Goal: Information Seeking & Learning: Learn about a topic

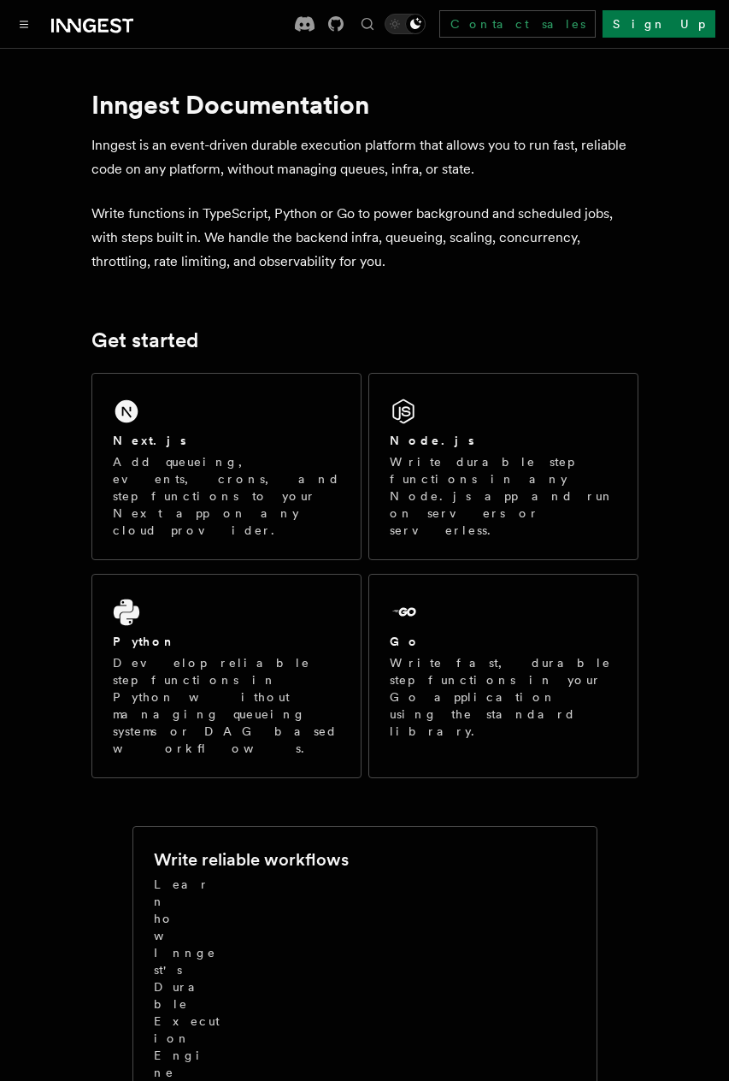
click at [238, 502] on p "Add queueing, events, crons, and step functions to your Next app on any cloud p…" at bounding box center [226, 496] width 227 height 86
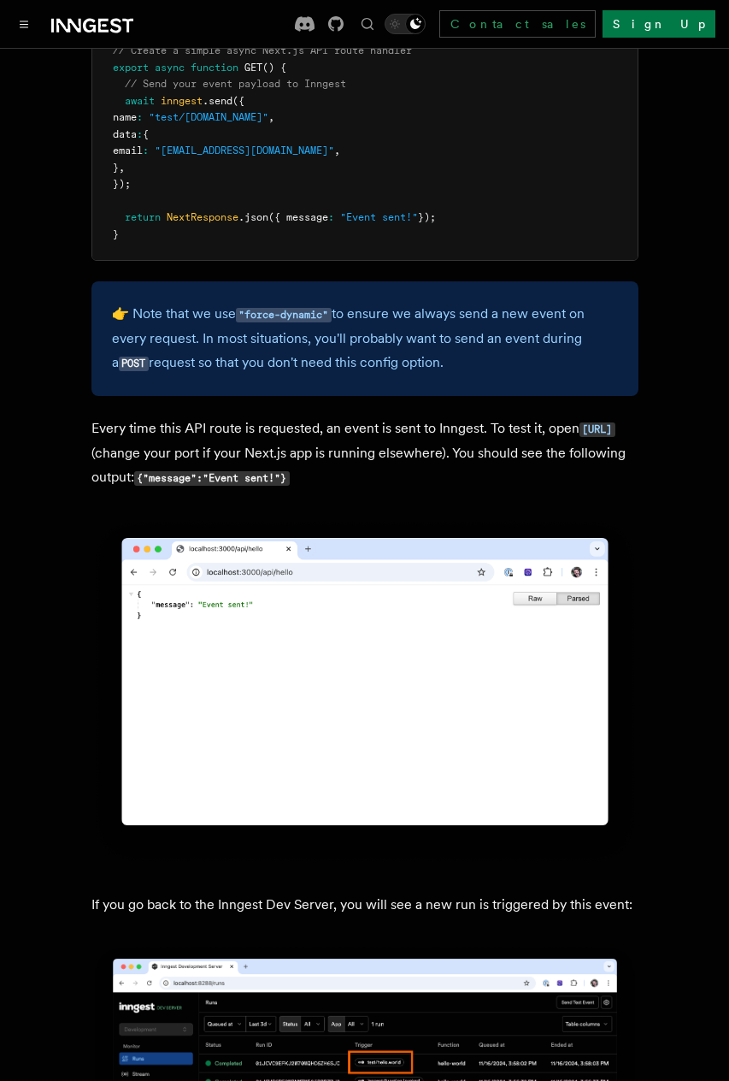
scroll to position [8705, 0]
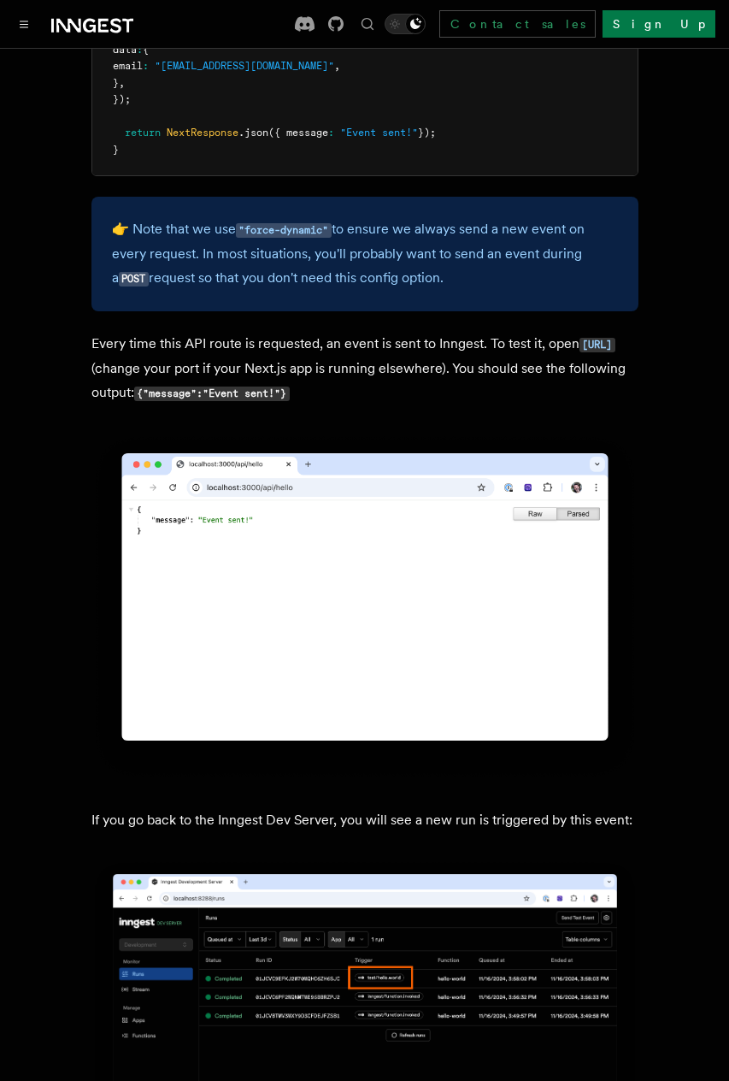
click at [294, 533] on img at bounding box center [364, 607] width 547 height 348
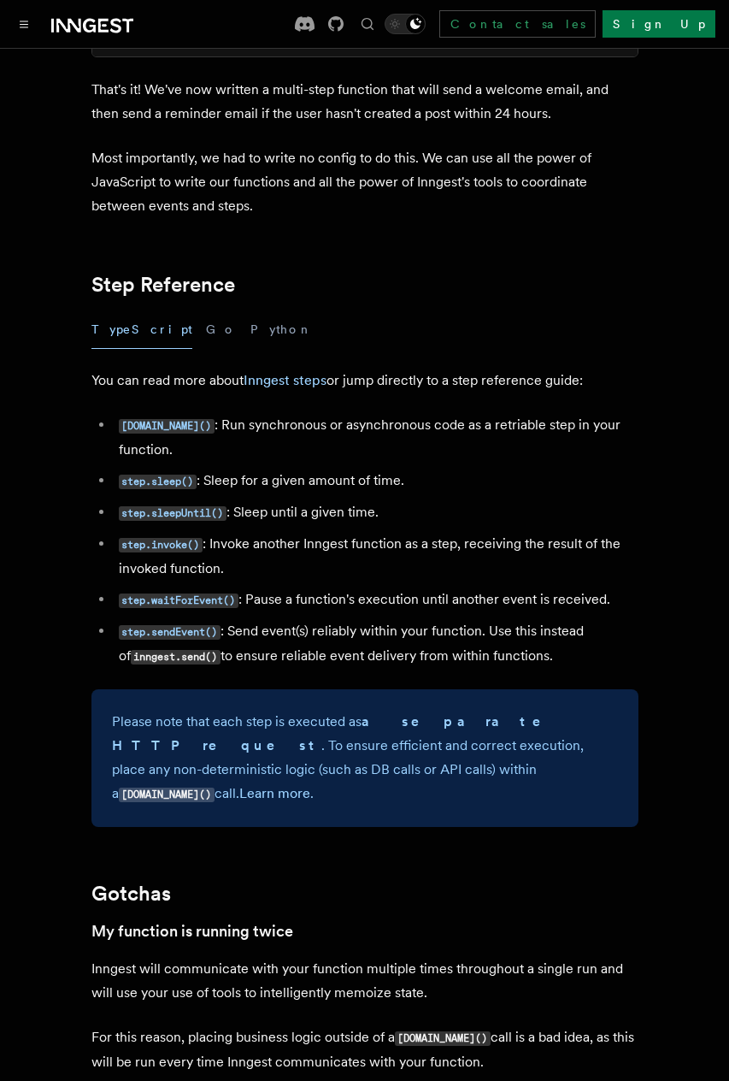
scroll to position [2976, 0]
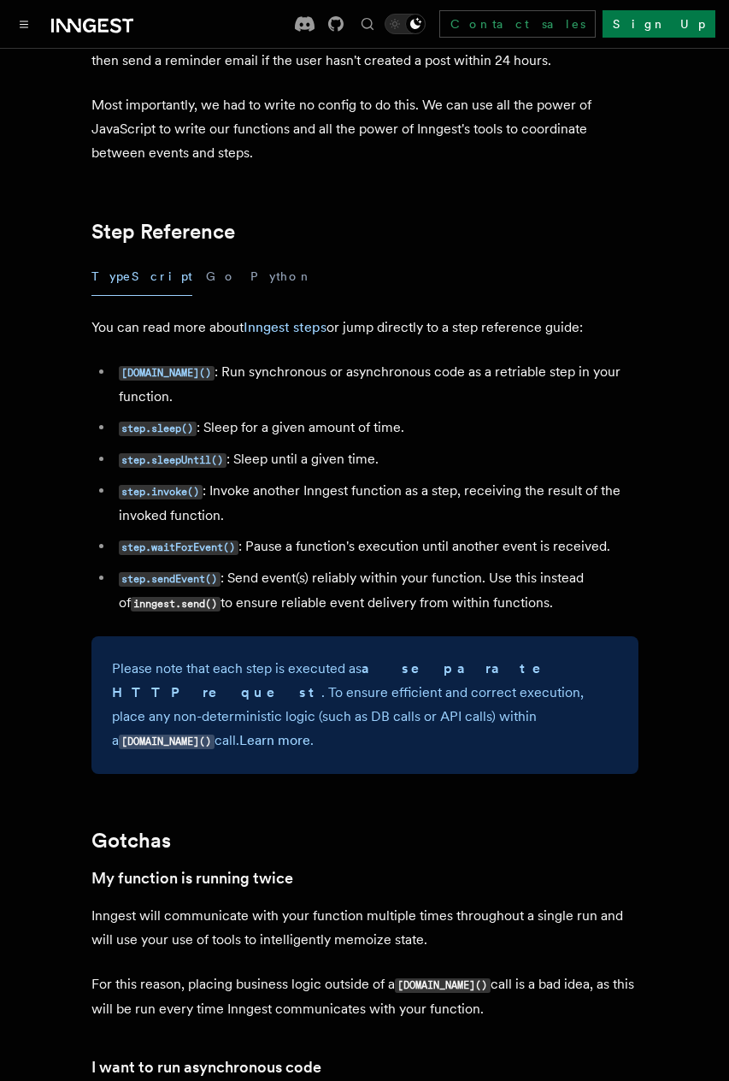
click at [254, 479] on li "step.invoke() : Invoke another Inngest function as a step, receiving the result…" at bounding box center [376, 503] width 525 height 49
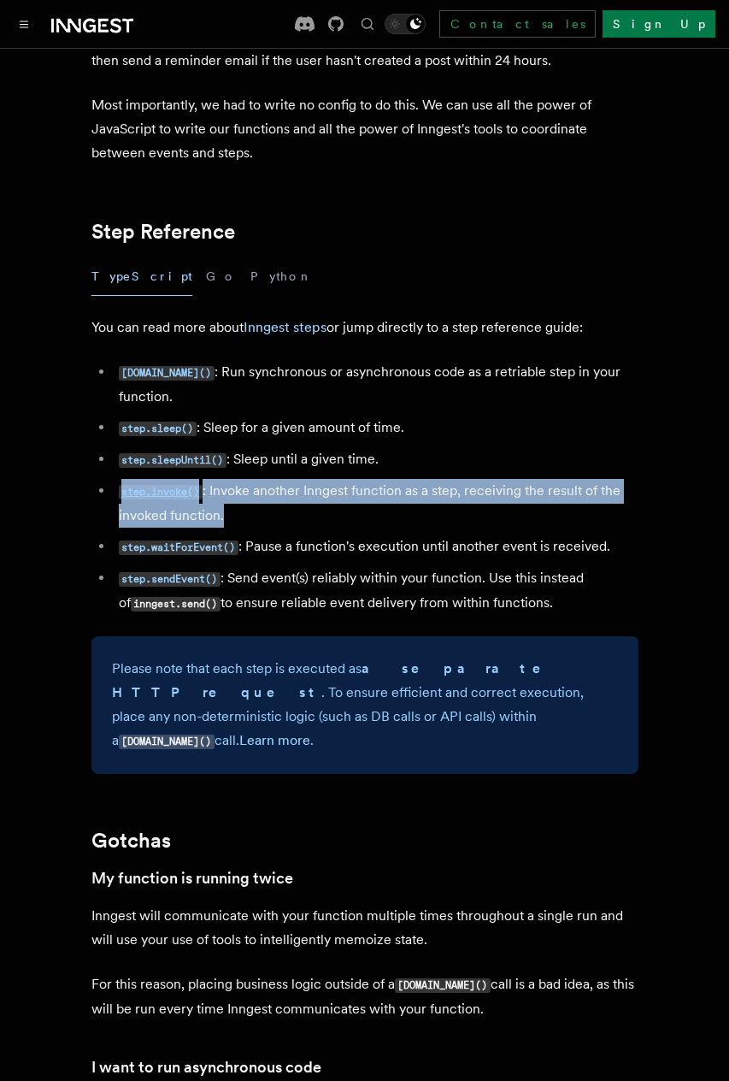
click at [254, 479] on li "step.invoke() : Invoke another Inngest function as a step, receiving the result…" at bounding box center [376, 503] width 525 height 49
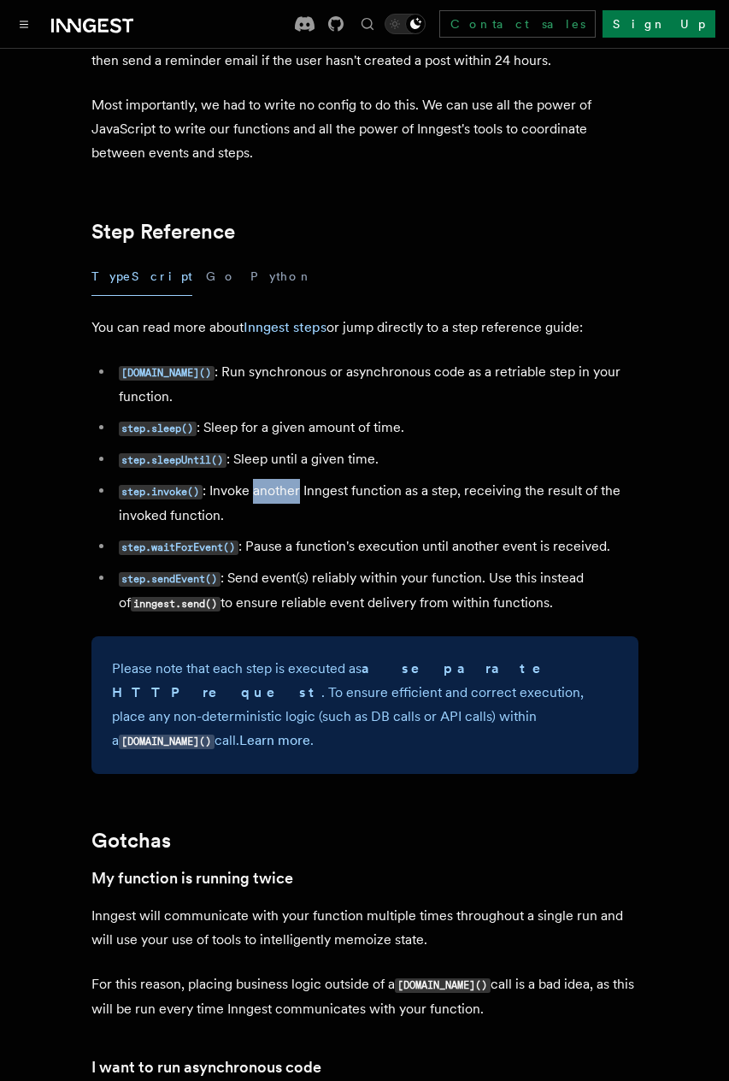
click at [254, 479] on li "step.invoke() : Invoke another Inngest function as a step, receiving the result…" at bounding box center [376, 503] width 525 height 49
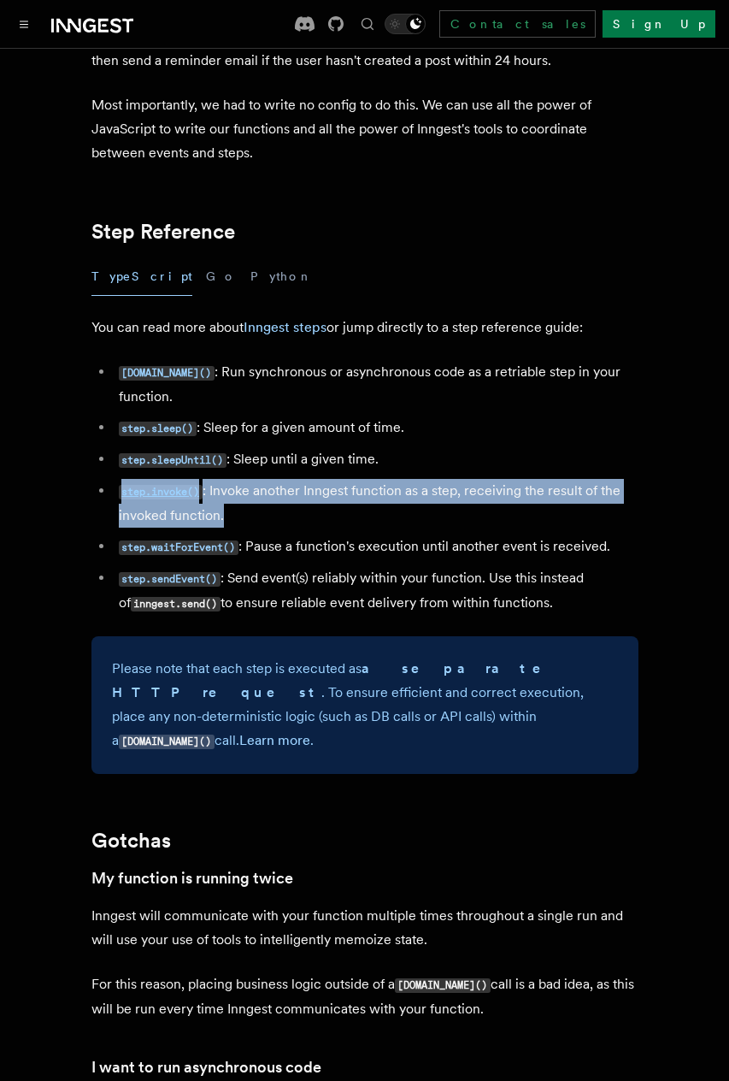
click at [254, 479] on li "step.invoke() : Invoke another Inngest function as a step, receiving the result…" at bounding box center [376, 503] width 525 height 49
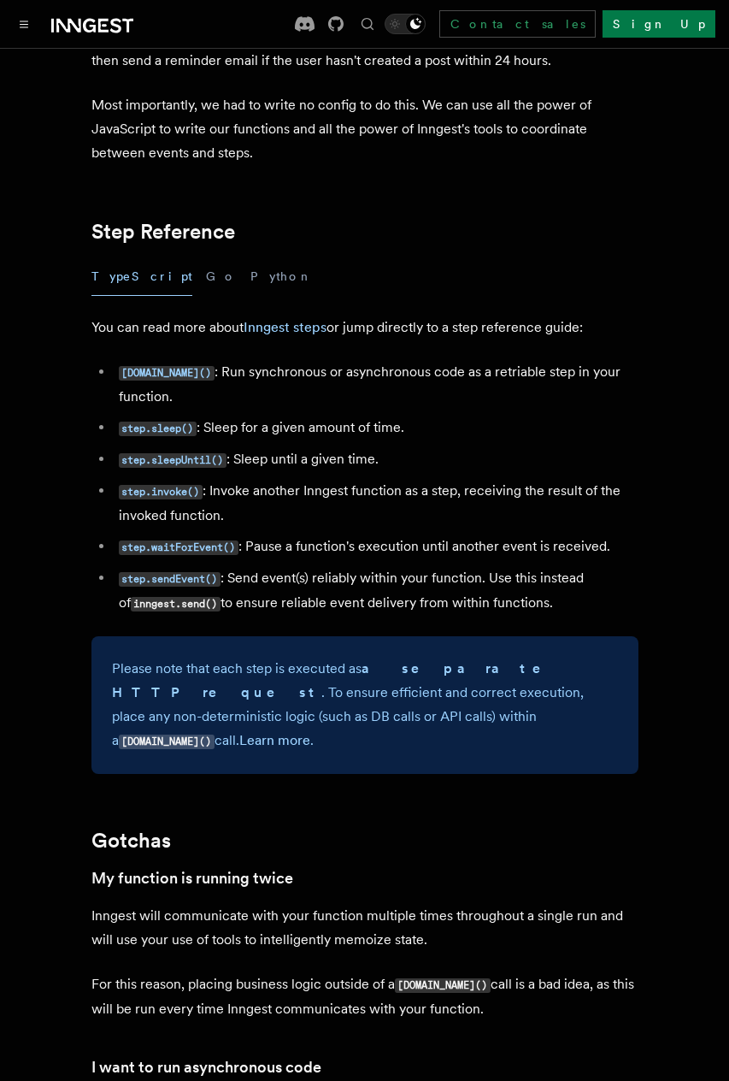
click at [255, 540] on li "step.waitForEvent() : Pause a function's execution until another event is recei…" at bounding box center [376, 546] width 525 height 25
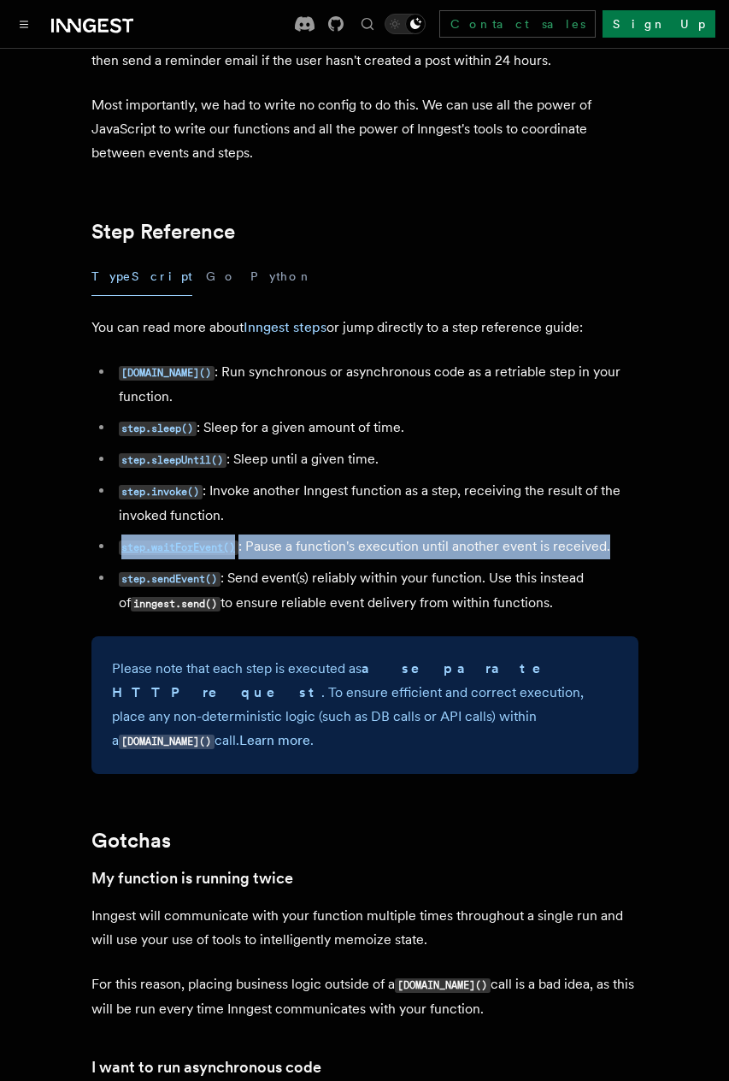
click at [255, 540] on li "step.waitForEvent() : Pause a function's execution until another event is recei…" at bounding box center [376, 546] width 525 height 25
click at [264, 540] on li "step.waitForEvent() : Pause a function's execution until another event is recei…" at bounding box center [376, 546] width 525 height 25
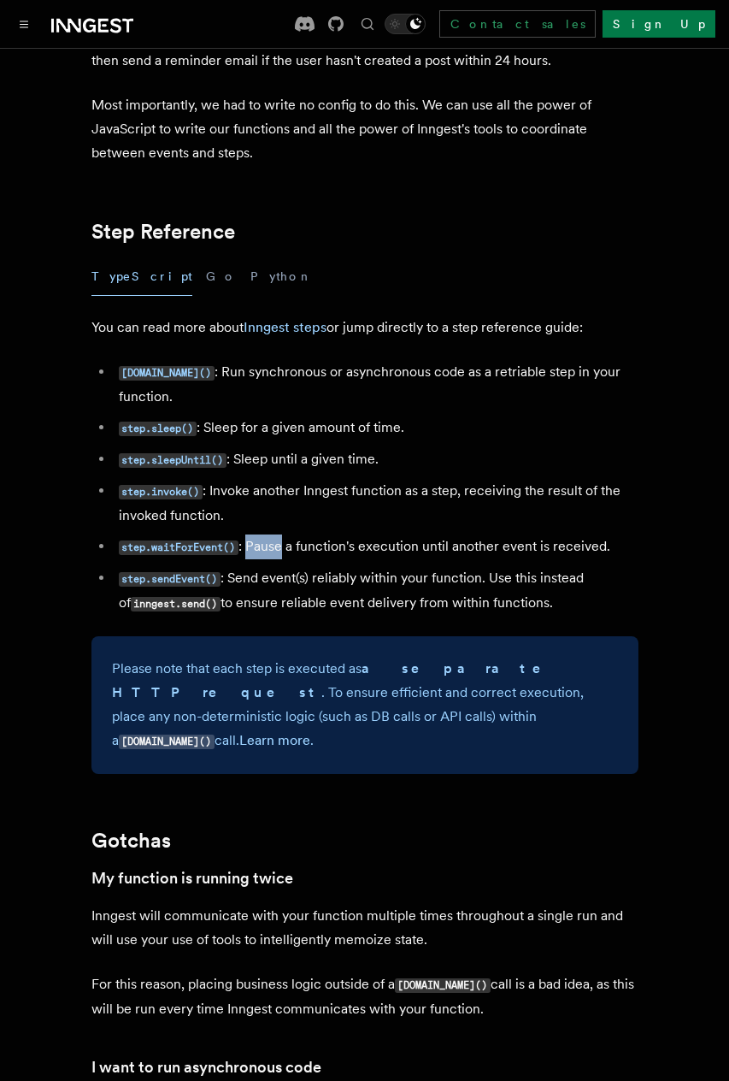
click at [264, 540] on li "step.waitForEvent() : Pause a function's execution until another event is recei…" at bounding box center [376, 546] width 525 height 25
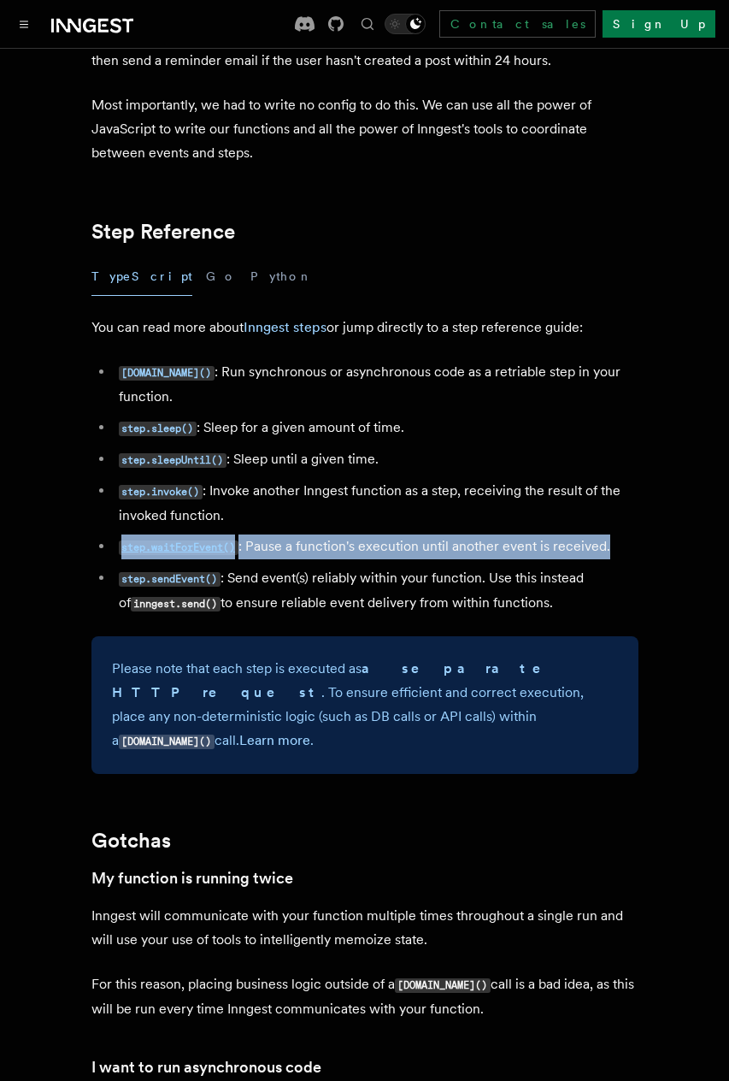
click at [264, 540] on li "step.waitForEvent() : Pause a function's execution until another event is recei…" at bounding box center [376, 546] width 525 height 25
click at [271, 540] on li "step.waitForEvent() : Pause a function's execution until another event is recei…" at bounding box center [376, 546] width 525 height 25
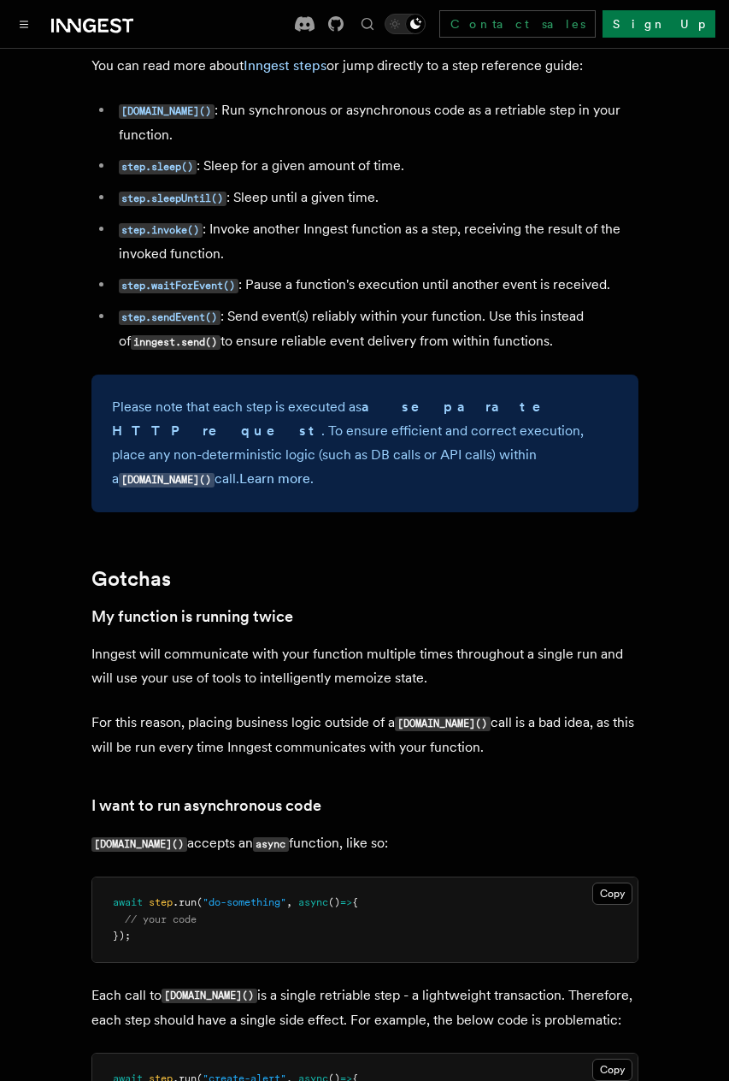
scroll to position [3411, 0]
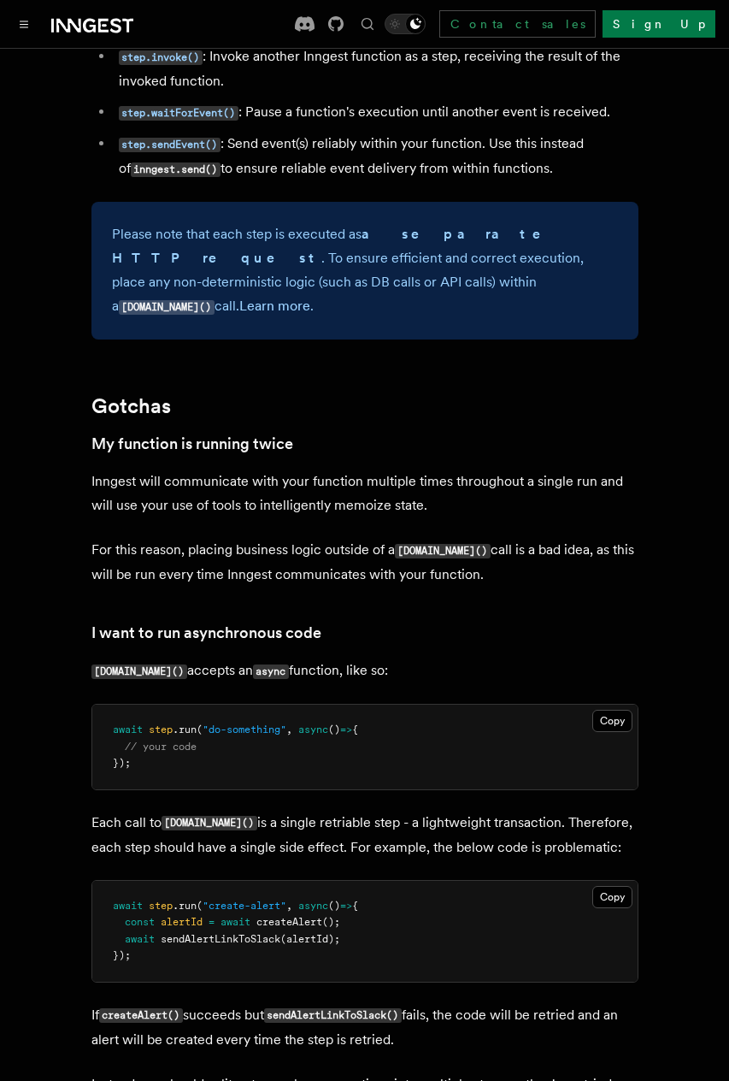
click at [247, 469] on p "Inngest will communicate with your function multiple times throughout a single …" at bounding box center [364, 493] width 547 height 48
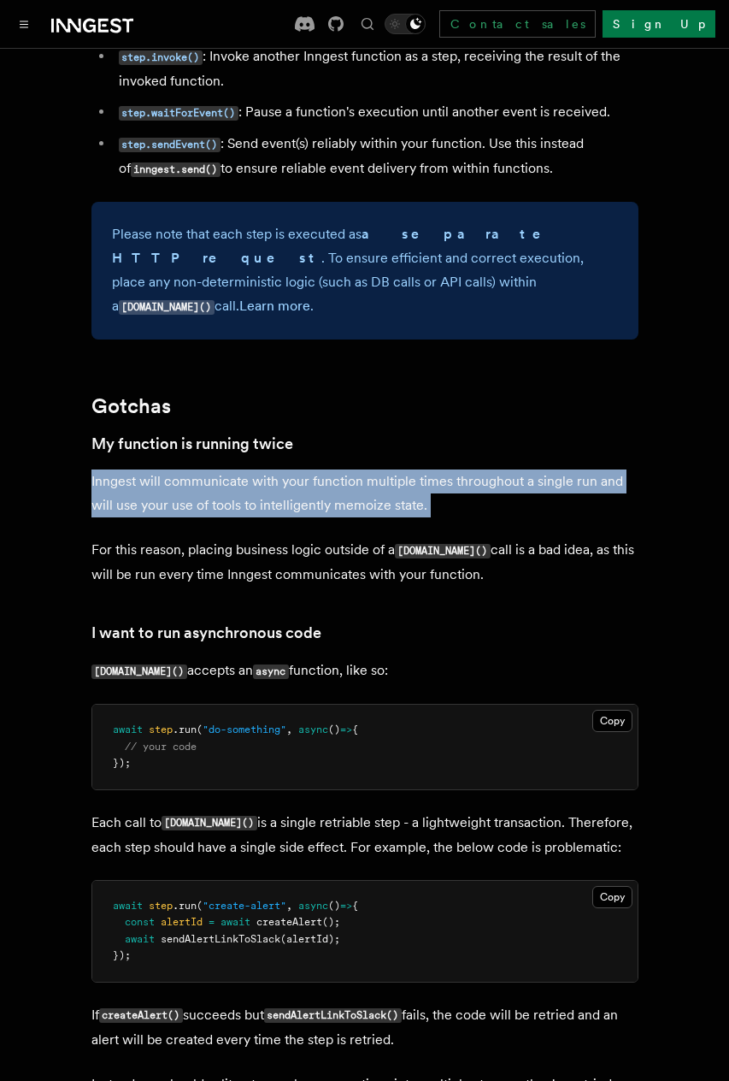
click at [247, 469] on p "Inngest will communicate with your function multiple times throughout a single …" at bounding box center [364, 493] width 547 height 48
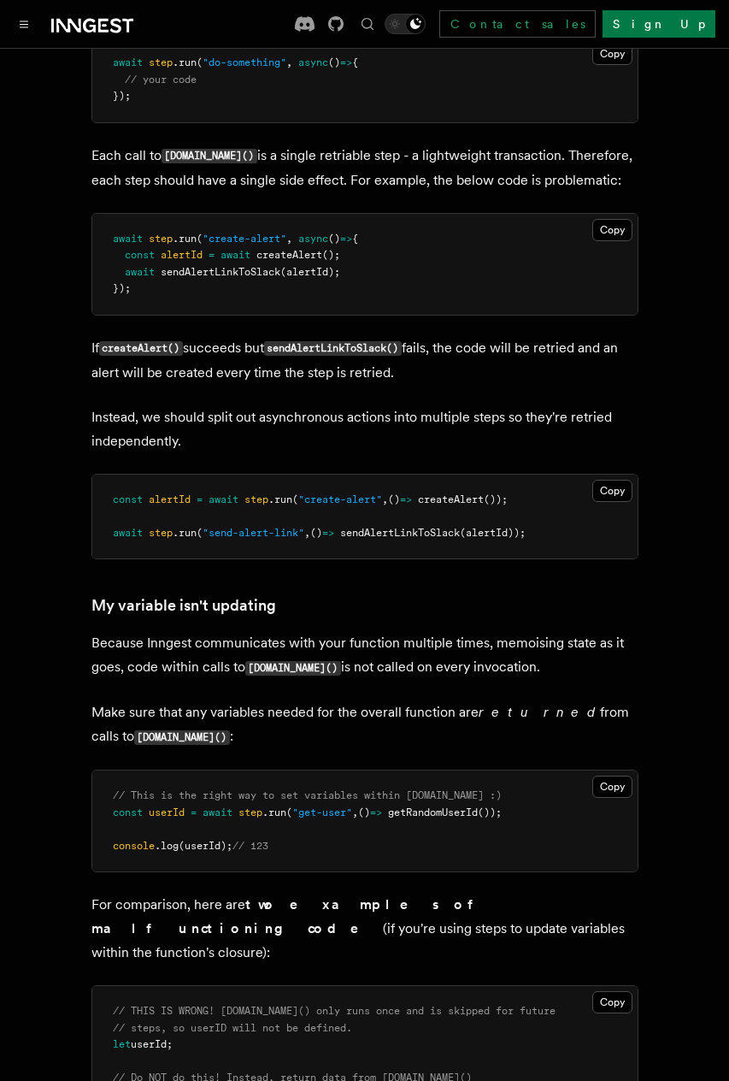
scroll to position [4079, 0]
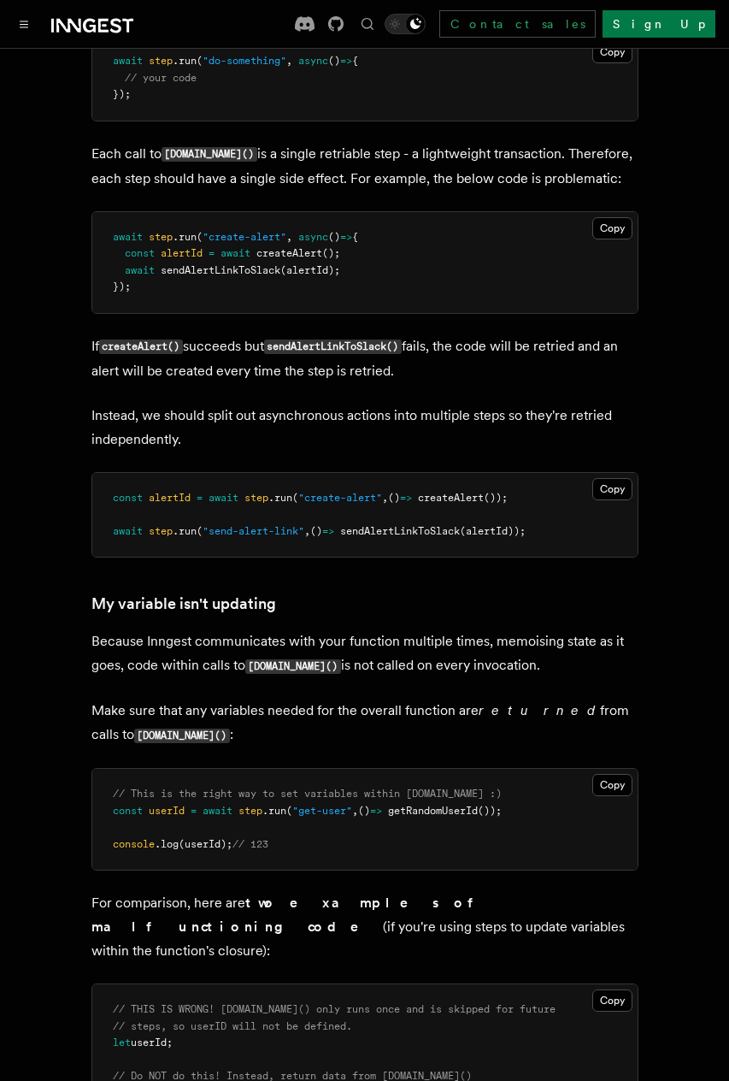
click at [252, 629] on p "Because Inngest communicates with your function multiple times, memoising state…" at bounding box center [364, 653] width 547 height 49
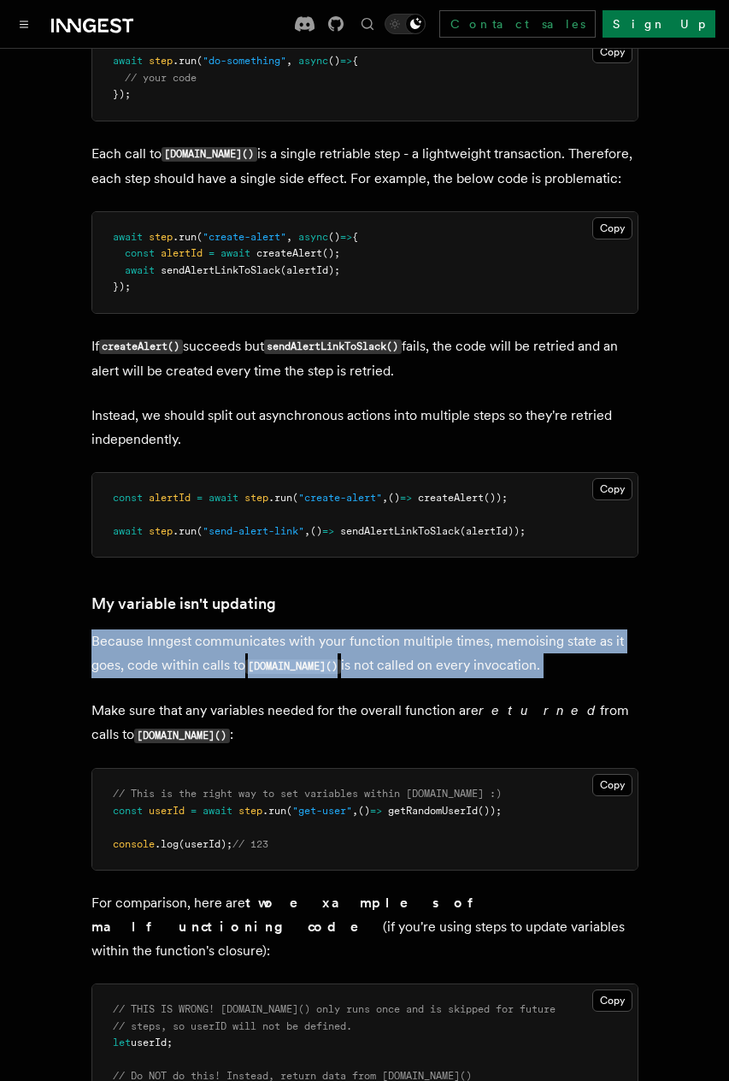
click at [252, 629] on p "Because Inngest communicates with your function multiple times, memoising state…" at bounding box center [364, 653] width 547 height 49
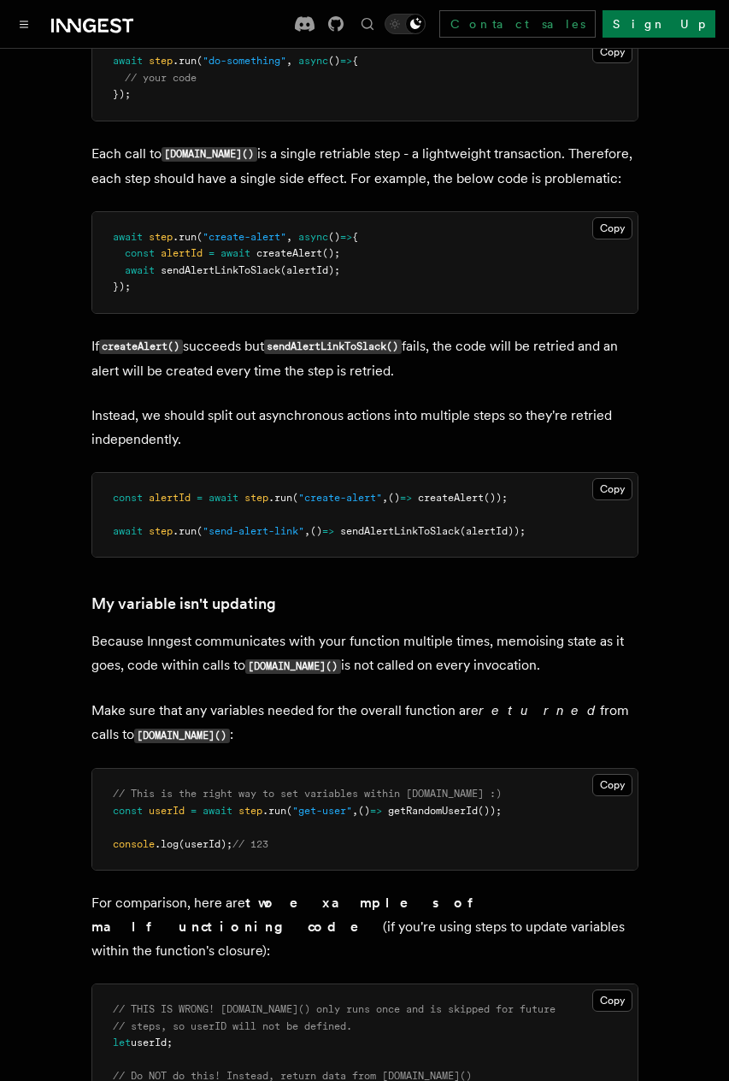
click at [253, 659] on code "[DOMAIN_NAME]()" at bounding box center [293, 666] width 96 height 15
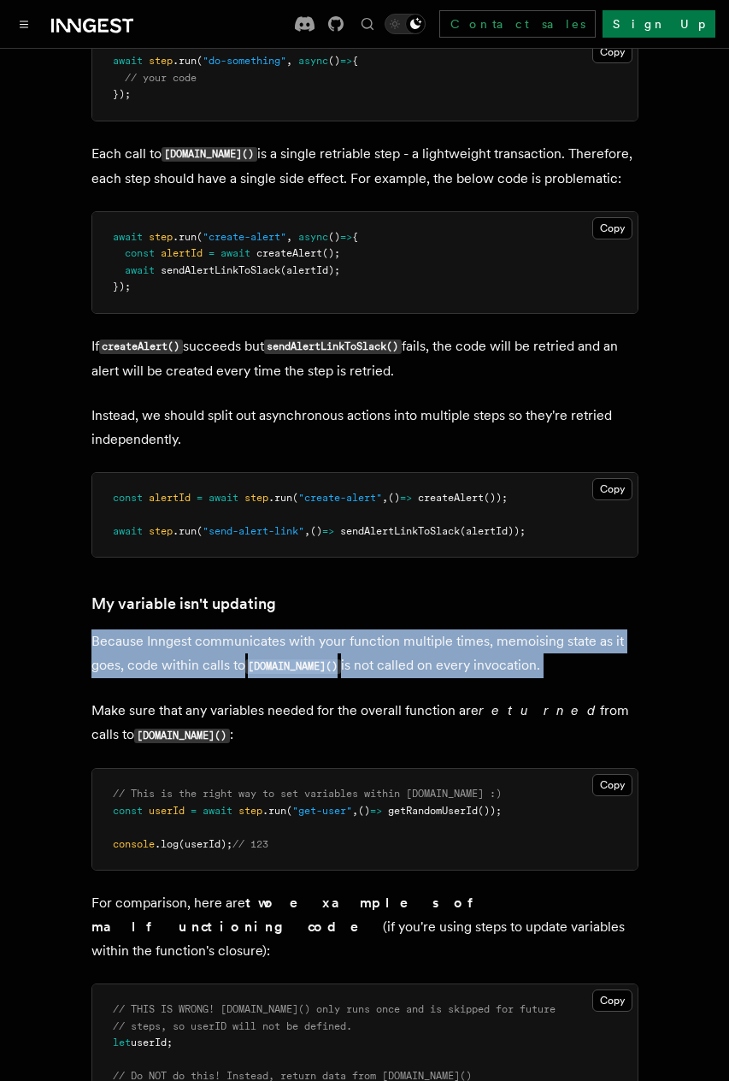
click at [264, 644] on p "Because Inngest communicates with your function multiple times, memoising state…" at bounding box center [364, 653] width 547 height 49
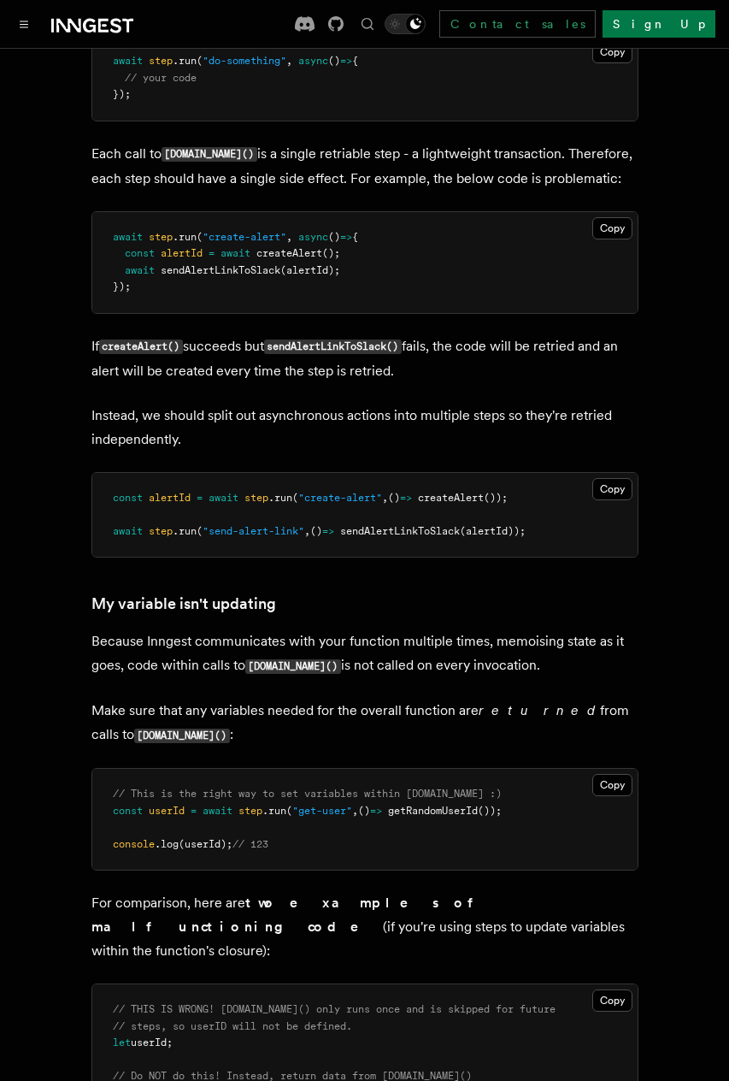
click at [264, 644] on p "Because Inngest communicates with your function multiple times, memoising state…" at bounding box center [364, 653] width 547 height 49
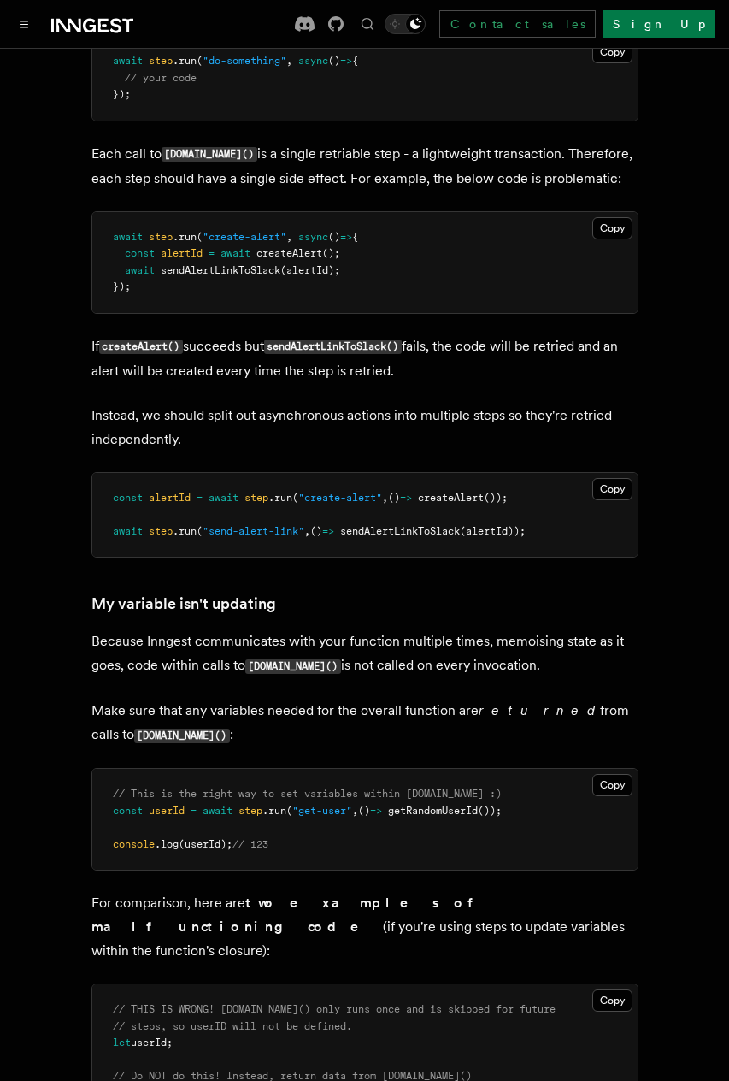
click at [264, 644] on p "Because Inngest communicates with your function multiple times, memoising state…" at bounding box center [364, 653] width 547 height 49
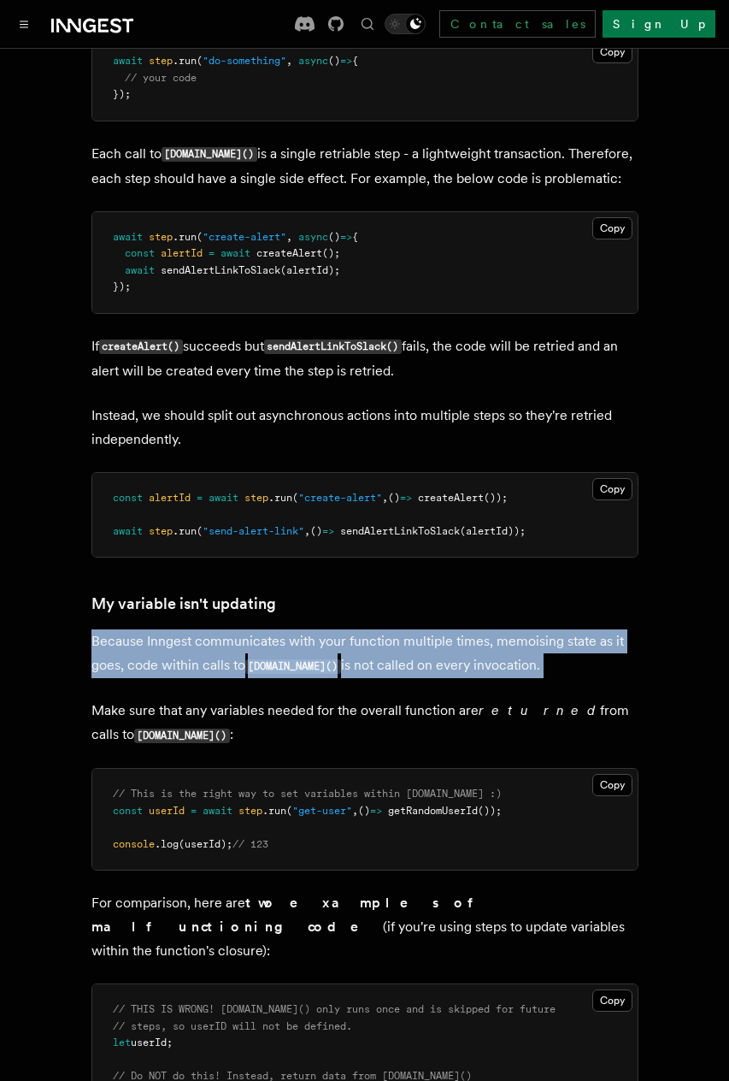
click at [264, 644] on p "Because Inngest communicates with your function multiple times, memoising state…" at bounding box center [364, 653] width 547 height 49
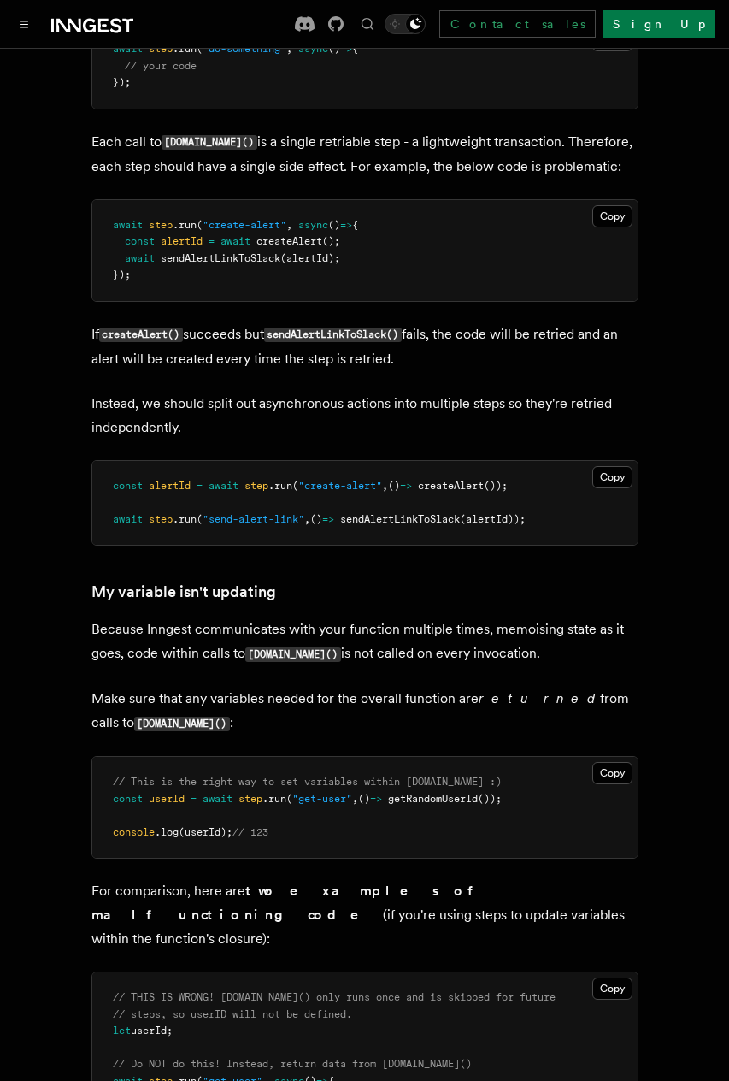
scroll to position [4096, 0]
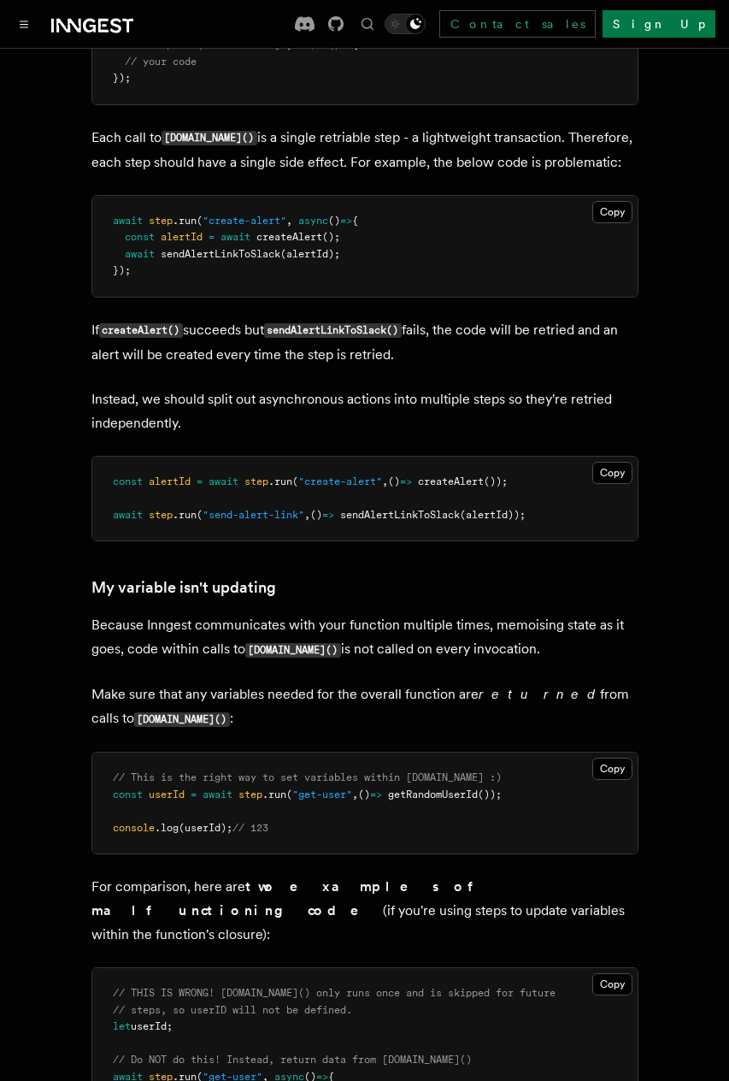
click at [288, 682] on p "Make sure that any variables needed for the overall function are returned from …" at bounding box center [364, 706] width 547 height 49
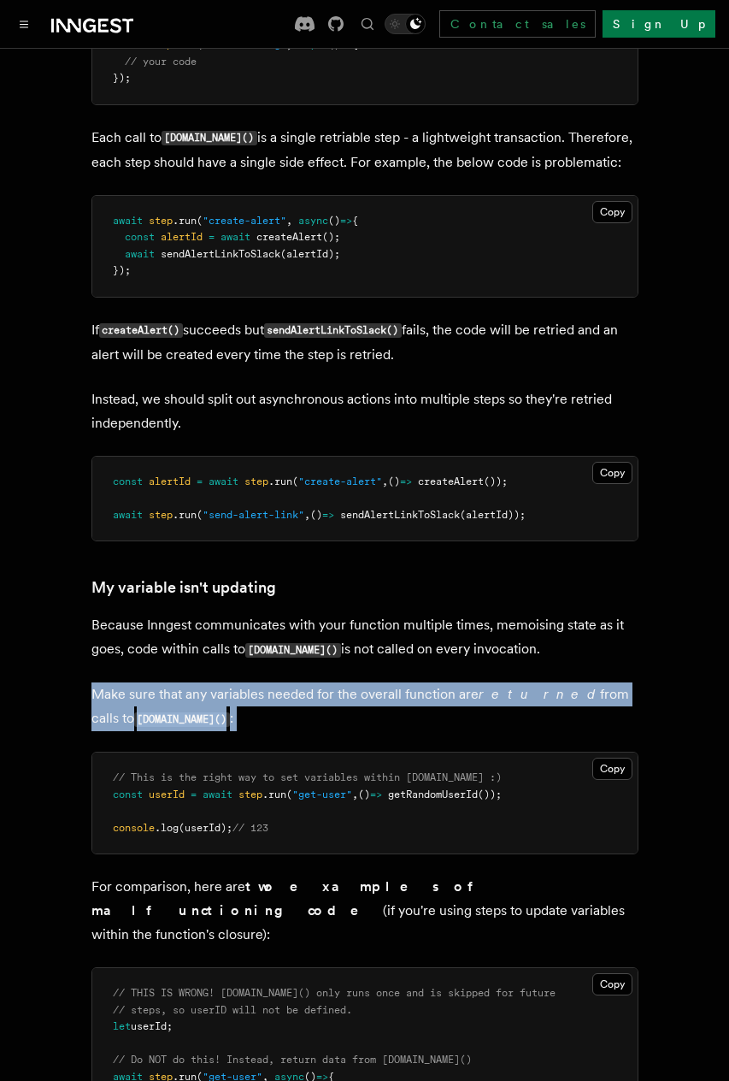
click at [288, 682] on p "Make sure that any variables needed for the overall function are returned from …" at bounding box center [364, 706] width 547 height 49
click at [288, 692] on p "Make sure that any variables needed for the overall function are returned from …" at bounding box center [364, 706] width 547 height 49
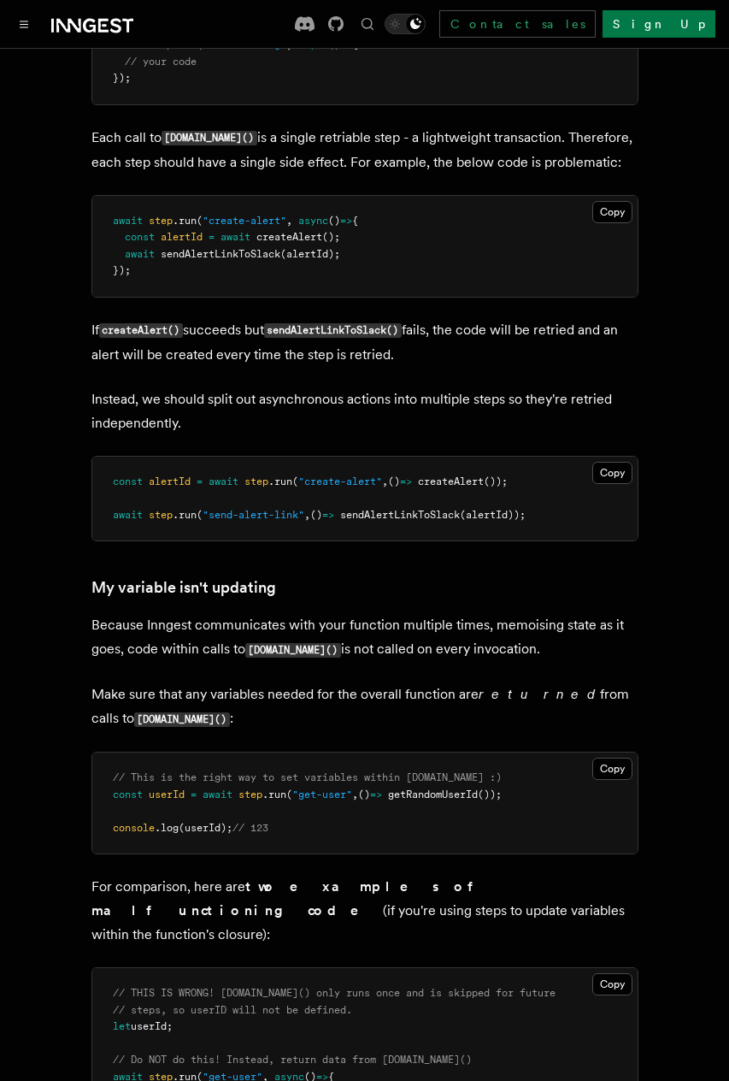
click at [289, 682] on p "Make sure that any variables needed for the overall function are returned from …" at bounding box center [364, 706] width 547 height 49
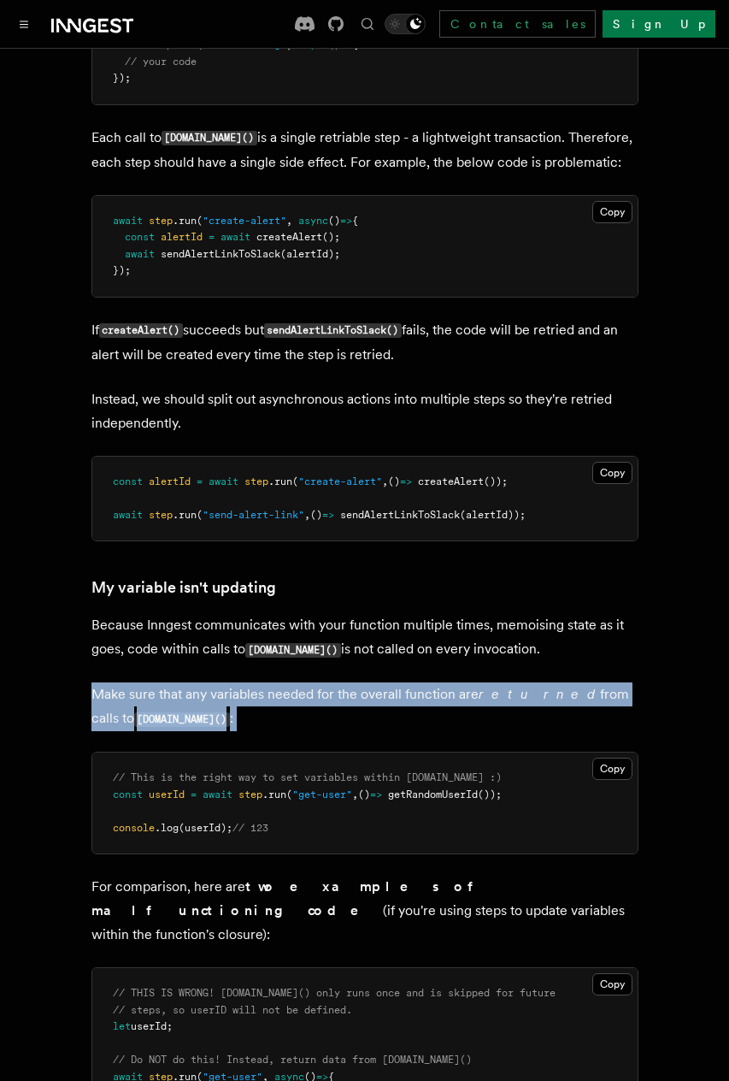
click at [289, 682] on p "Make sure that any variables needed for the overall function are returned from …" at bounding box center [364, 706] width 547 height 49
click at [290, 682] on p "Make sure that any variables needed for the overall function are returned from …" at bounding box center [364, 706] width 547 height 49
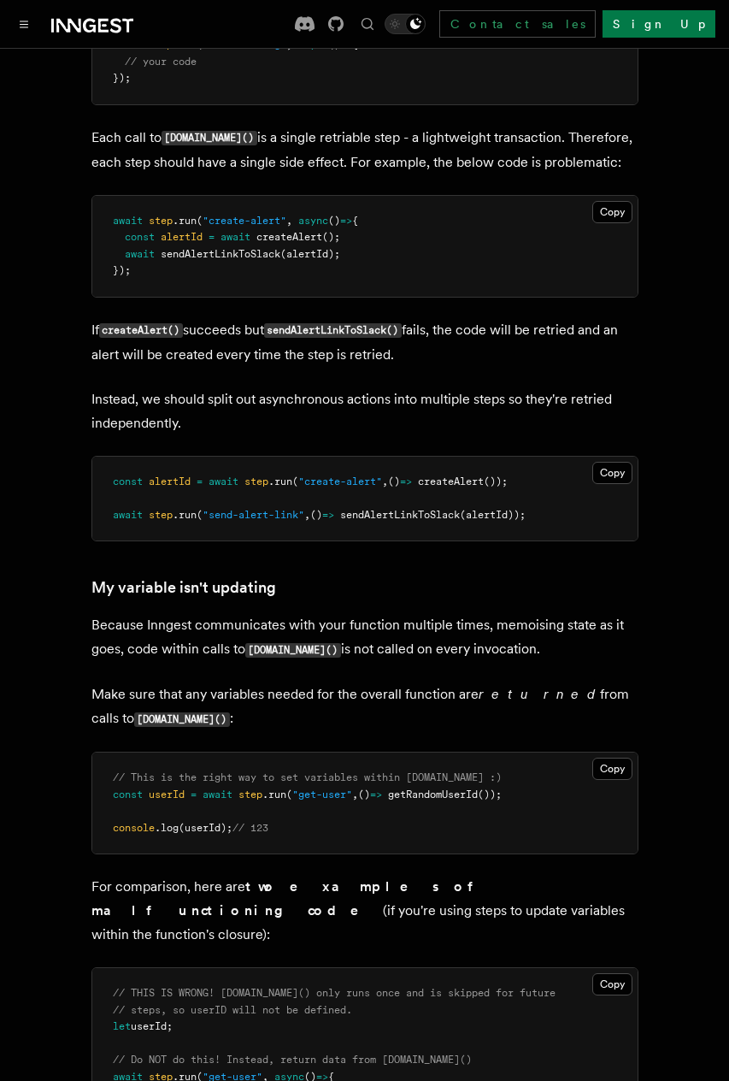
click at [290, 682] on p "Make sure that any variables needed for the overall function are returned from …" at bounding box center [364, 706] width 547 height 49
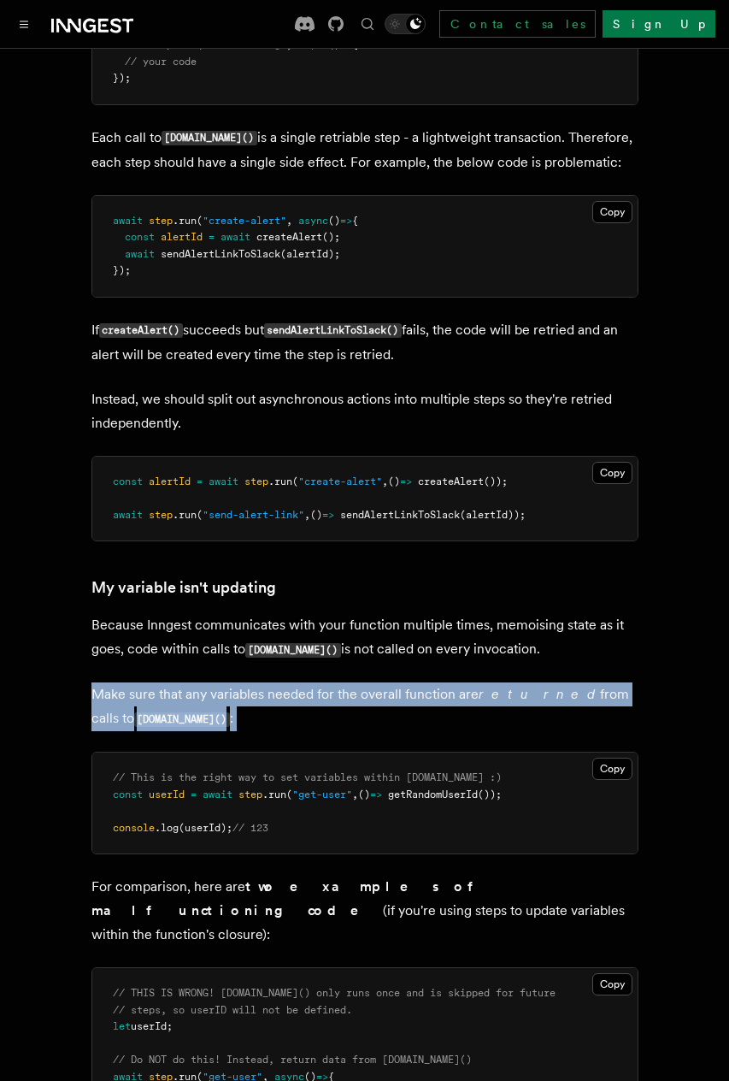
click at [290, 682] on p "Make sure that any variables needed for the overall function are returned from …" at bounding box center [364, 706] width 547 height 49
click at [289, 682] on p "Make sure that any variables needed for the overall function are returned from …" at bounding box center [364, 706] width 547 height 49
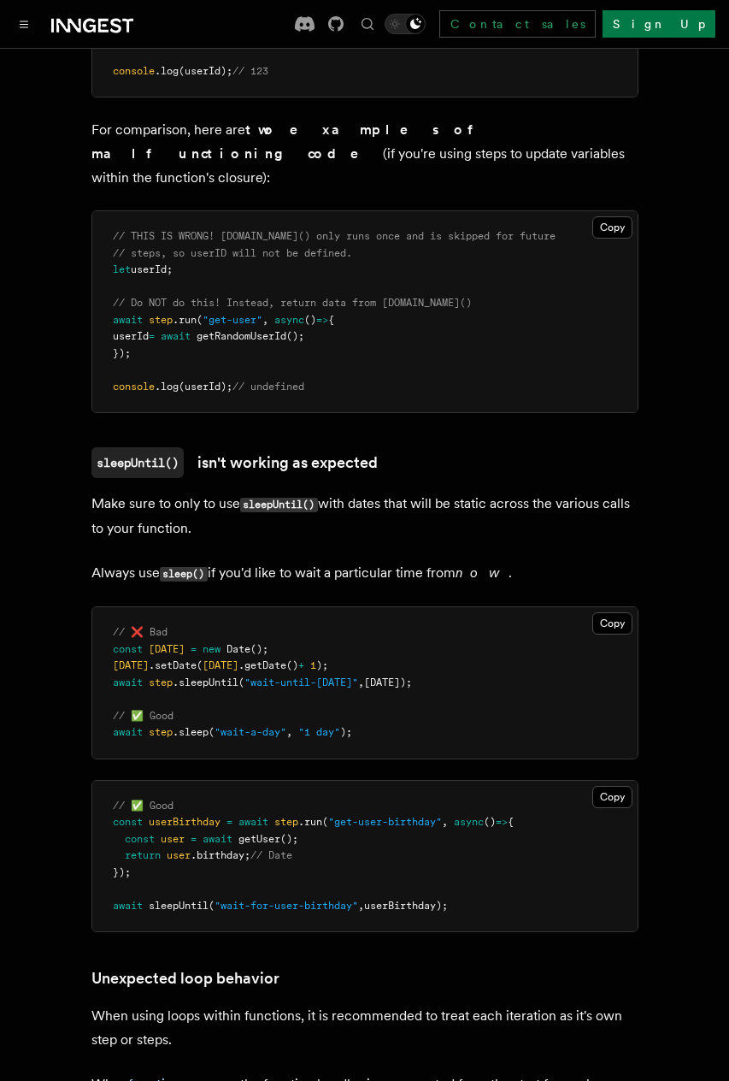
scroll to position [4856, 0]
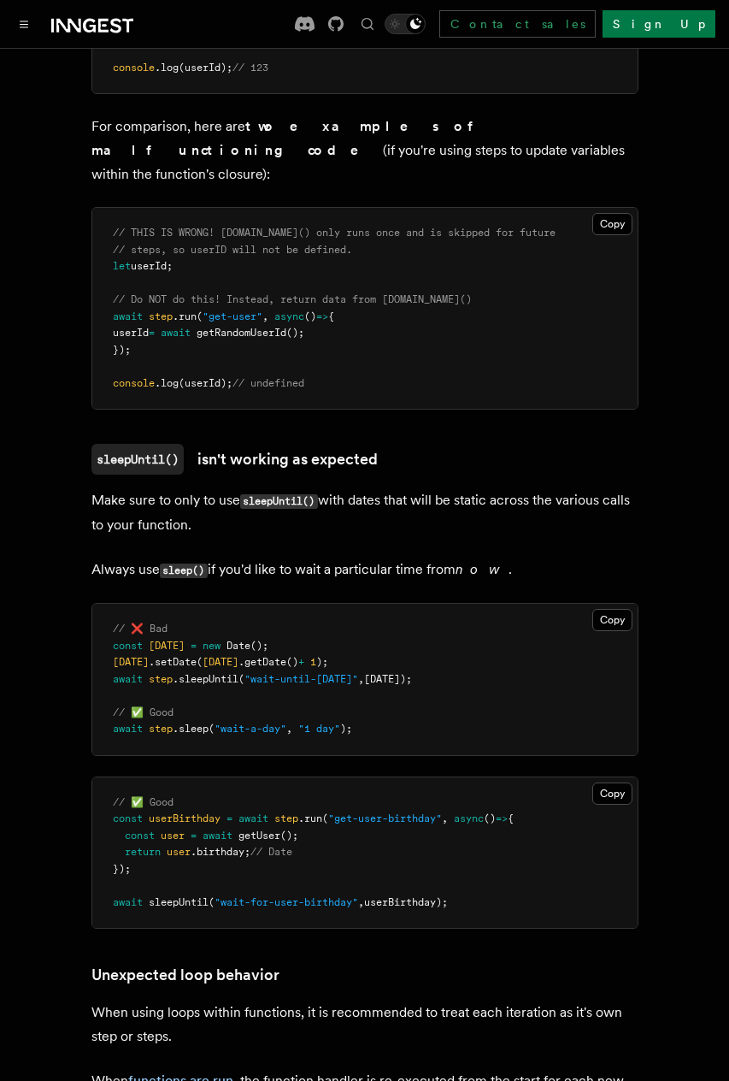
click at [287, 673] on span ""wait-until-tomorrow"" at bounding box center [302, 679] width 114 height 12
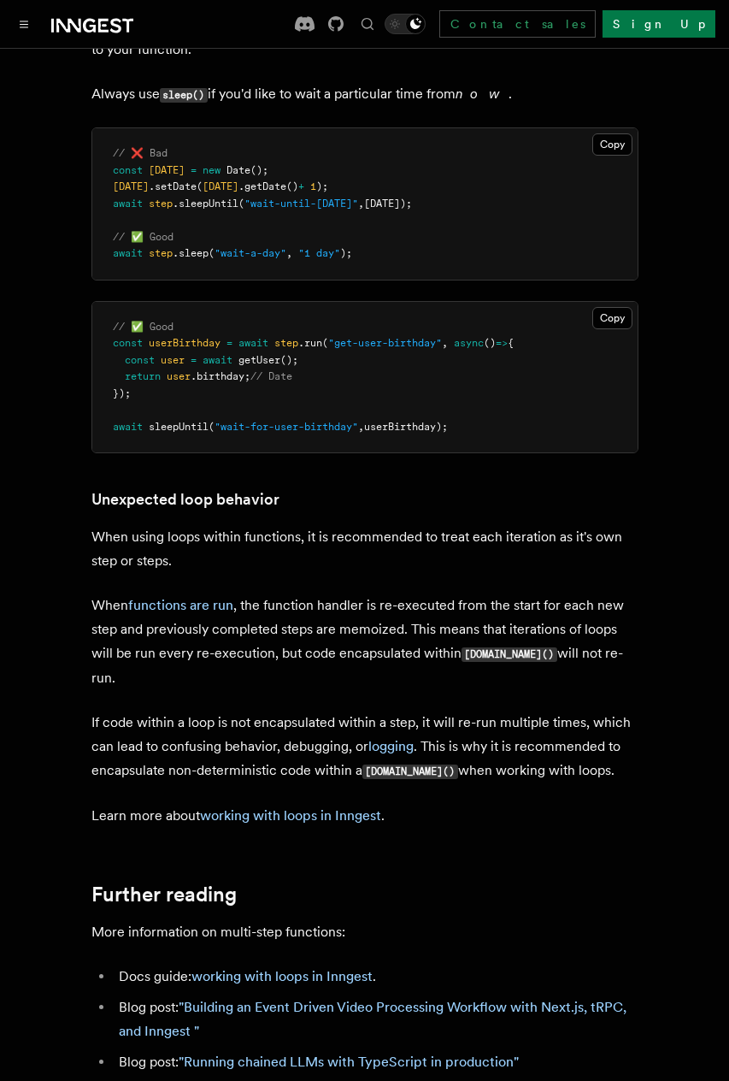
scroll to position [5334, 0]
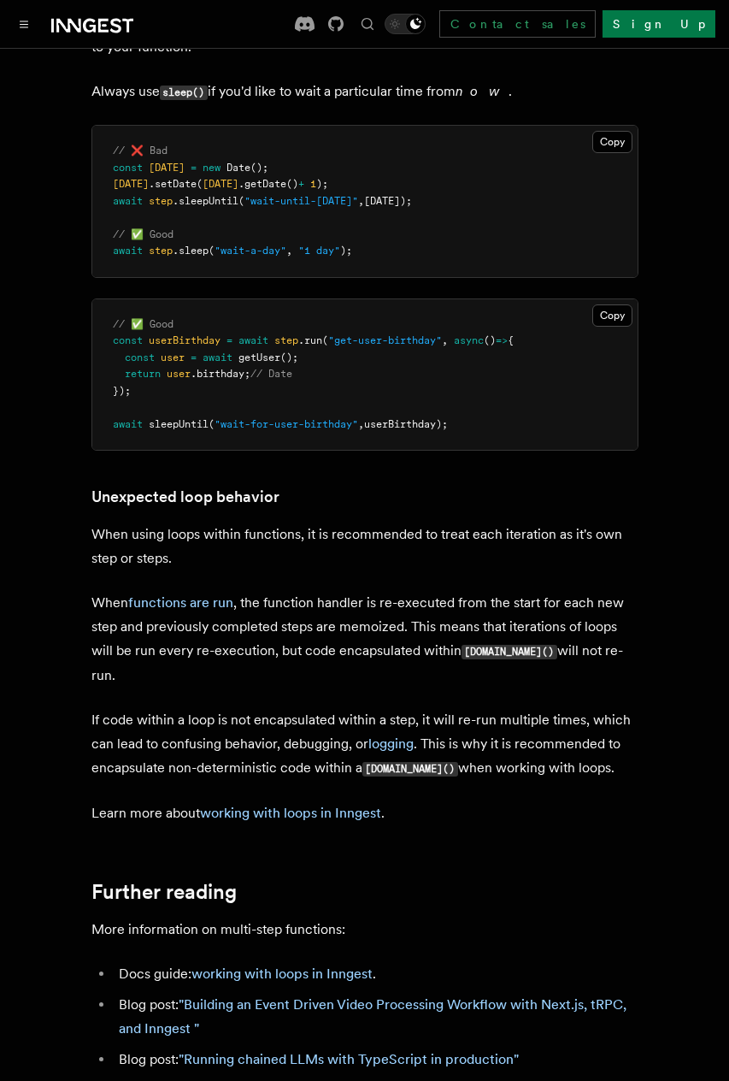
click at [266, 708] on p "If code within a loop is not encapsulated within a step, it will re-run multipl…" at bounding box center [364, 744] width 547 height 73
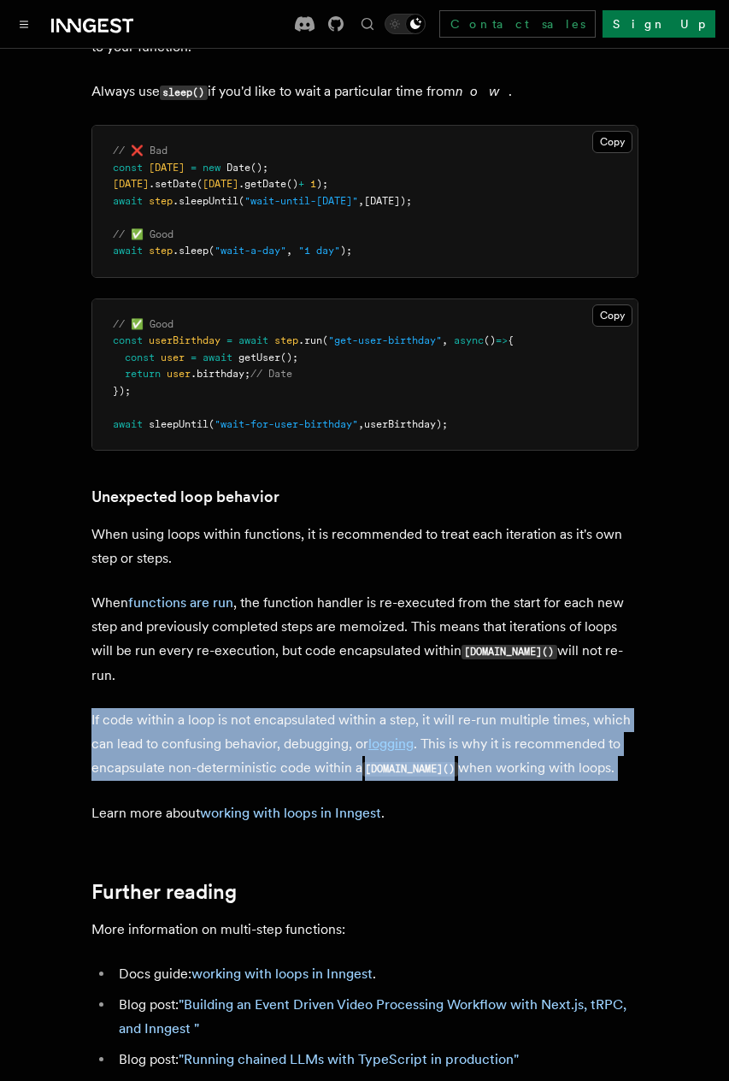
click at [266, 708] on p "If code within a loop is not encapsulated within a step, it will re-run multipl…" at bounding box center [364, 744] width 547 height 73
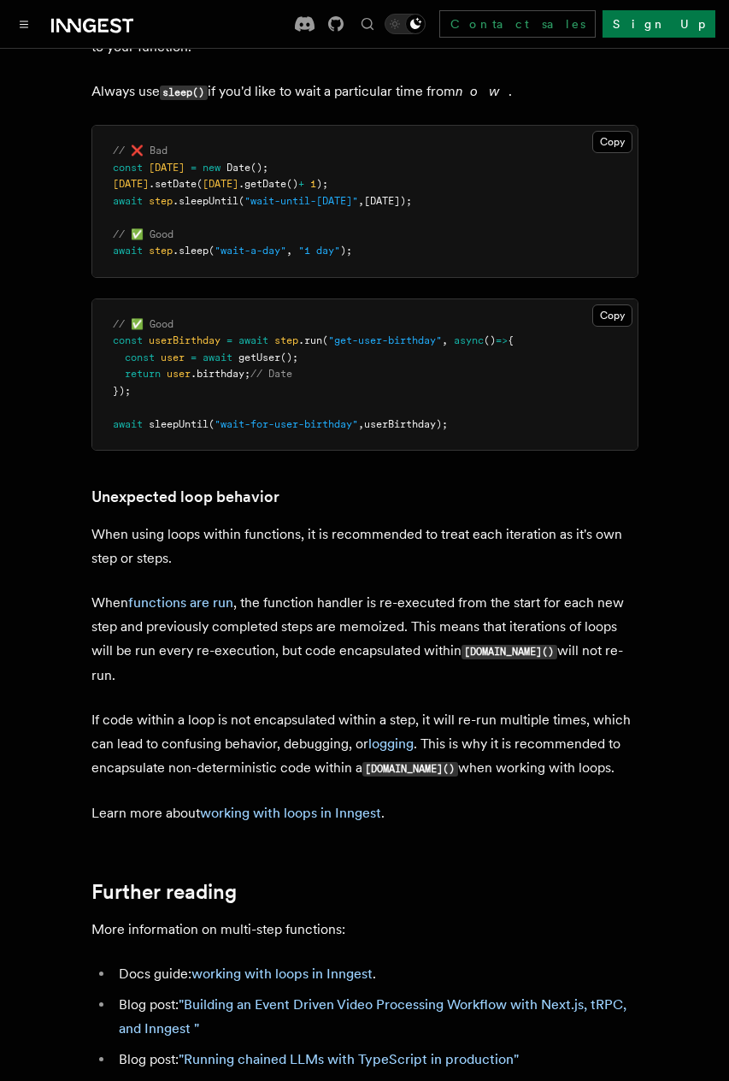
click at [267, 708] on p "If code within a loop is not encapsulated within a step, it will re-run multipl…" at bounding box center [364, 744] width 547 height 73
click at [280, 805] on link "working with loops in Inngest" at bounding box center [290, 813] width 181 height 16
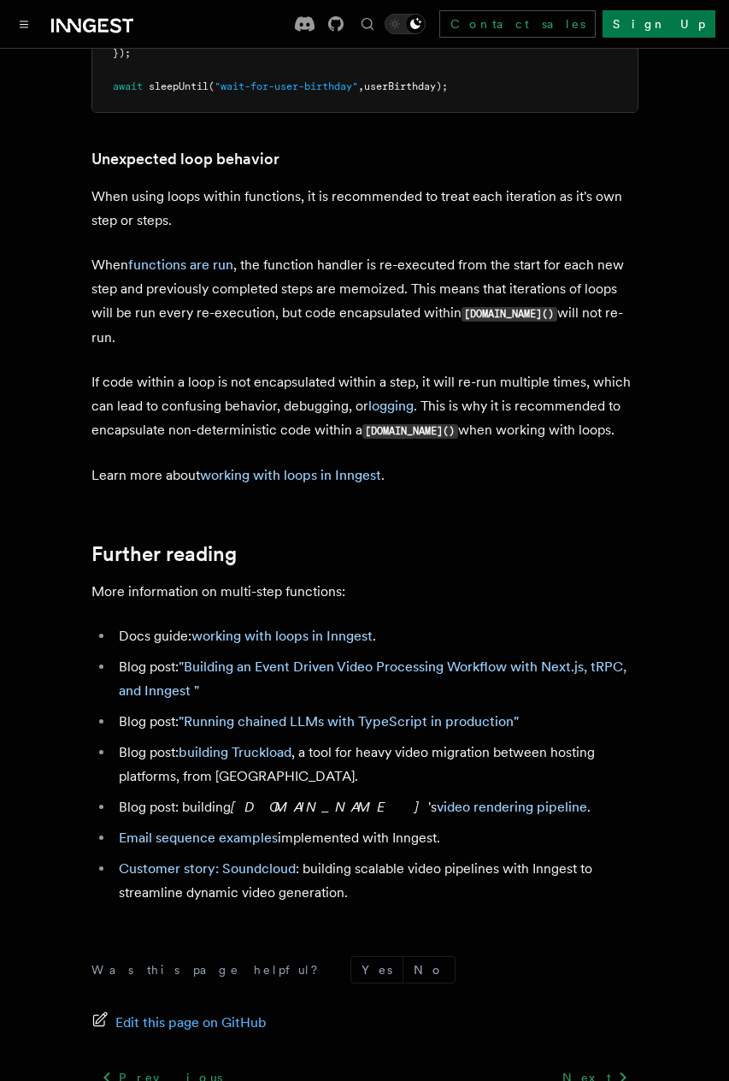
scroll to position [5672, 0]
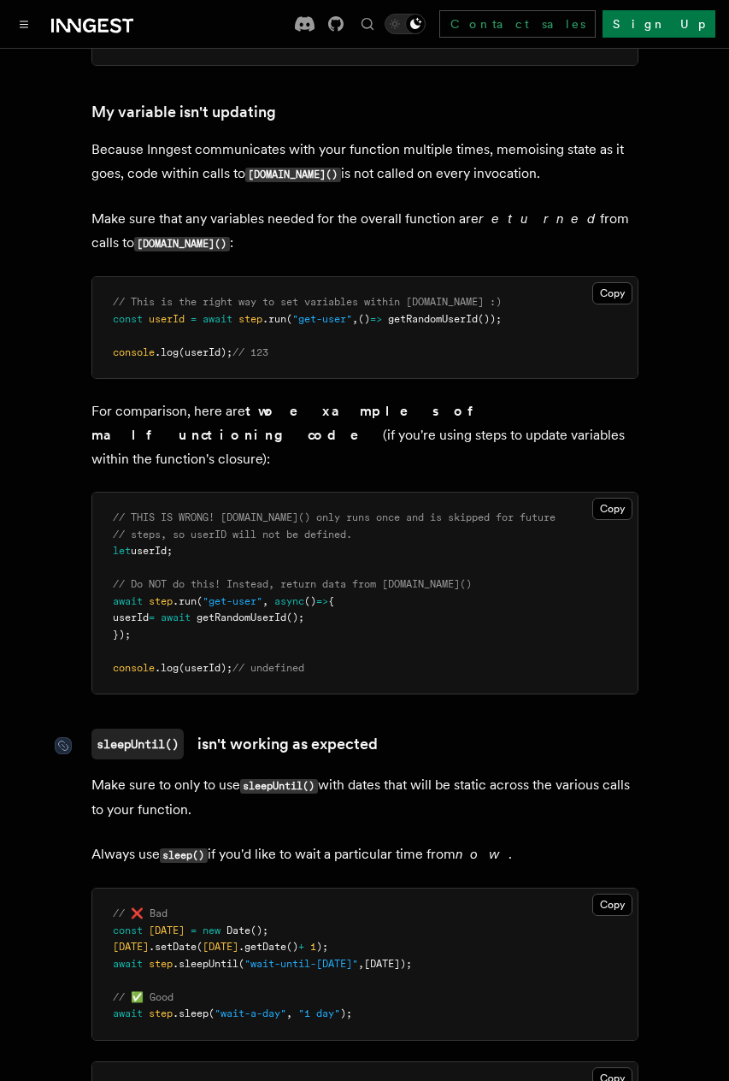
click at [264, 728] on link "sleepUntil() isn't working as expected" at bounding box center [234, 743] width 286 height 31
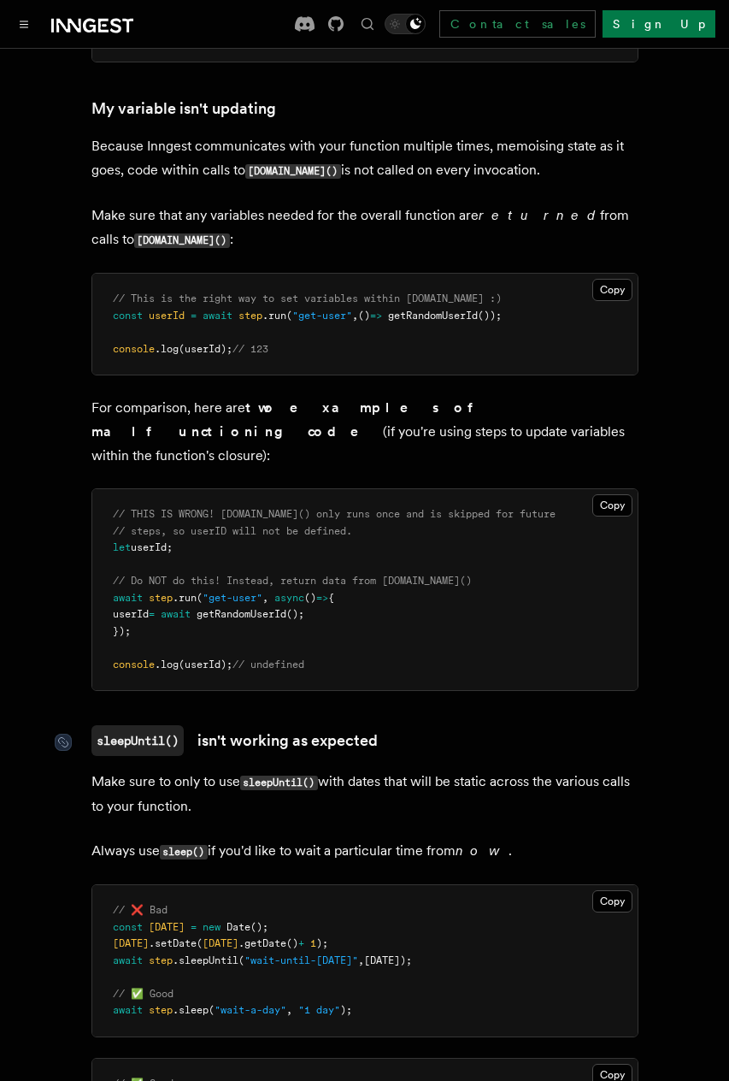
scroll to position [4613, 0]
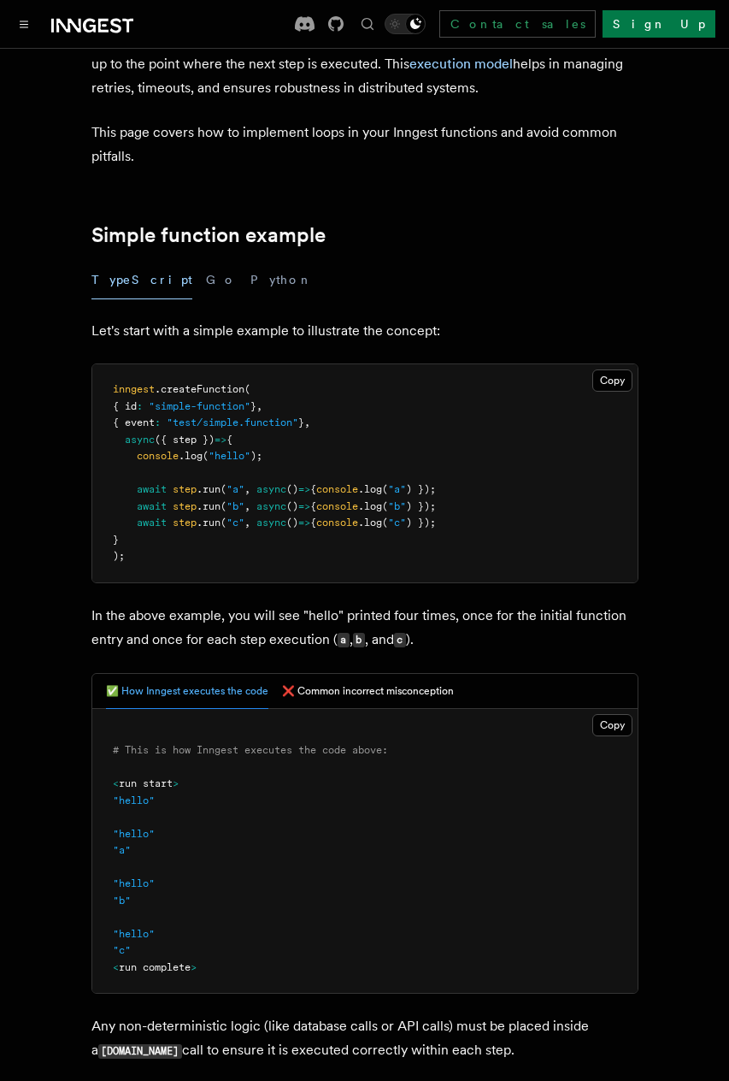
scroll to position [171, 0]
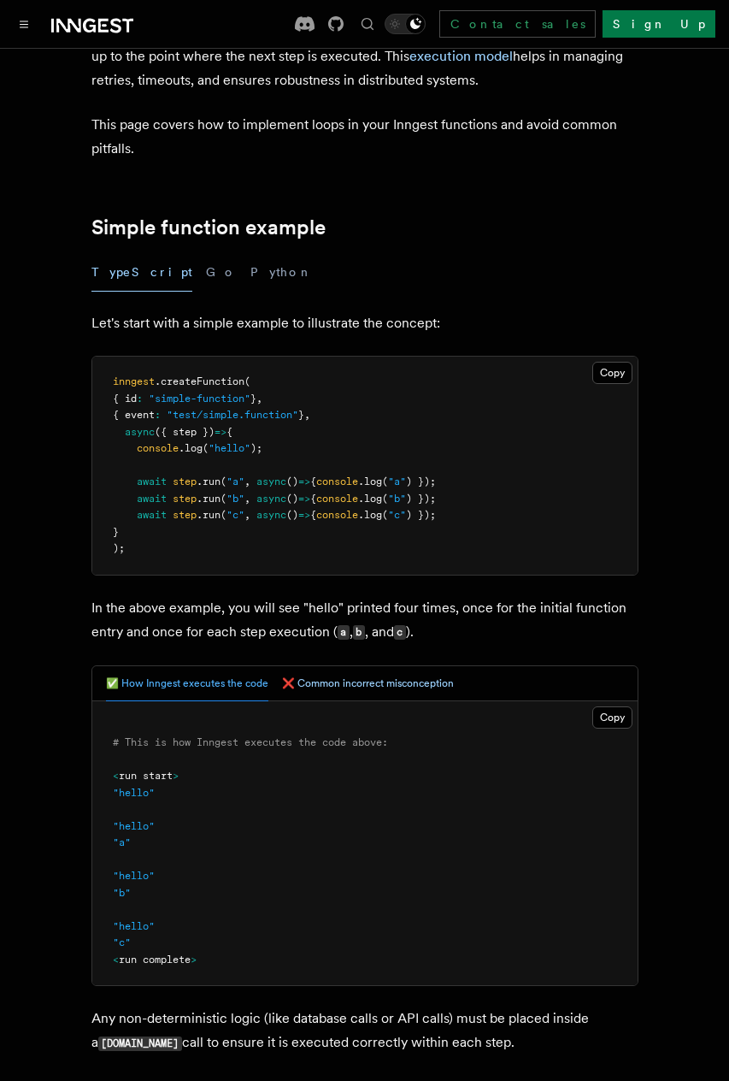
click at [316, 675] on button "❌ Common incorrect misconception" at bounding box center [368, 683] width 172 height 35
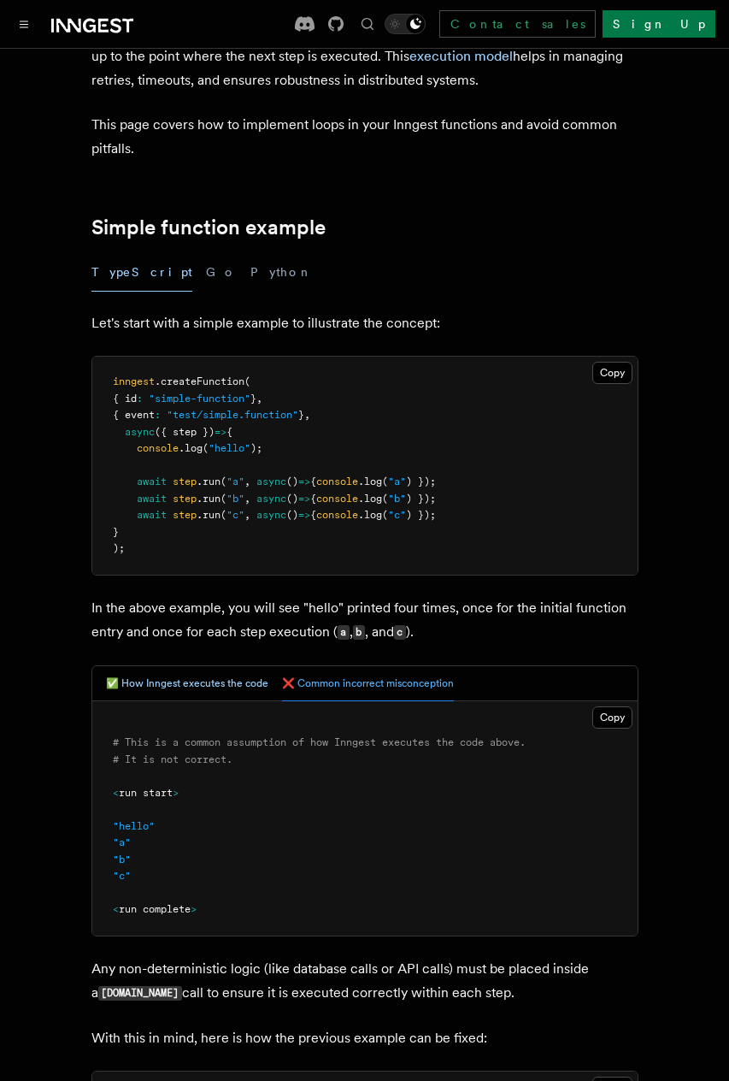
click at [238, 666] on button "✅ How Inngest executes the code" at bounding box center [187, 683] width 162 height 35
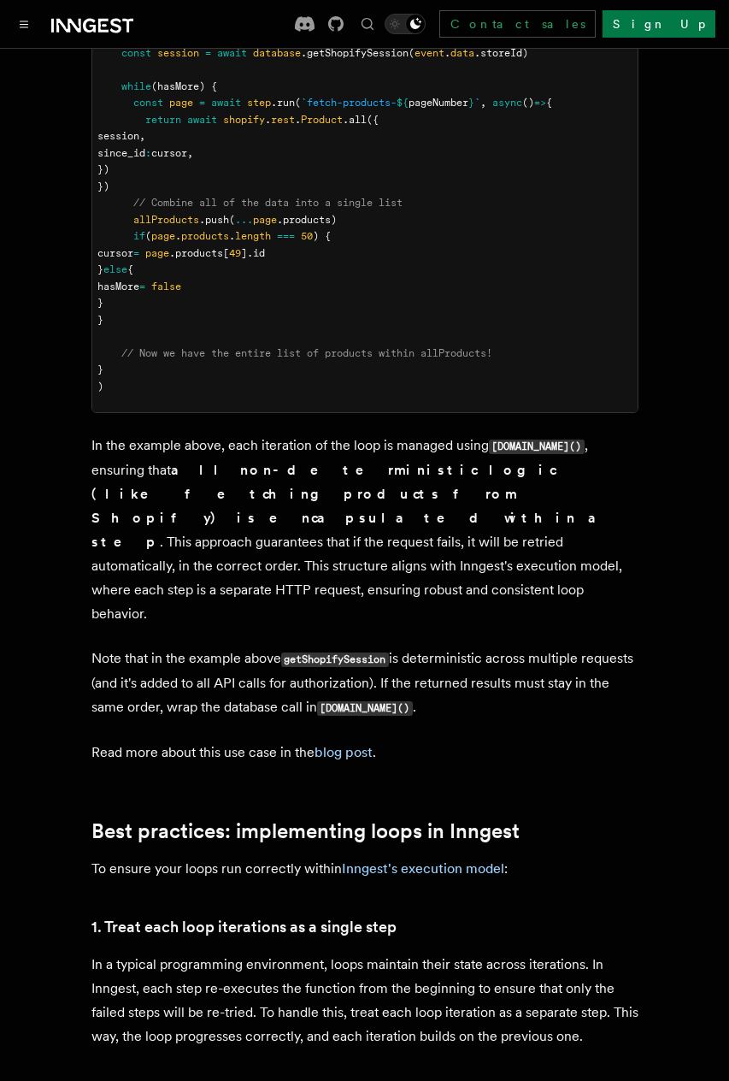
scroll to position [2038, 0]
click at [354, 743] on link "blog post" at bounding box center [344, 751] width 58 height 16
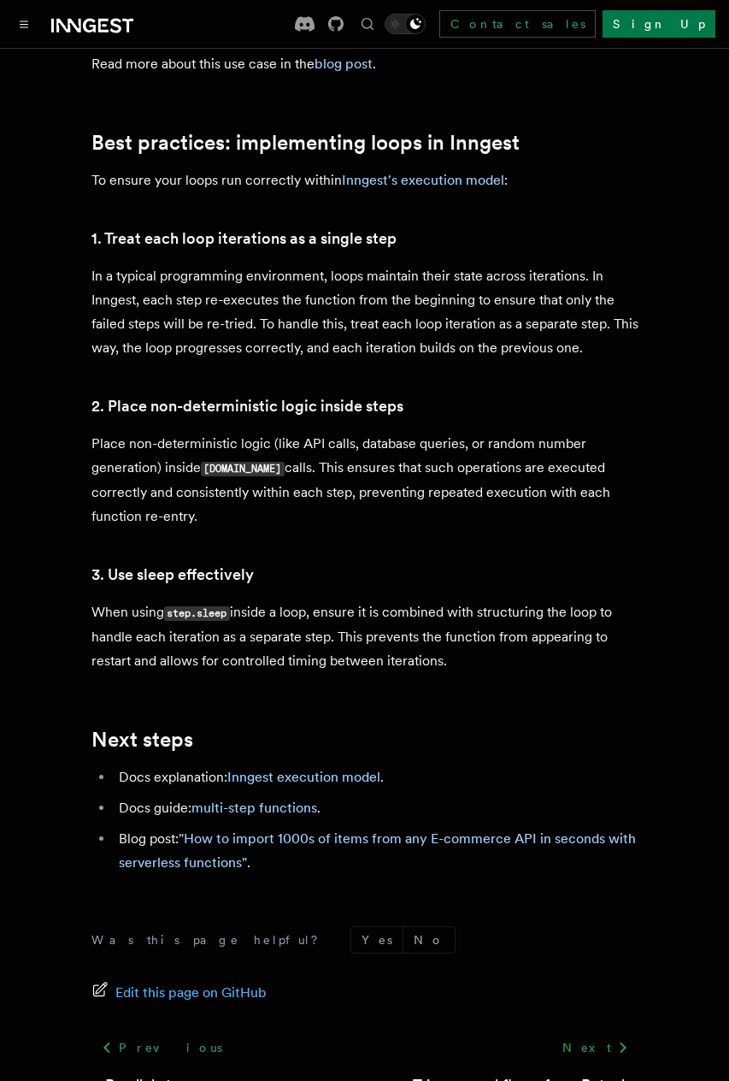
scroll to position [2793, 0]
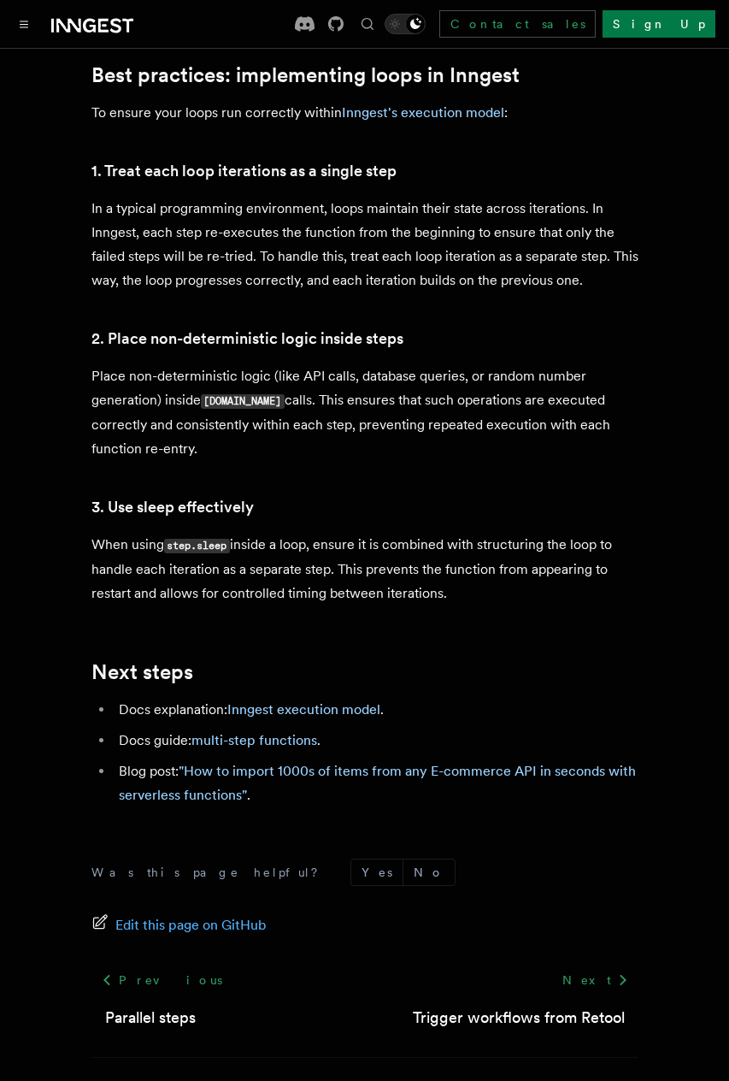
click at [534, 533] on p "When using step.sleep inside a loop, ensure it is combined with structuring the…" at bounding box center [364, 569] width 547 height 73
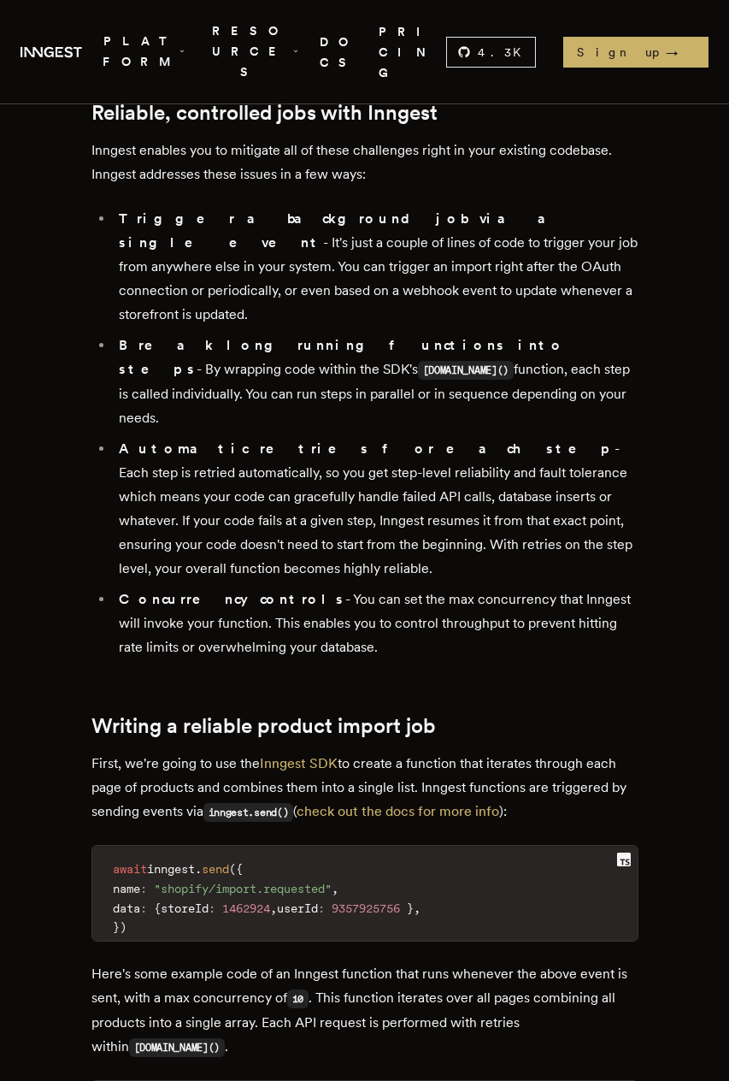
scroll to position [2340, 0]
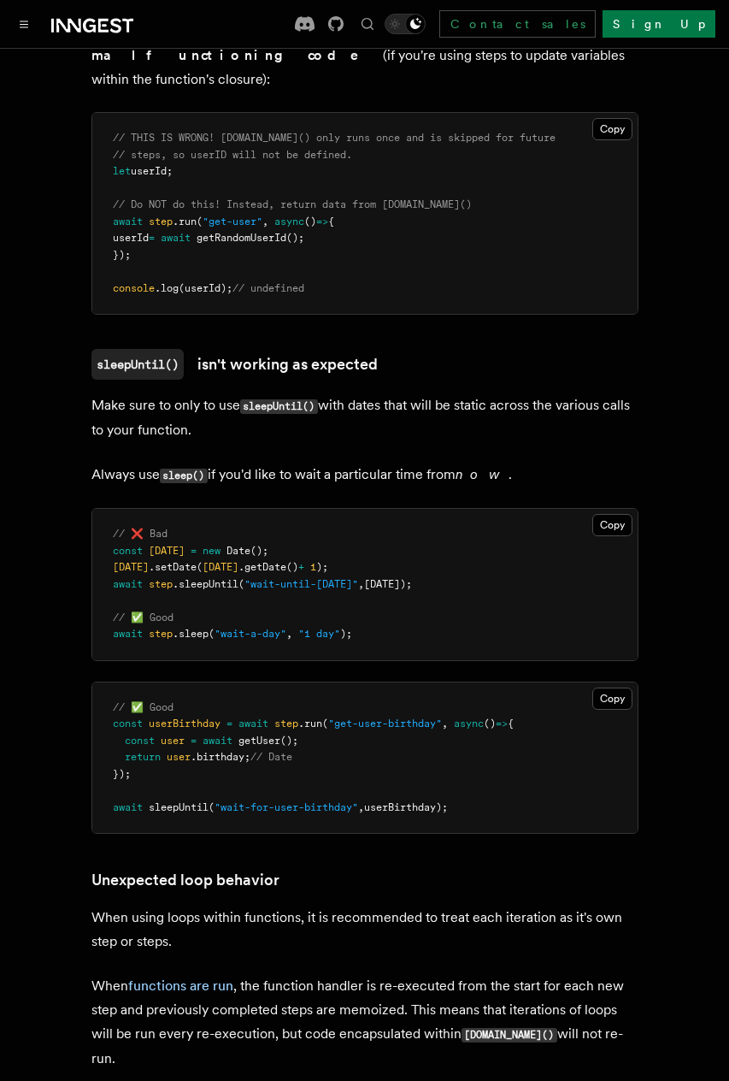
scroll to position [5162, 0]
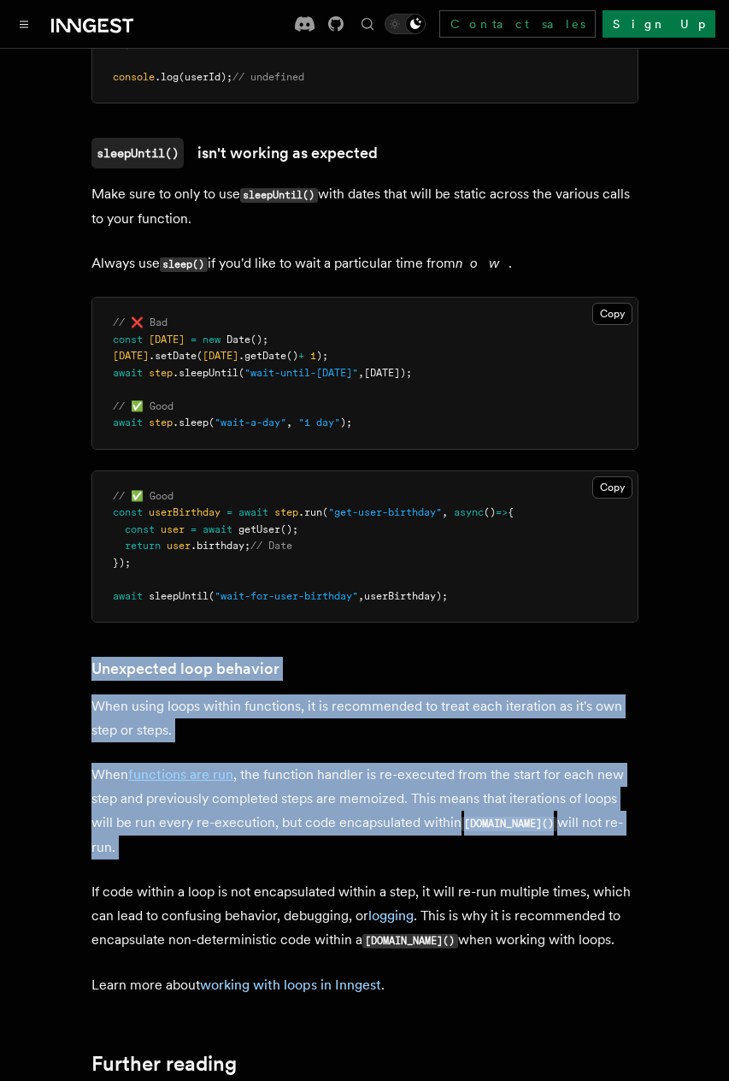
drag, startPoint x: 21, startPoint y: 603, endPoint x: 233, endPoint y: 801, distance: 291.0
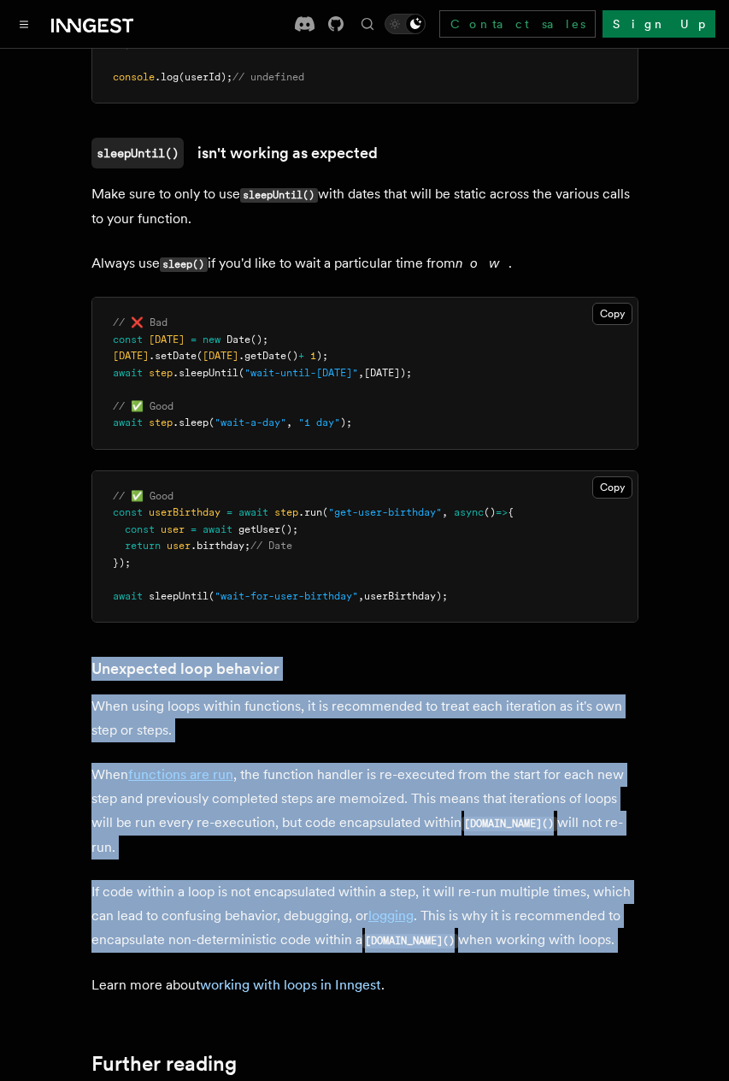
click at [425, 973] on p "Learn more about working with loops in Inngest ." at bounding box center [364, 985] width 547 height 24
copy article "Unexpected loop behavior When using loops within functions, it is recommended t…"
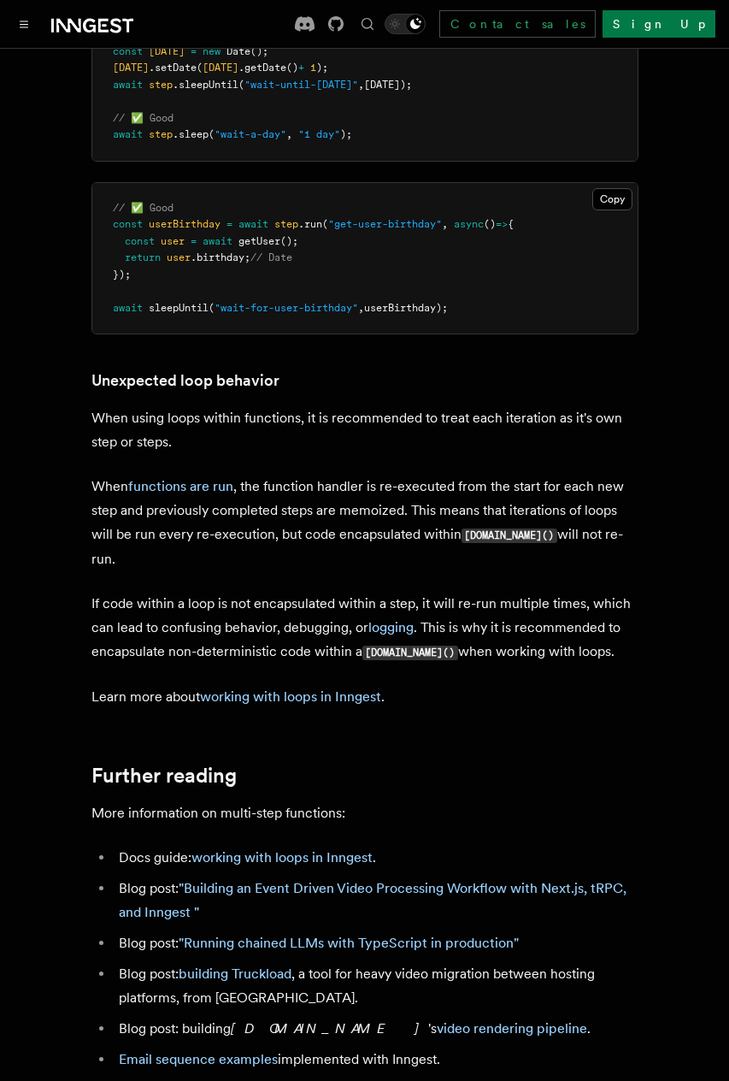
scroll to position [5747, 0]
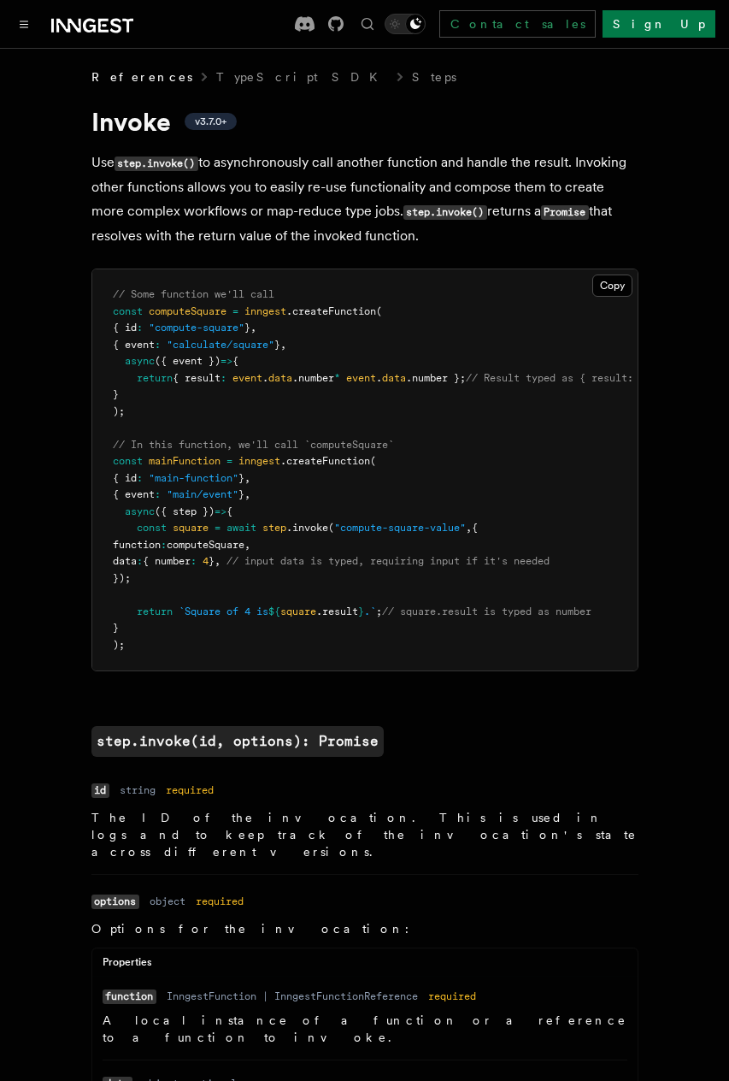
click at [209, 186] on p "Use step.invoke() to asynchronously call another function and handle the result…" at bounding box center [364, 198] width 547 height 97
click at [209, 184] on p "Use step.invoke() to asynchronously call another function and handle the result…" at bounding box center [364, 198] width 547 height 97
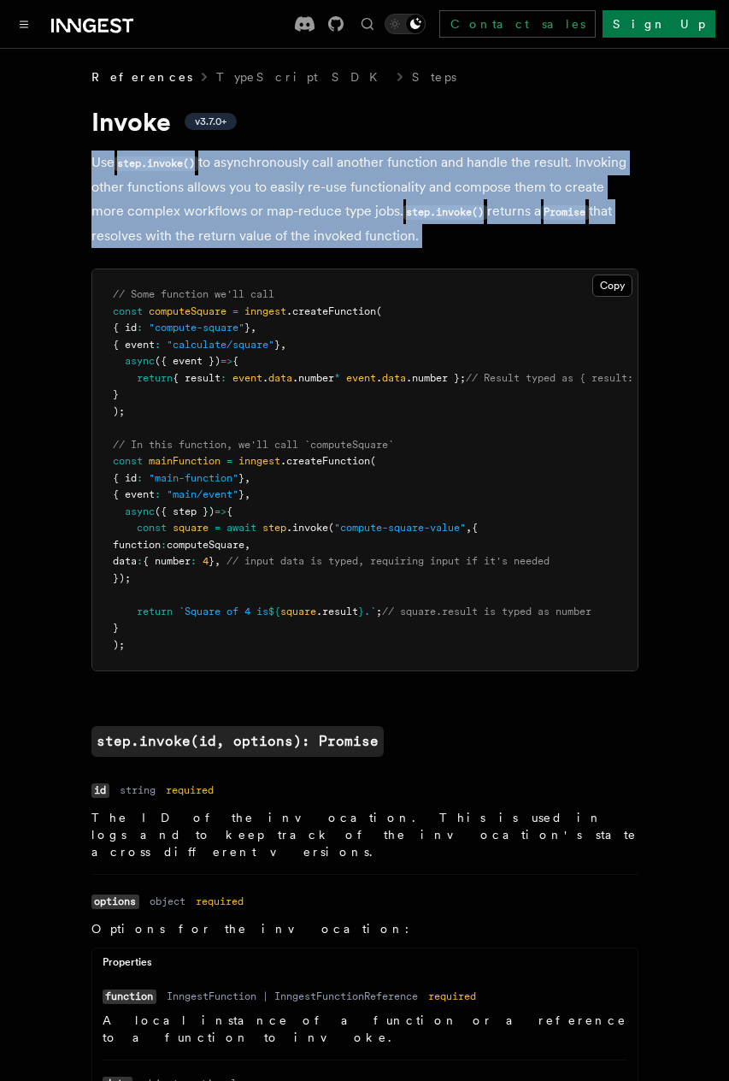
click at [209, 184] on p "Use step.invoke() to asynchronously call another function and handle the result…" at bounding box center [364, 198] width 547 height 97
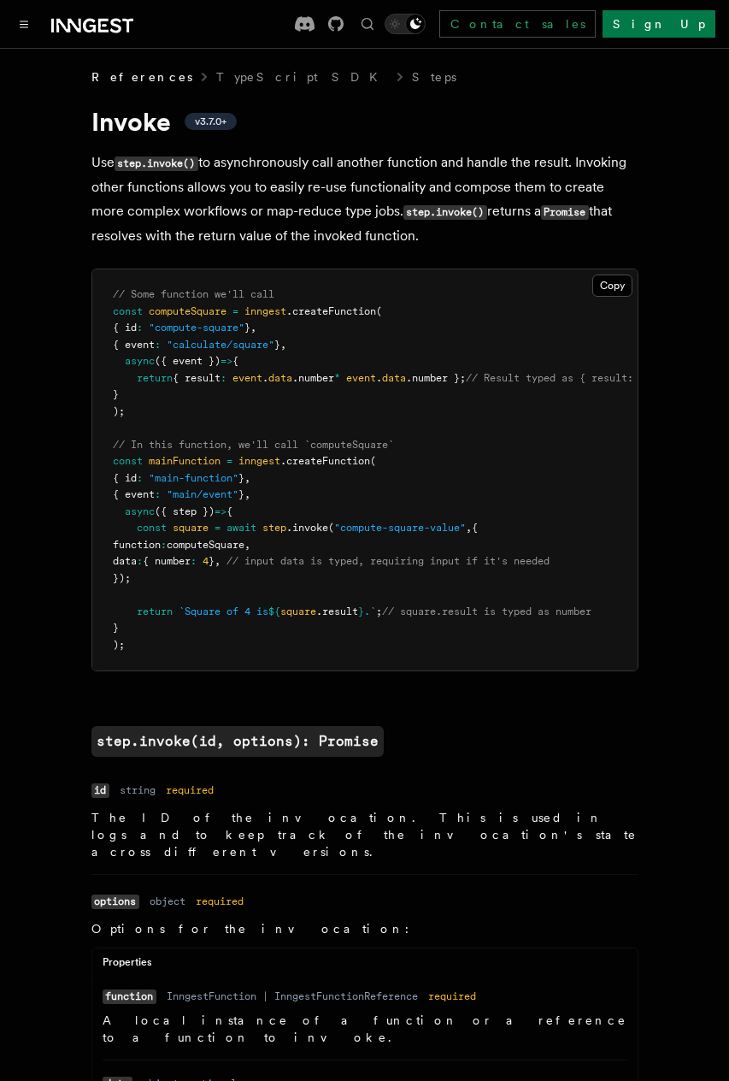
click at [202, 205] on p "Use step.invoke() to asynchronously call another function and handle the result…" at bounding box center [364, 198] width 547 height 97
click at [201, 198] on p "Use step.invoke() to asynchronously call another function and handle the result…" at bounding box center [364, 198] width 547 height 97
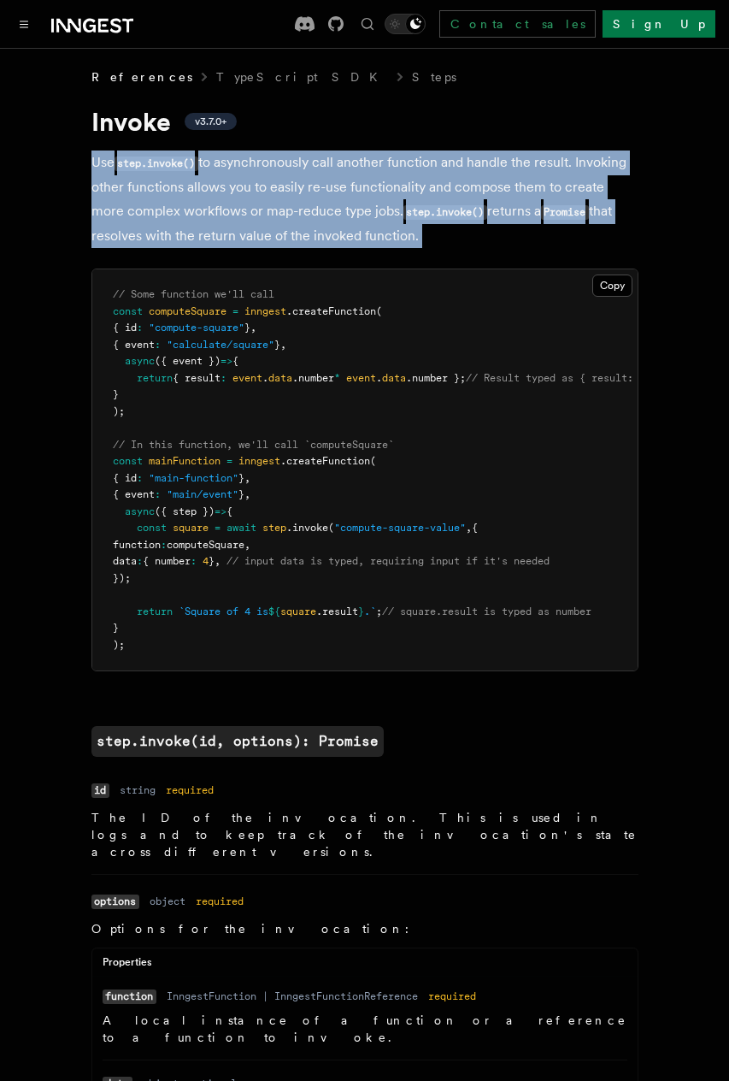
click at [201, 198] on p "Use step.invoke() to asynchronously call another function and handle the result…" at bounding box center [364, 198] width 547 height 97
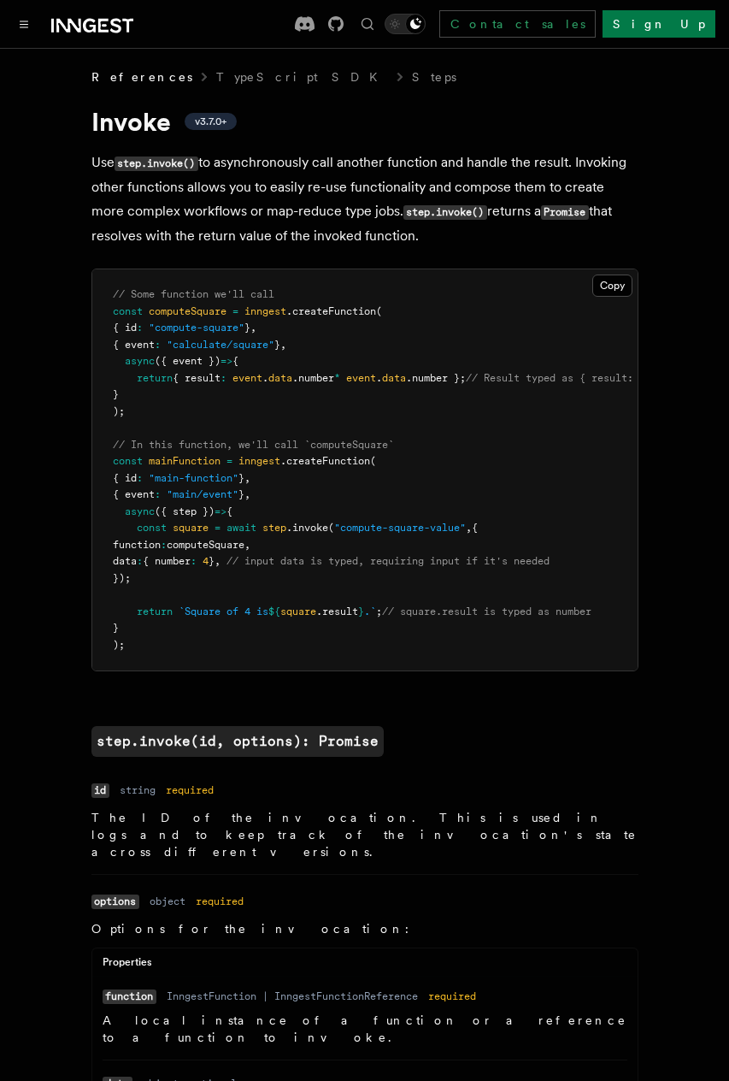
click at [201, 198] on p "Use step.invoke() to asynchronously call another function and handle the result…" at bounding box center [364, 198] width 547 height 97
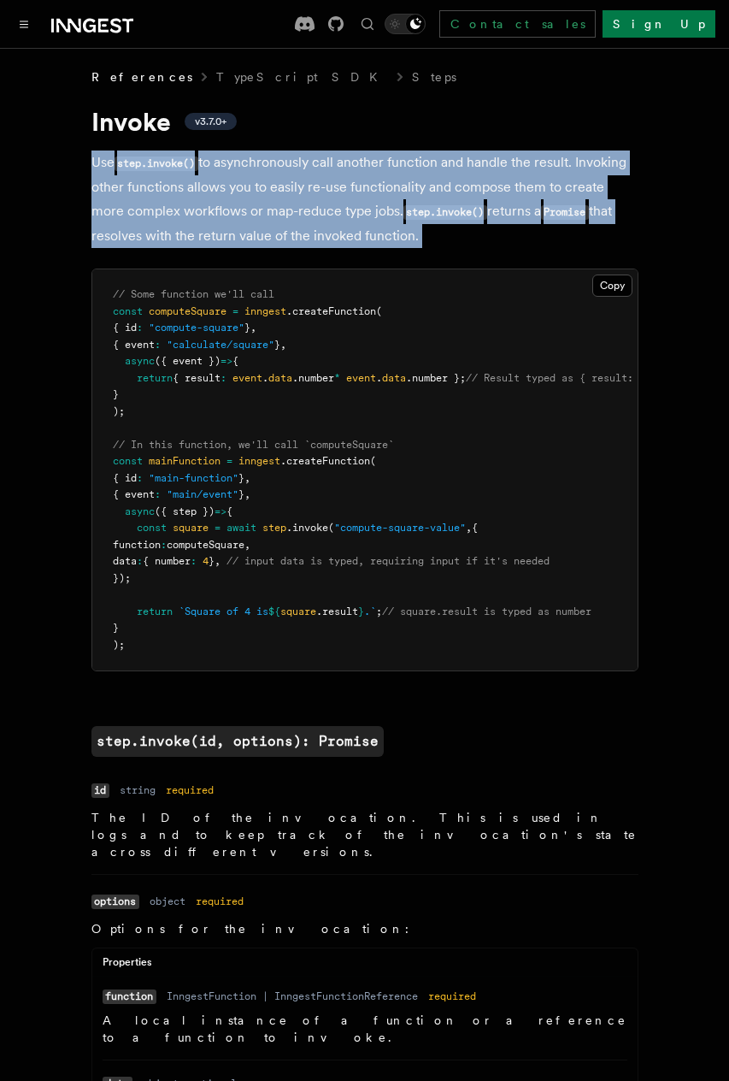
click at [201, 198] on p "Use step.invoke() to asynchronously call another function and handle the result…" at bounding box center [364, 198] width 547 height 97
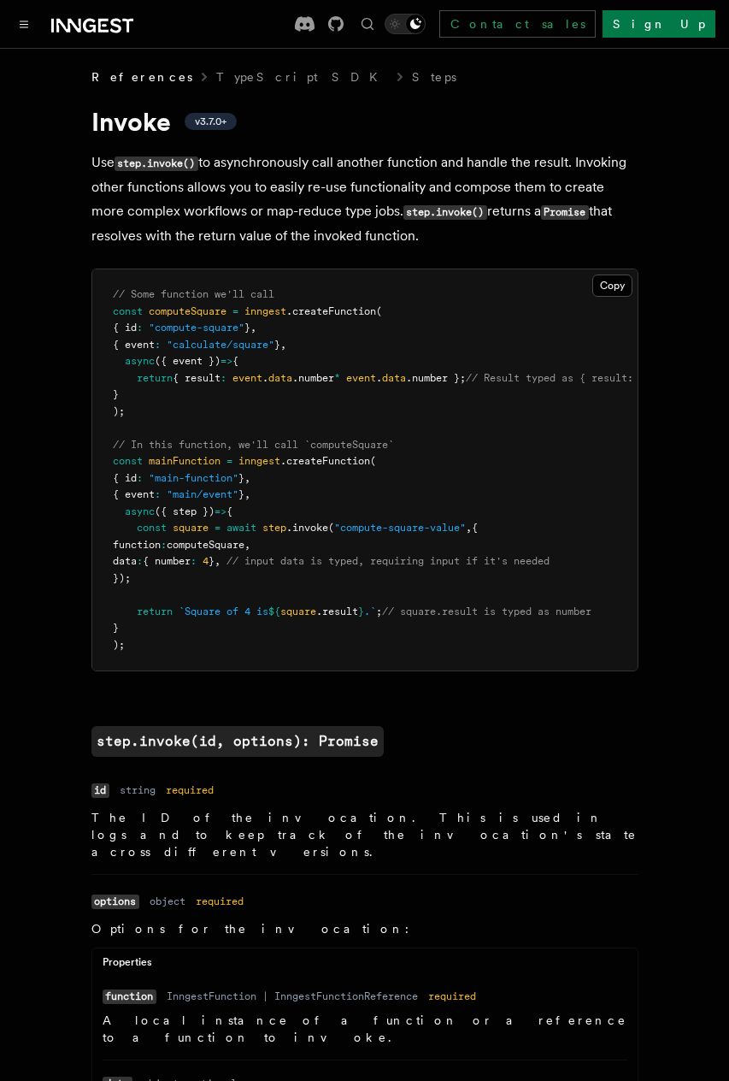
click at [201, 198] on p "Use step.invoke() to asynchronously call another function and handle the result…" at bounding box center [364, 198] width 547 height 97
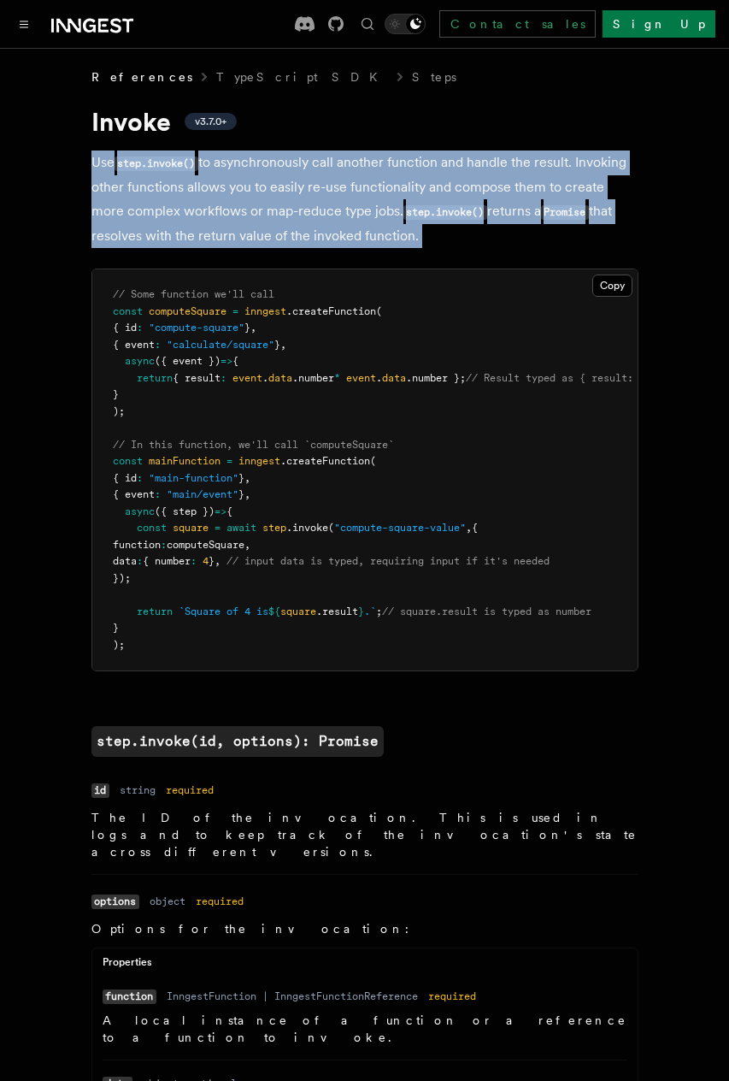
click at [201, 198] on p "Use step.invoke() to asynchronously call another function and handle the result…" at bounding box center [364, 198] width 547 height 97
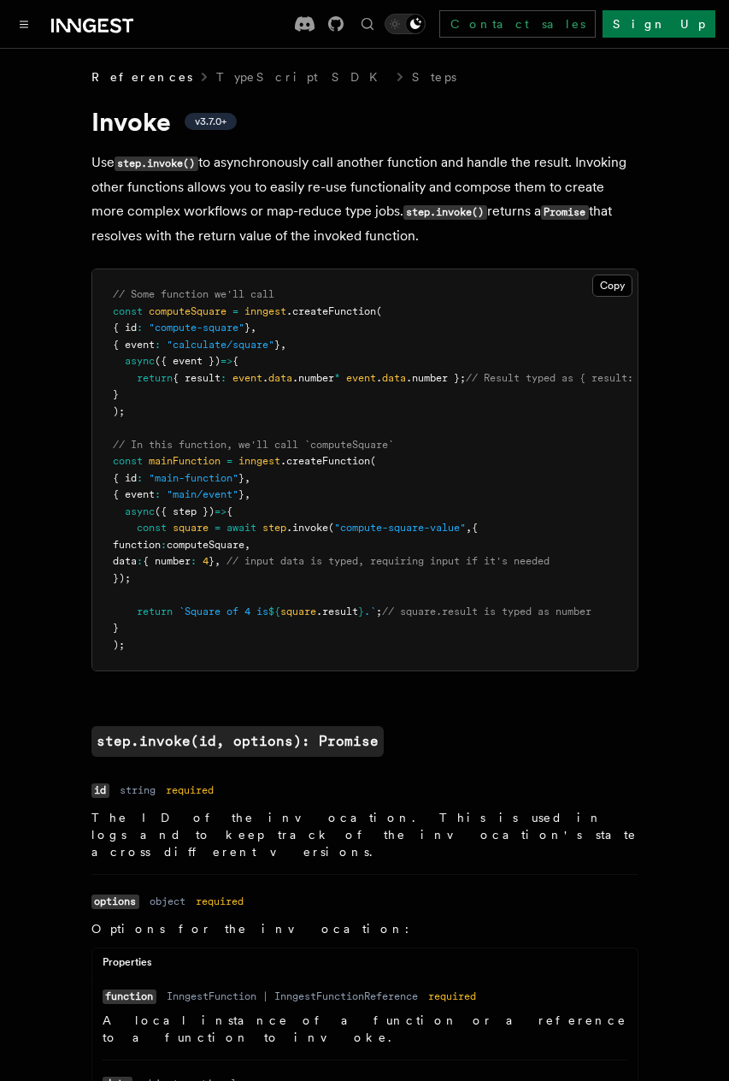
click at [201, 198] on p "Use step.invoke() to asynchronously call another function and handle the result…" at bounding box center [364, 198] width 547 height 97
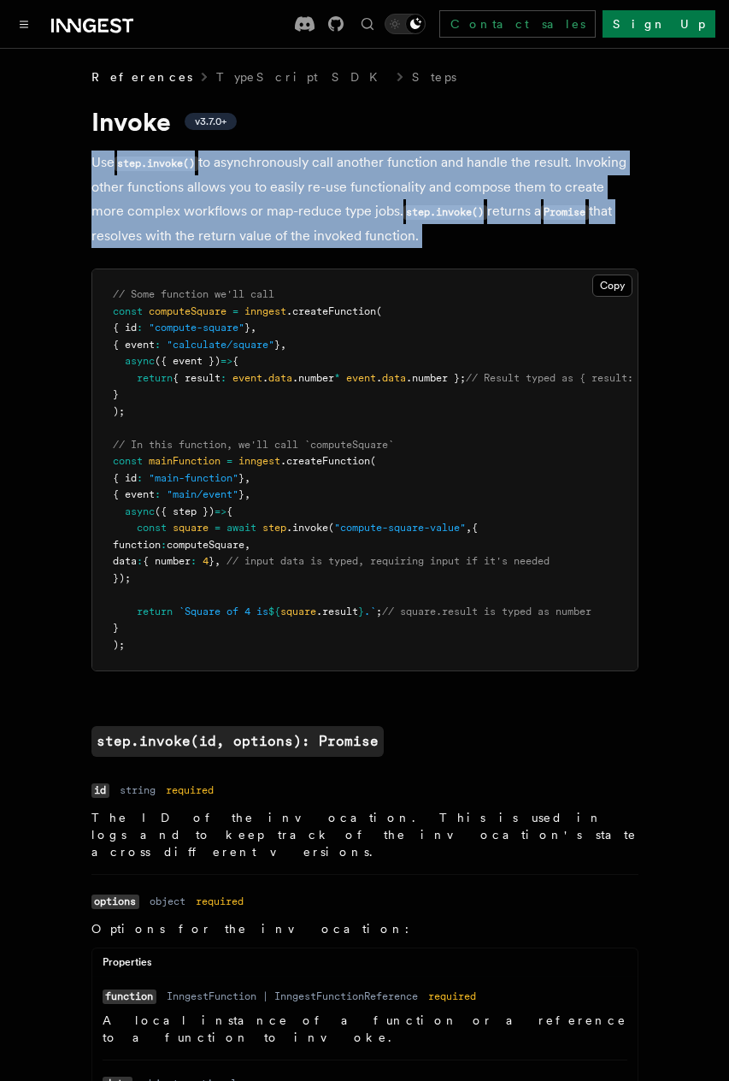
click at [201, 198] on p "Use step.invoke() to asynchronously call another function and handle the result…" at bounding box center [364, 198] width 547 height 97
click at [194, 213] on p "Use step.invoke() to asynchronously call another function and handle the result…" at bounding box center [364, 198] width 547 height 97
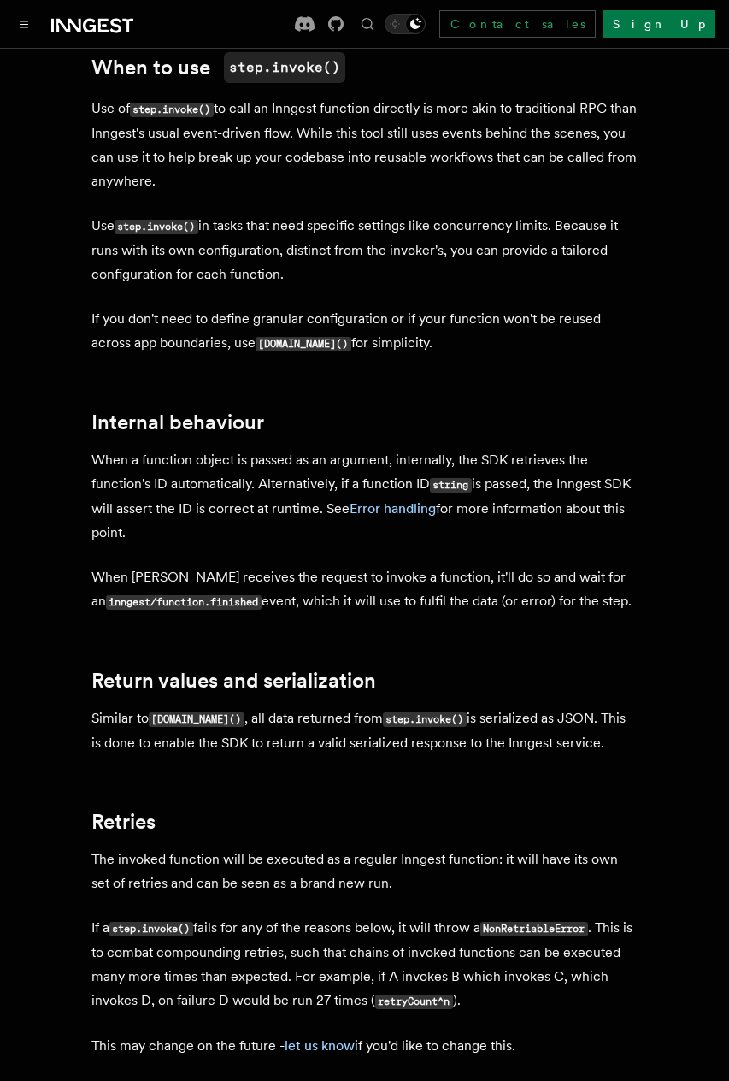
scroll to position [3217, 0]
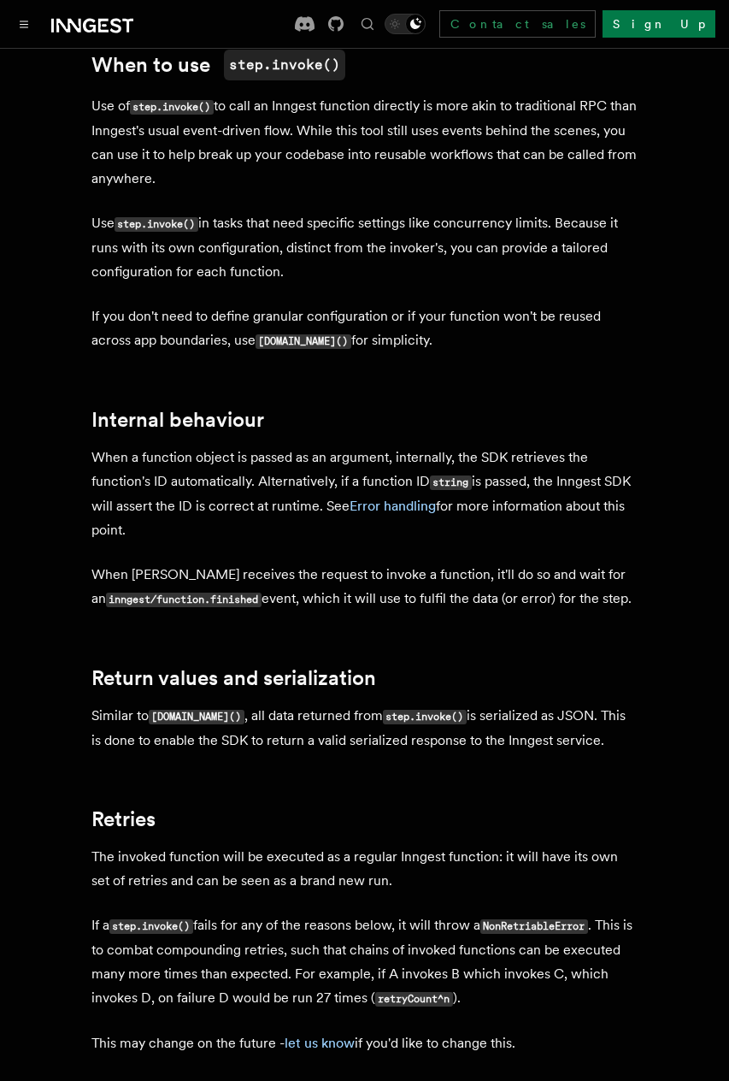
click at [306, 704] on p "Similar to step.run() , all data returned from step.invoke() is serialized as J…" at bounding box center [364, 728] width 547 height 49
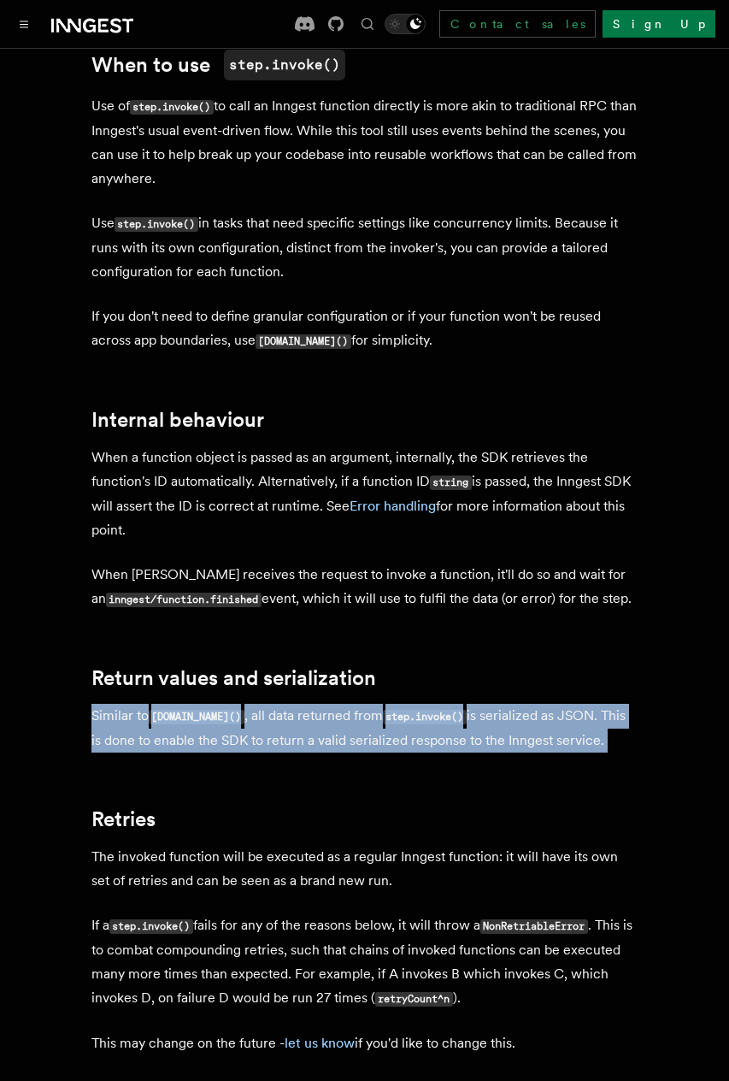
click at [306, 704] on p "Similar to step.run() , all data returned from step.invoke() is serialized as J…" at bounding box center [364, 728] width 547 height 49
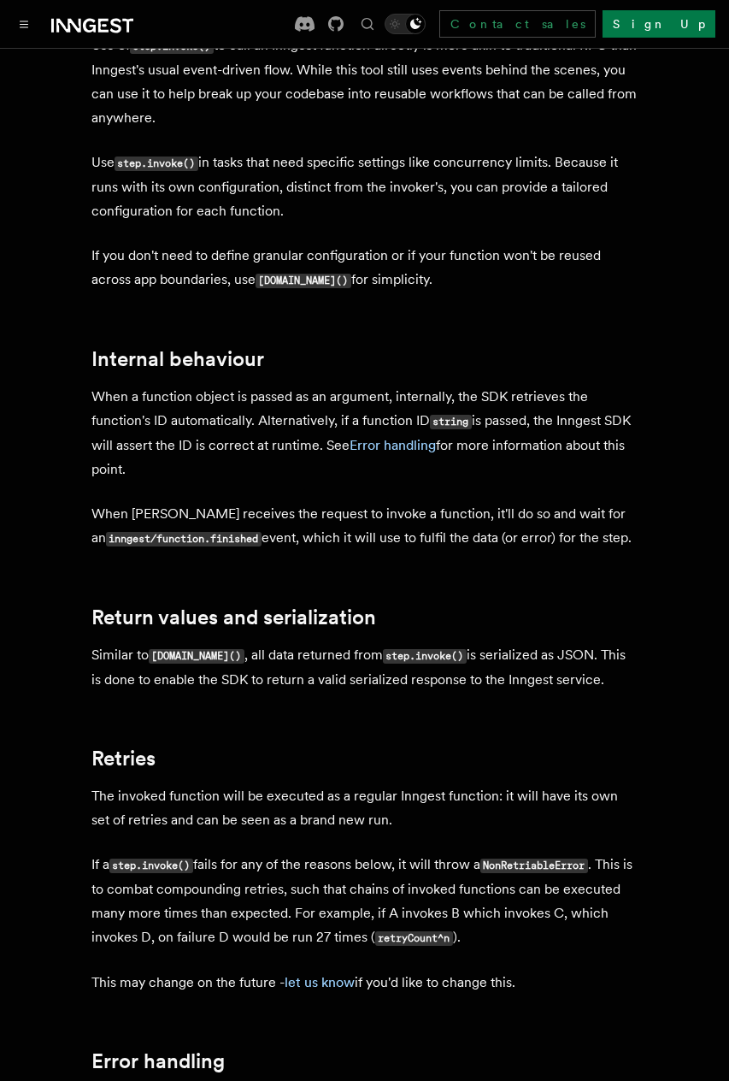
scroll to position [3285, 0]
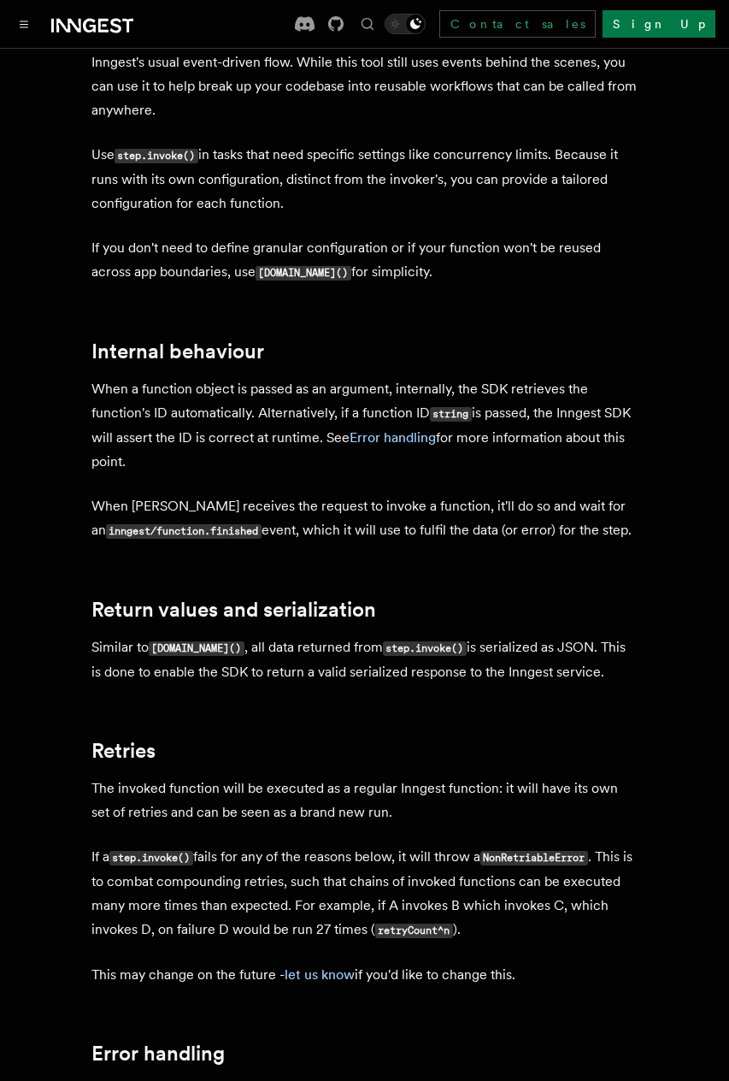
click at [304, 776] on p "The invoked function will be executed as a regular Inngest function: it will ha…" at bounding box center [364, 800] width 547 height 48
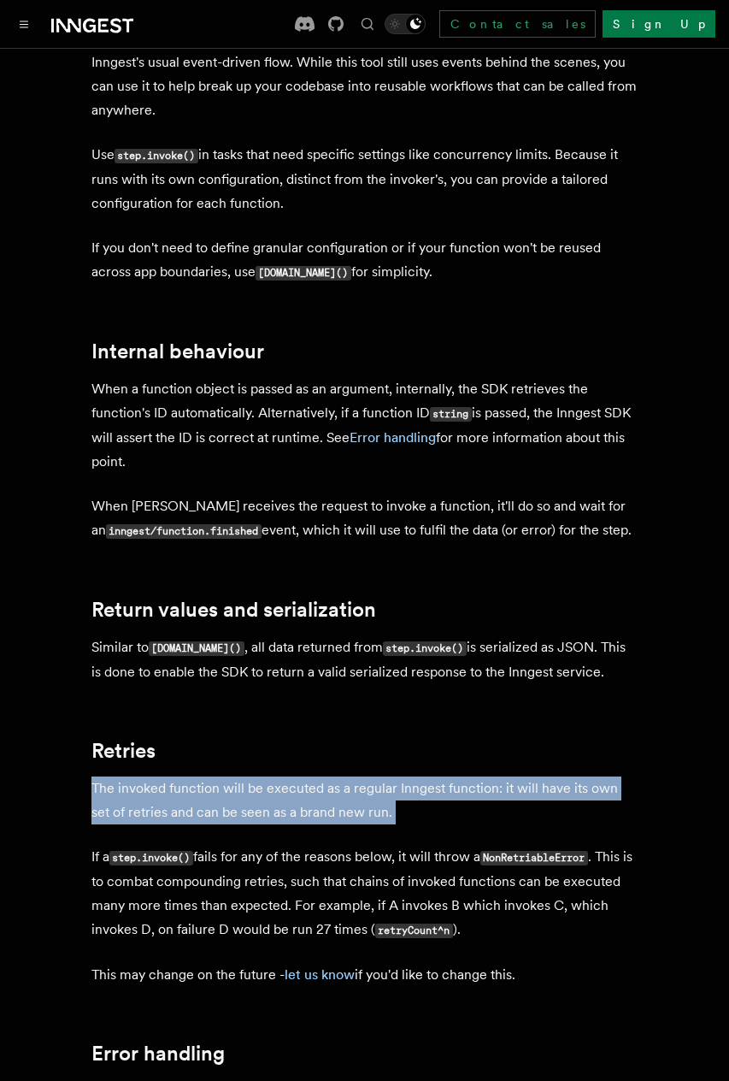
click at [304, 776] on p "The invoked function will be executed as a regular Inngest function: it will ha…" at bounding box center [364, 800] width 547 height 48
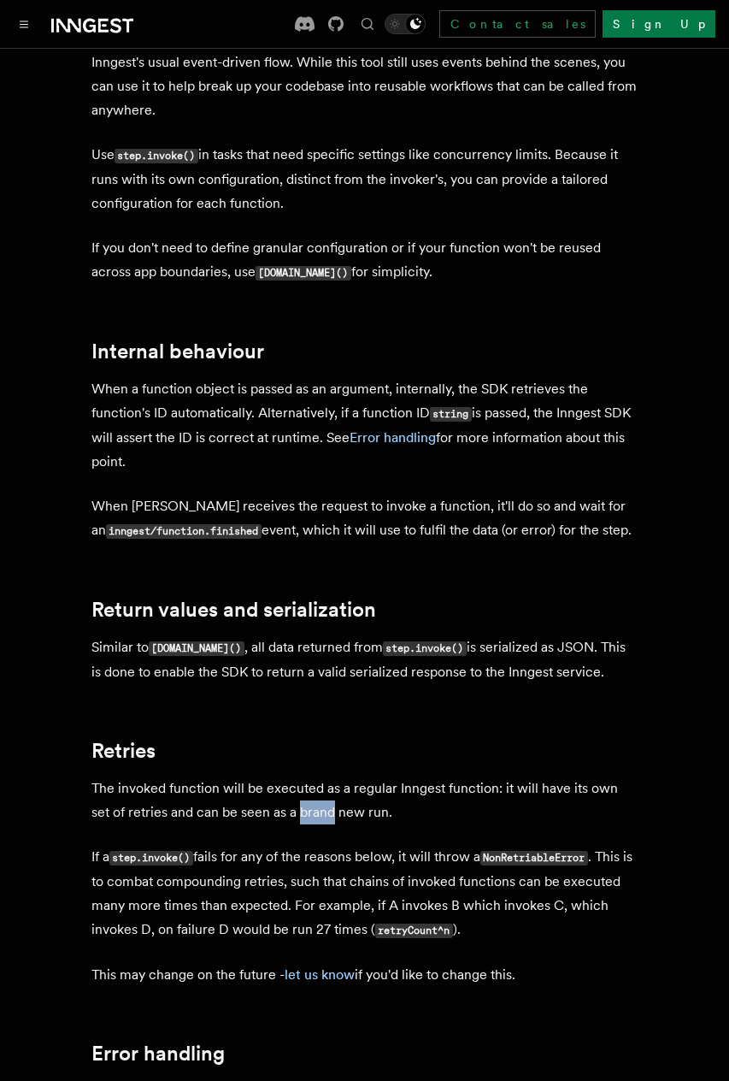
click at [304, 776] on p "The invoked function will be executed as a regular Inngest function: it will ha…" at bounding box center [364, 800] width 547 height 48
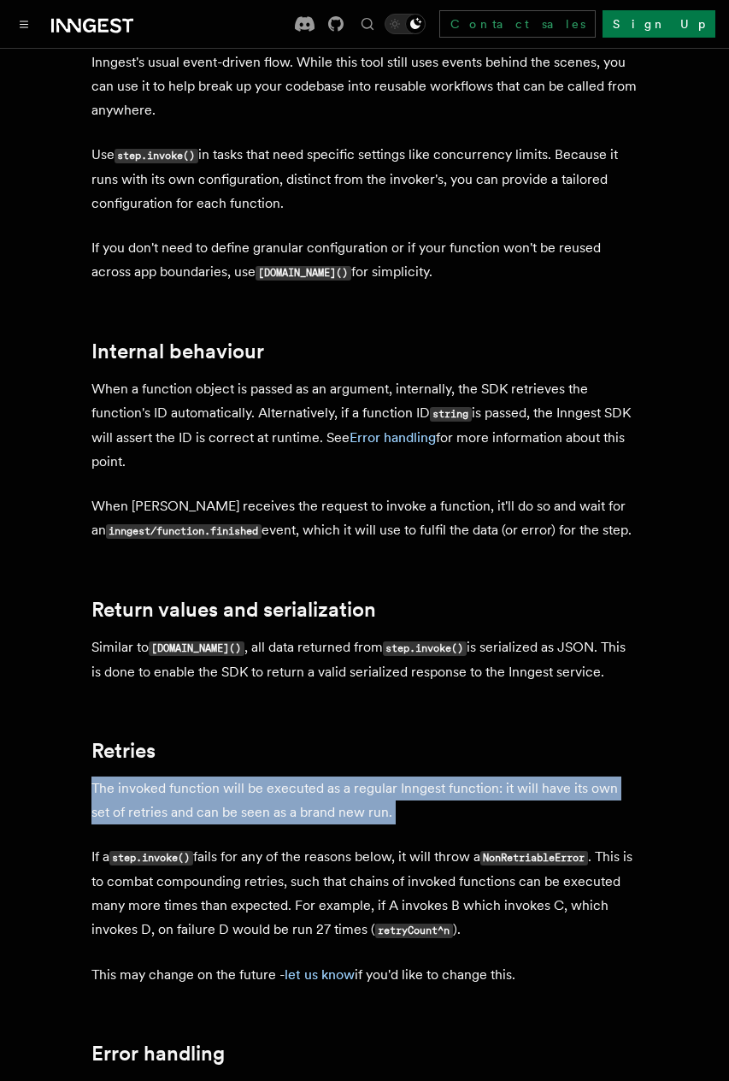
click at [304, 776] on p "The invoked function will be executed as a regular Inngest function: it will ha…" at bounding box center [364, 800] width 547 height 48
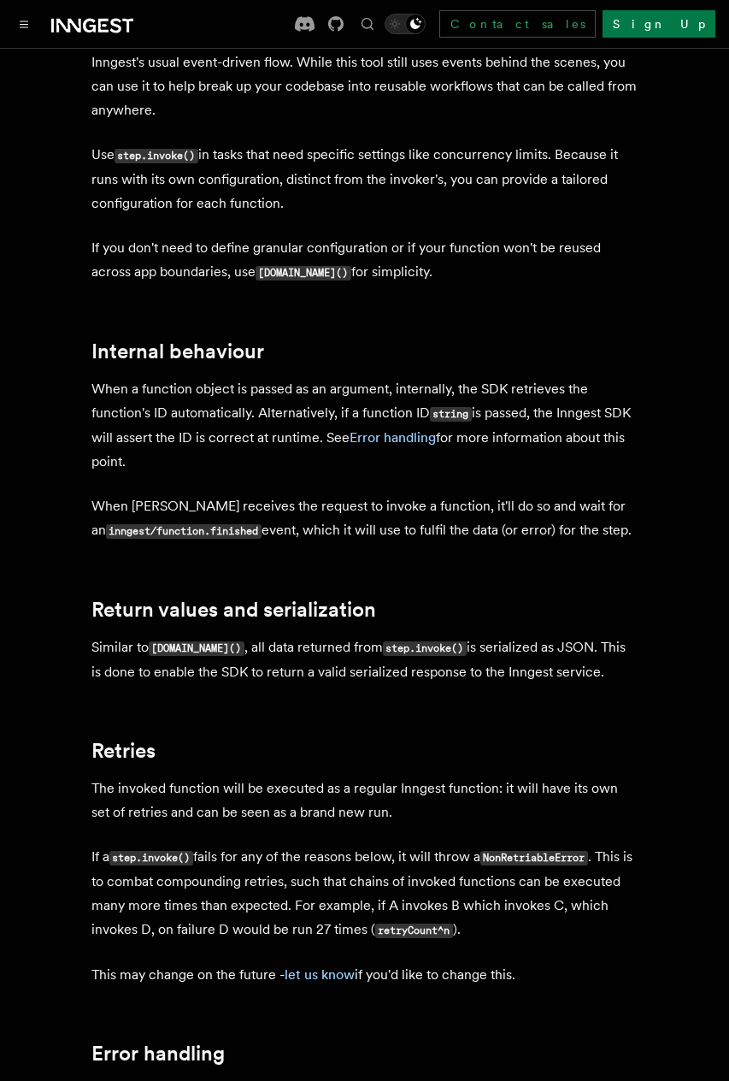
click at [306, 845] on p "If a step.invoke() fails for any of the reasons below, it will throw a NonRetri…" at bounding box center [364, 893] width 547 height 97
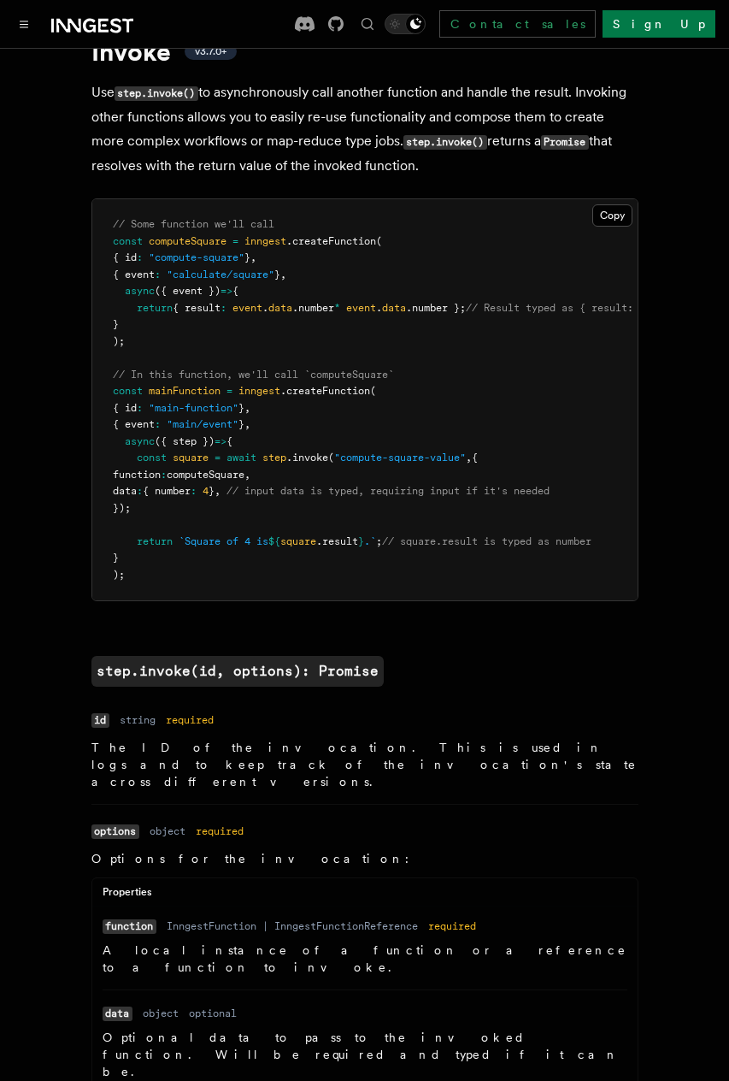
scroll to position [0, 0]
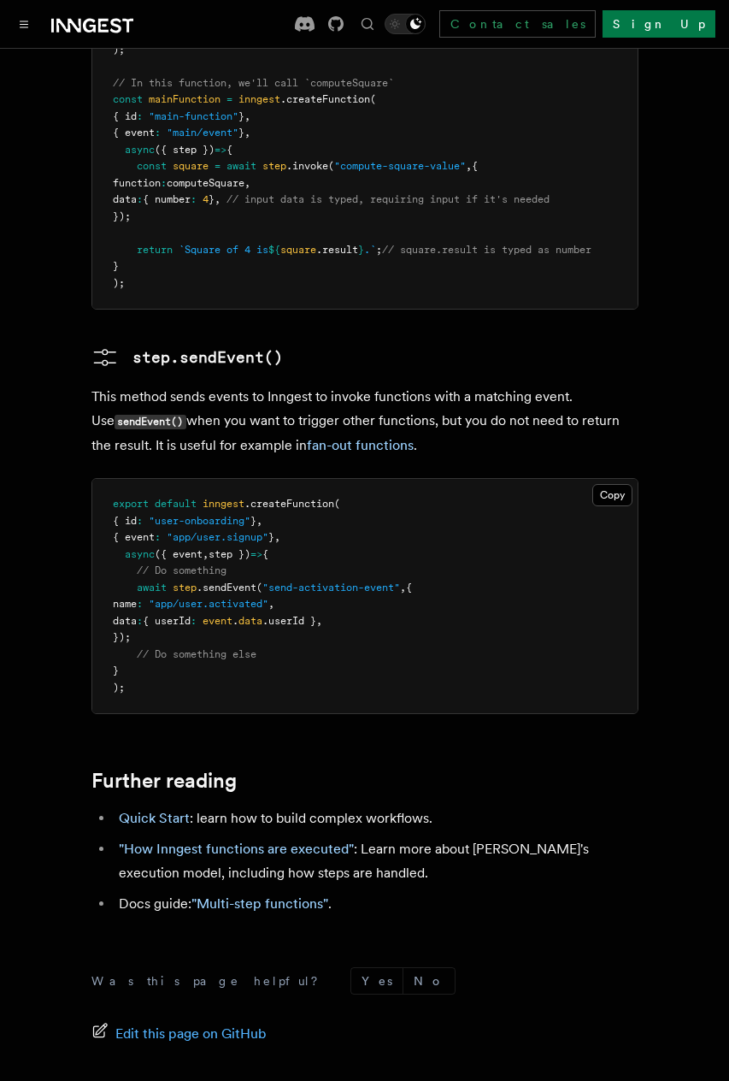
scroll to position [3786, 0]
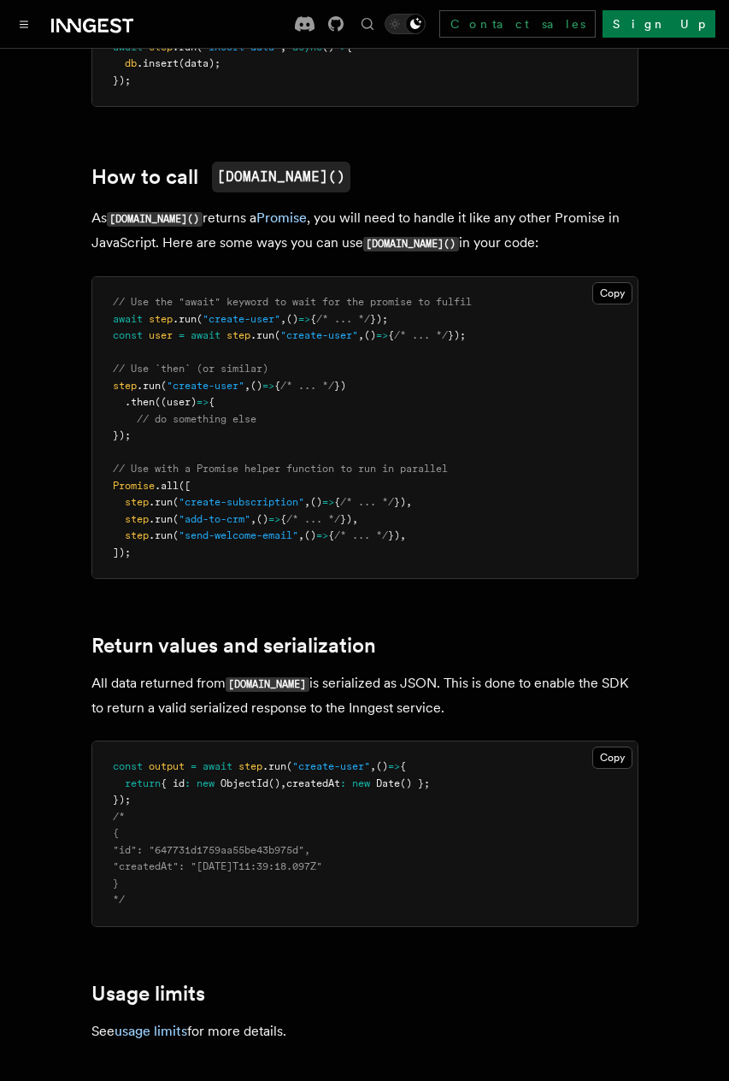
scroll to position [1153, 0]
click at [292, 670] on p "All data returned from [DOMAIN_NAME] is serialized as JSON. This is done to ena…" at bounding box center [364, 694] width 547 height 49
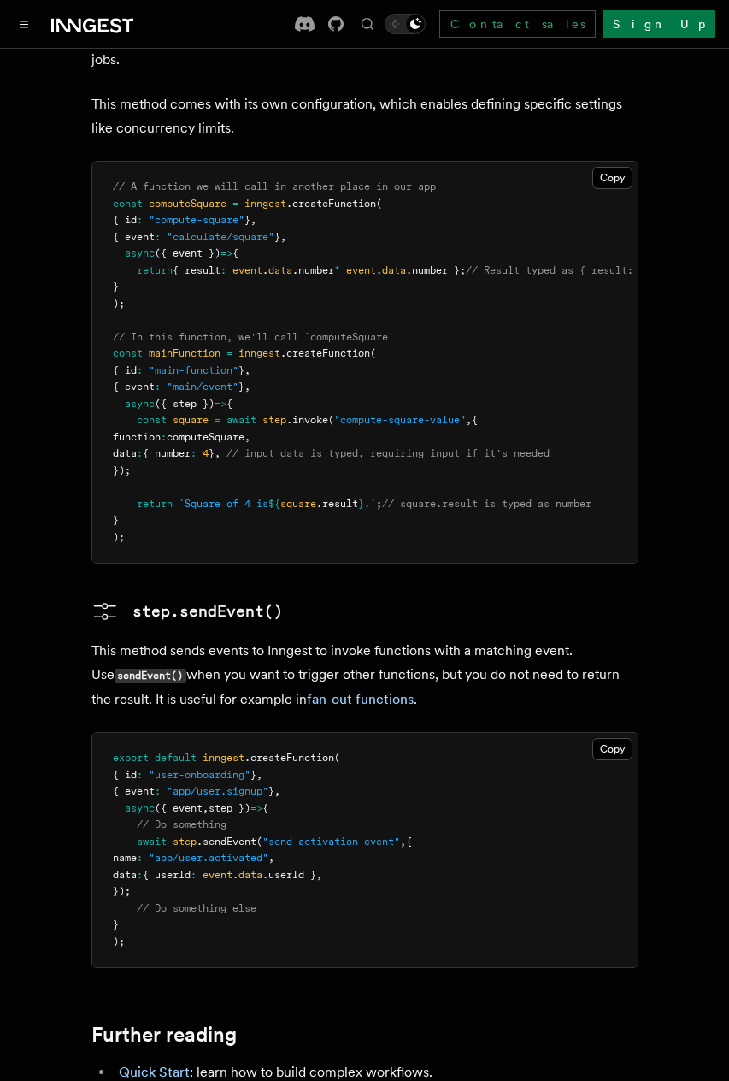
scroll to position [3592, 0]
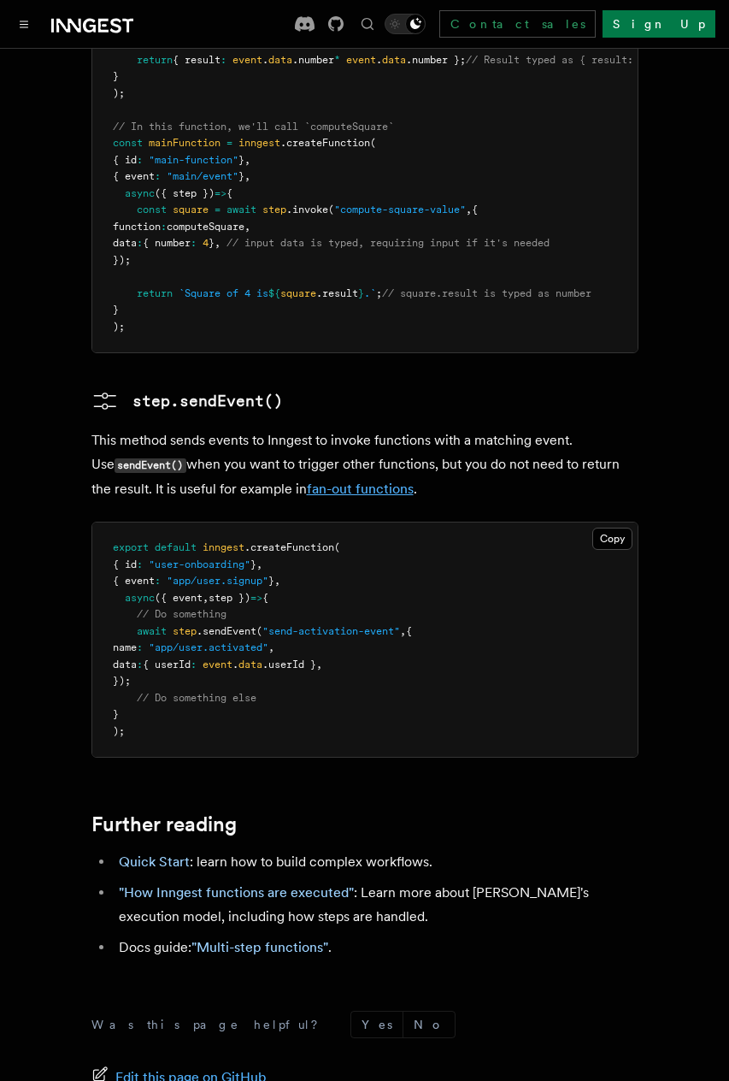
click at [309, 481] on link "fan-out functions" at bounding box center [360, 489] width 107 height 16
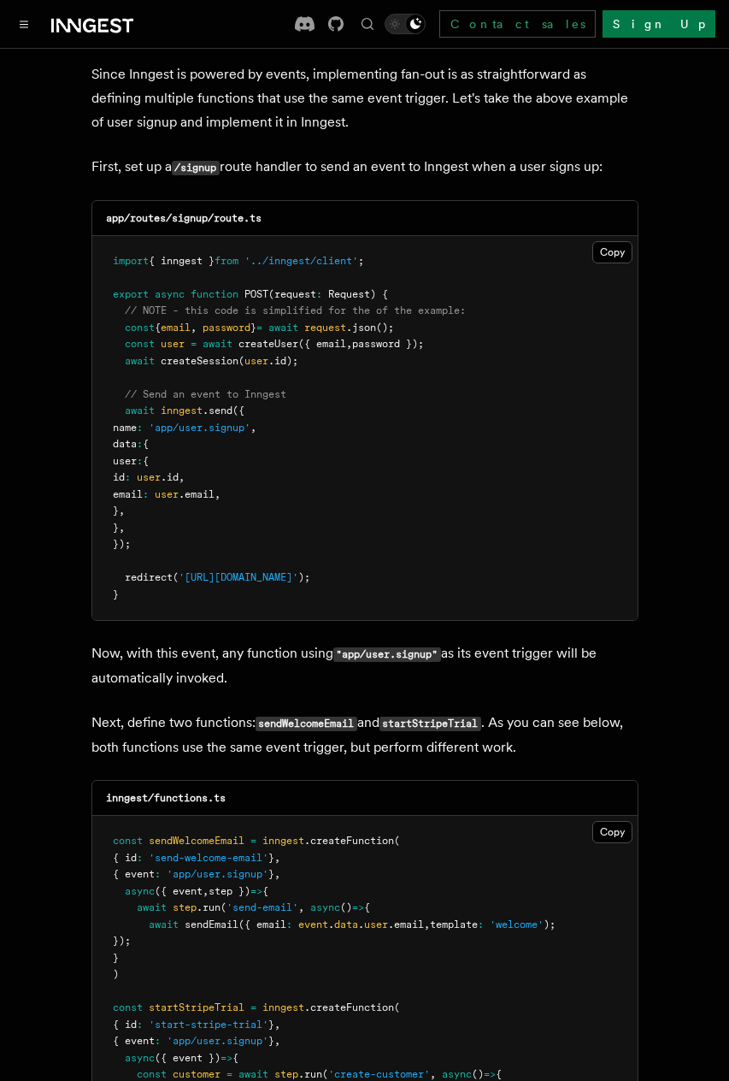
scroll to position [777, 0]
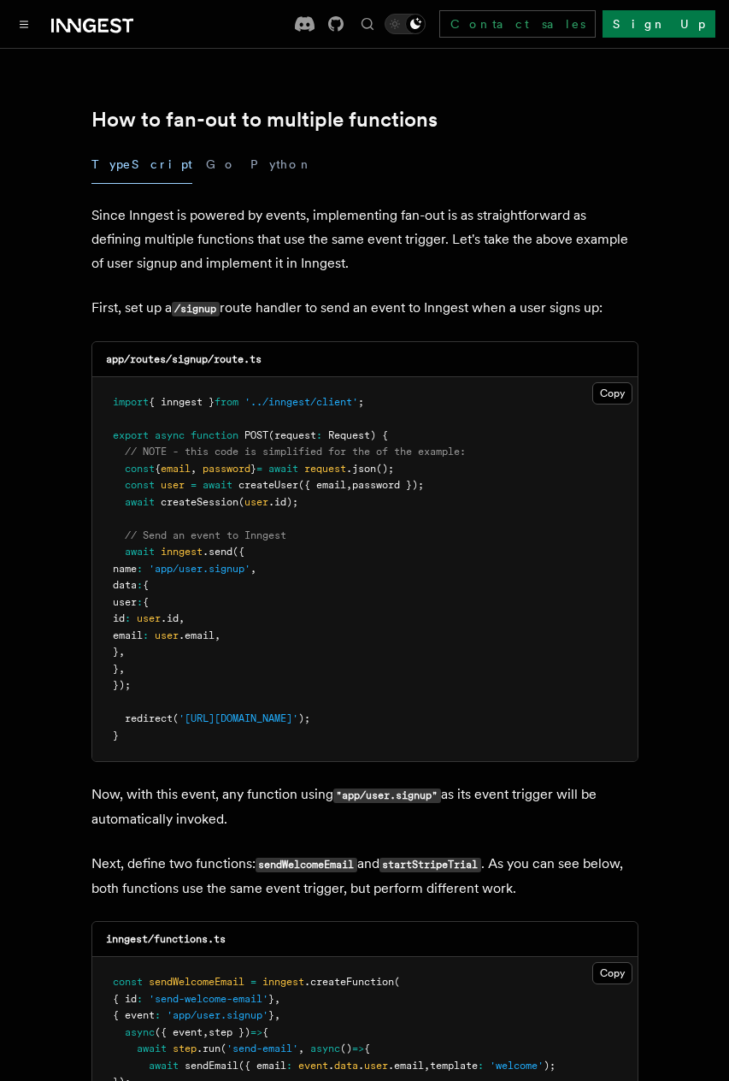
scroll to position [3592, 0]
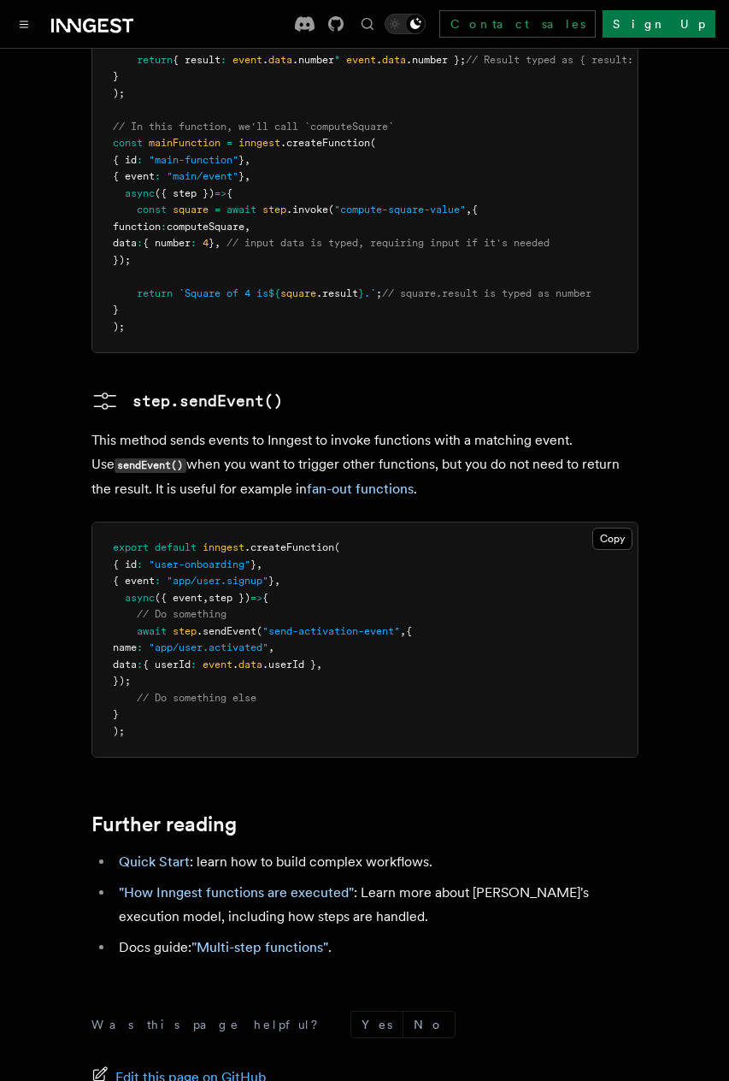
click at [281, 428] on p "This method sends events to Inngest to invoke functions with a matching event. …" at bounding box center [364, 464] width 547 height 73
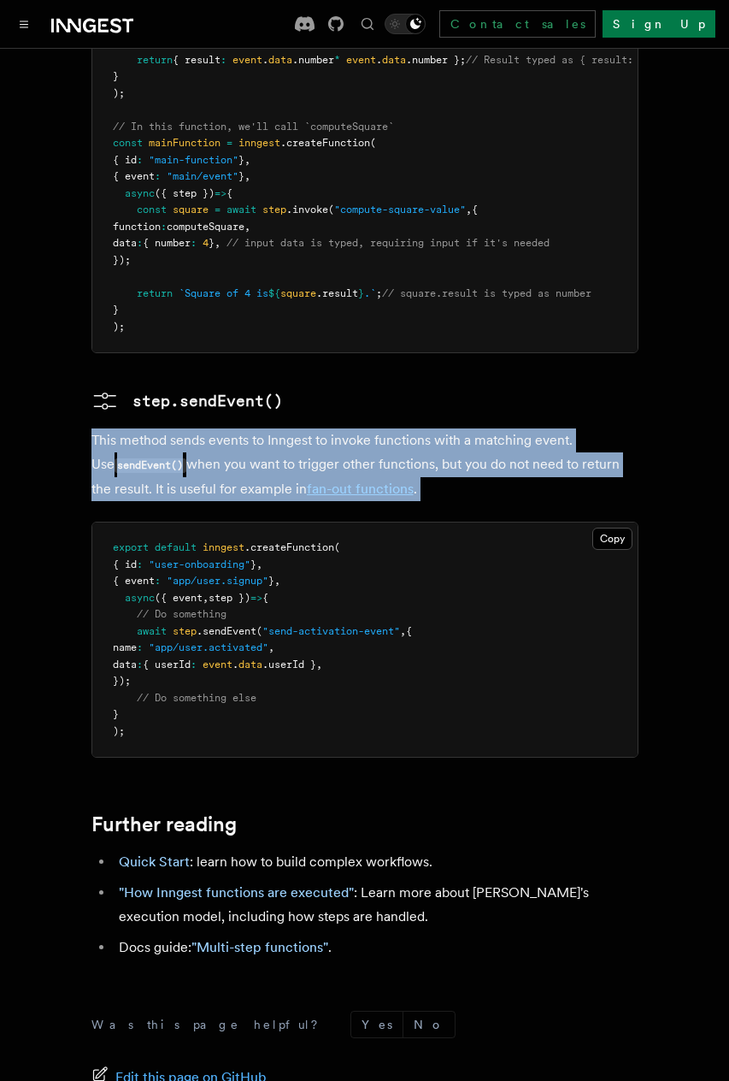
click at [281, 428] on p "This method sends events to Inngest to invoke functions with a matching event. …" at bounding box center [364, 464] width 547 height 73
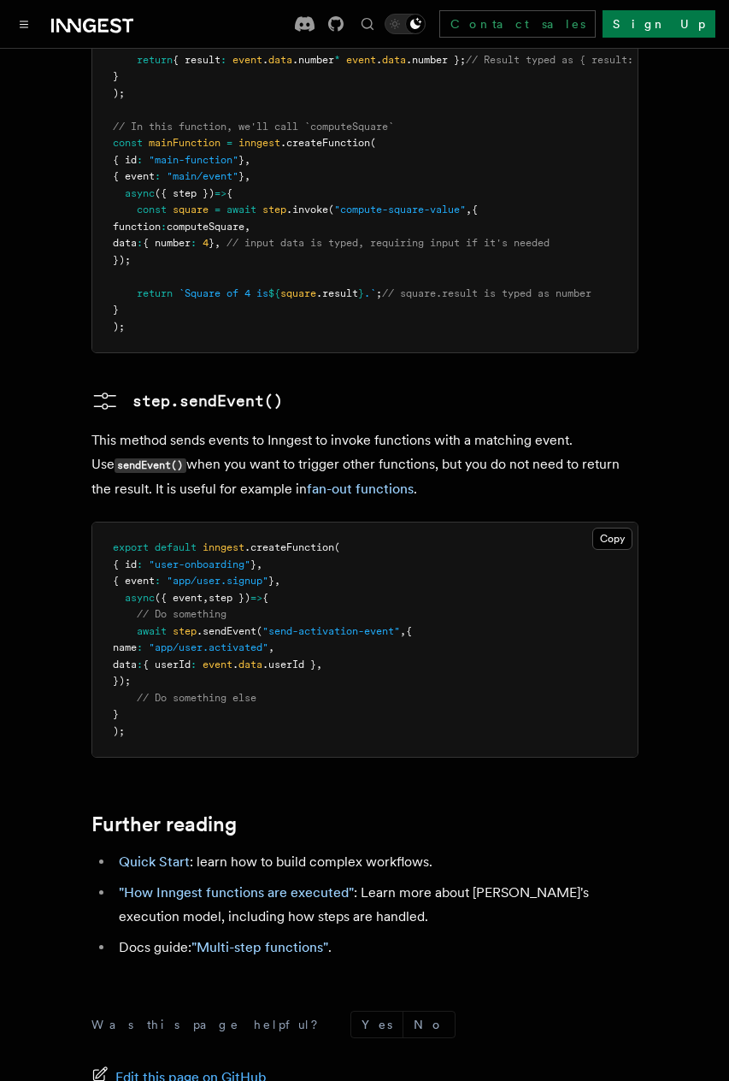
click at [272, 449] on p "This method sends events to Inngest to invoke functions with a matching event. …" at bounding box center [364, 464] width 547 height 73
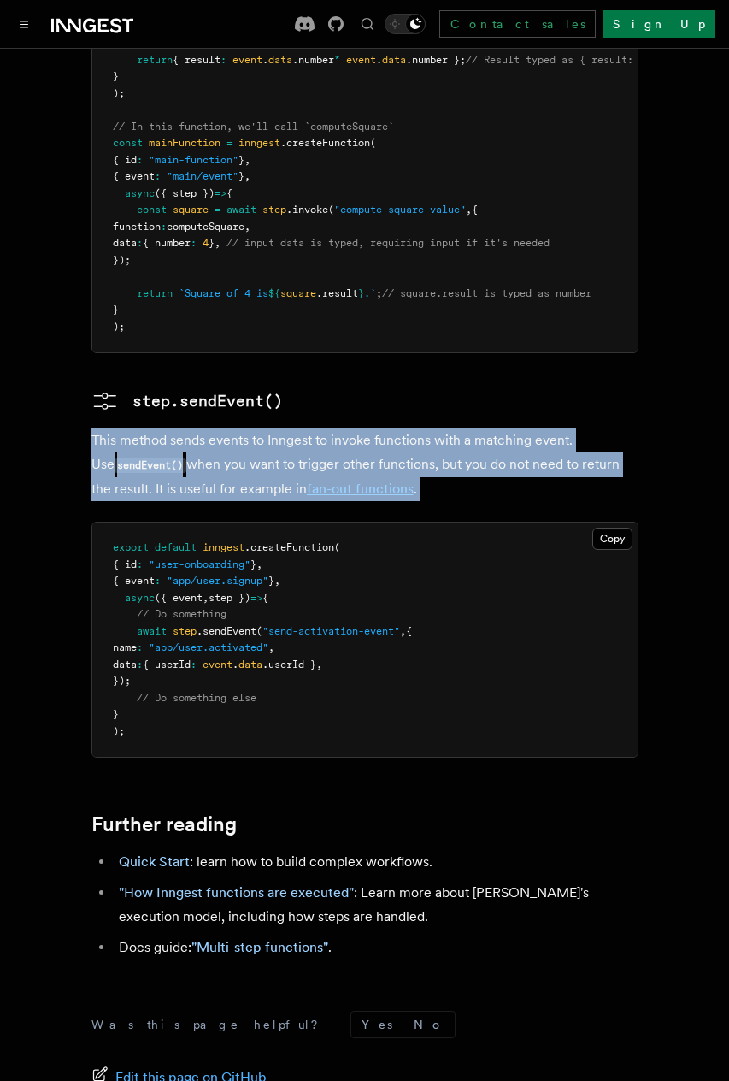
click at [272, 449] on p "This method sends events to Inngest to invoke functions with a matching event. …" at bounding box center [364, 464] width 547 height 73
click at [296, 446] on p "This method sends events to Inngest to invoke functions with a matching event. …" at bounding box center [364, 464] width 547 height 73
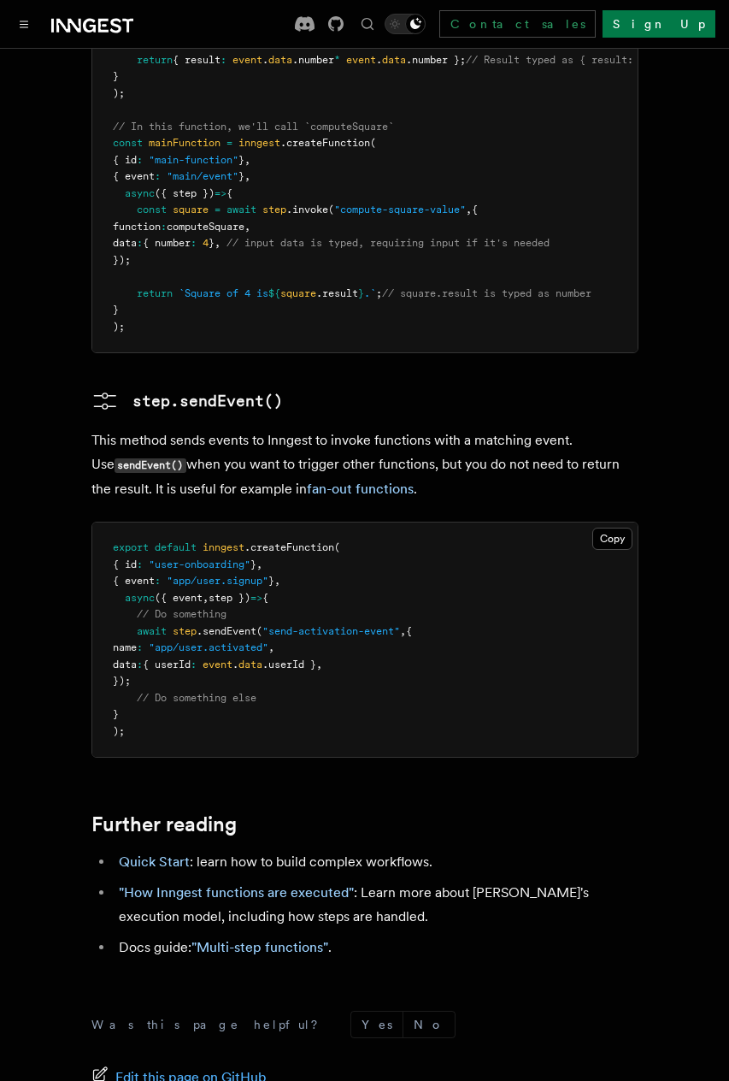
click at [296, 446] on p "This method sends events to Inngest to invoke functions with a matching event. …" at bounding box center [364, 464] width 547 height 73
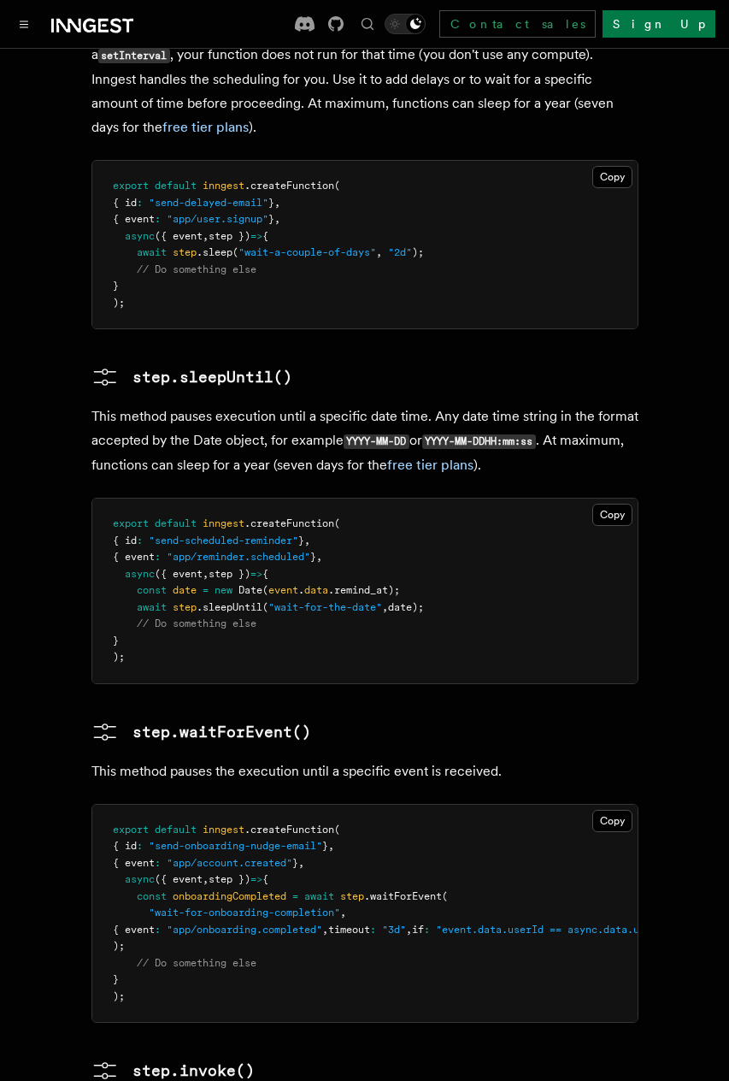
scroll to position [1927, 0]
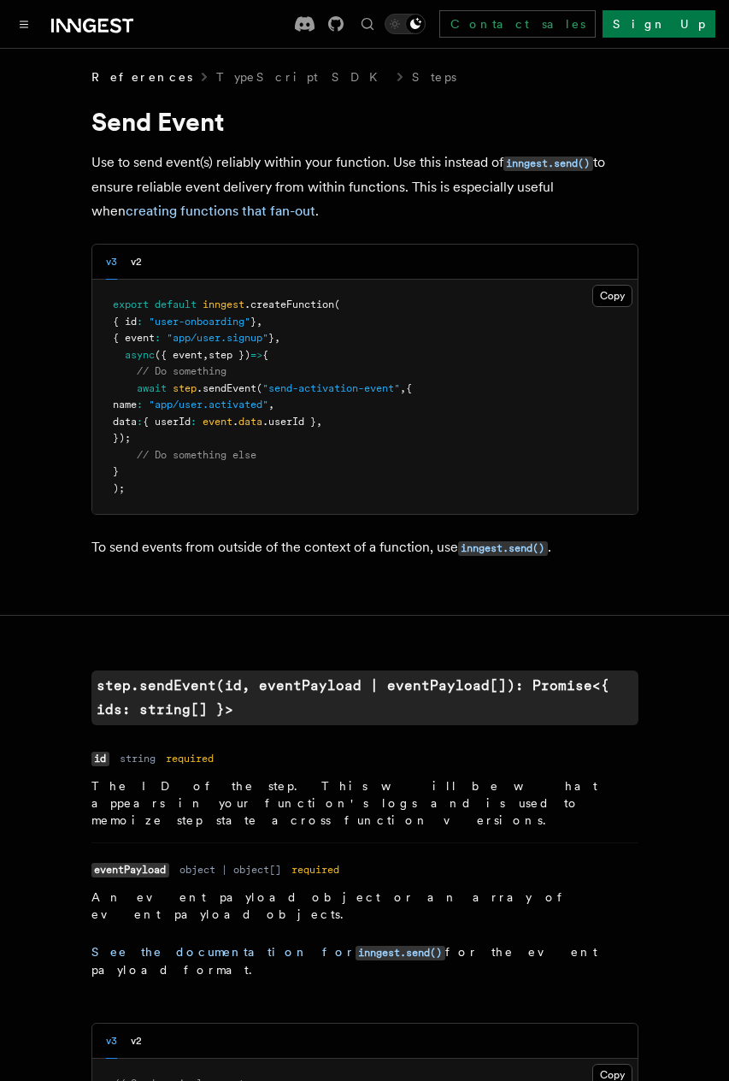
click at [439, 434] on pre "export default inngest .createFunction ( { id : "user-onboarding" } , { event :…" at bounding box center [365, 397] width 546 height 234
click at [410, 464] on pre "export default inngest .createFunction ( { id : "user-onboarding" } , { event :…" at bounding box center [365, 397] width 546 height 234
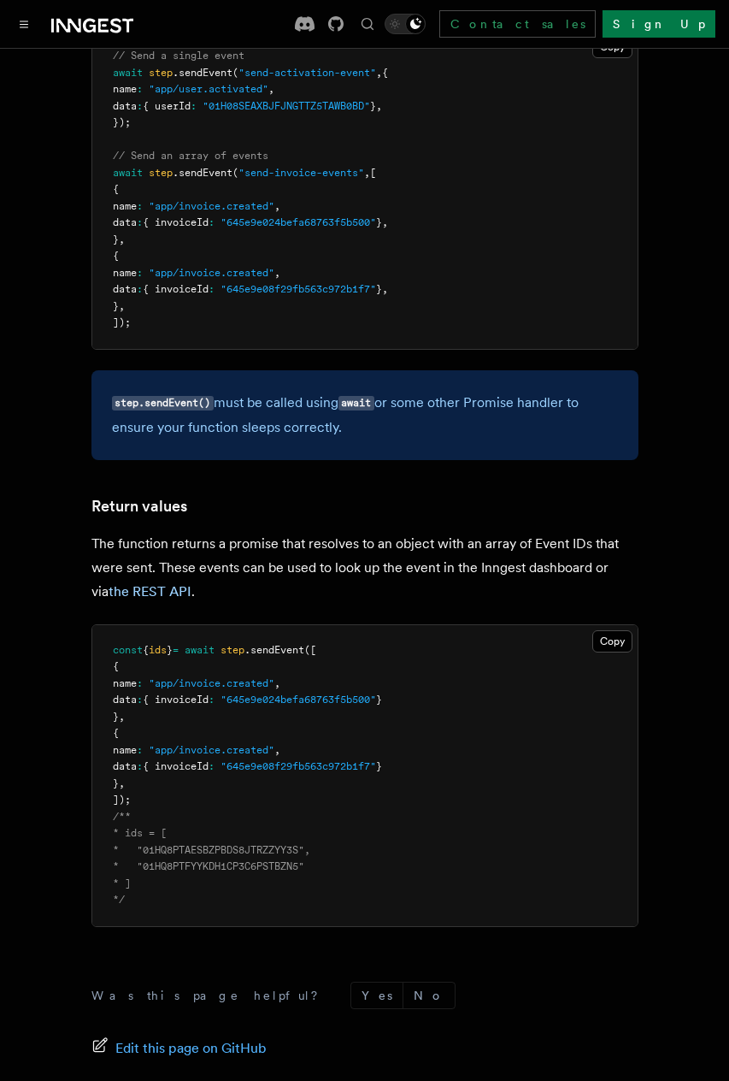
scroll to position [1029, 0]
click at [358, 624] on pre "const { ids } = await step .sendEvent ([ { name : "app/invoice.created" , data …" at bounding box center [365, 774] width 546 height 301
click at [363, 390] on p "step.sendEvent() must be called using await or some other Promise handler to en…" at bounding box center [365, 414] width 506 height 49
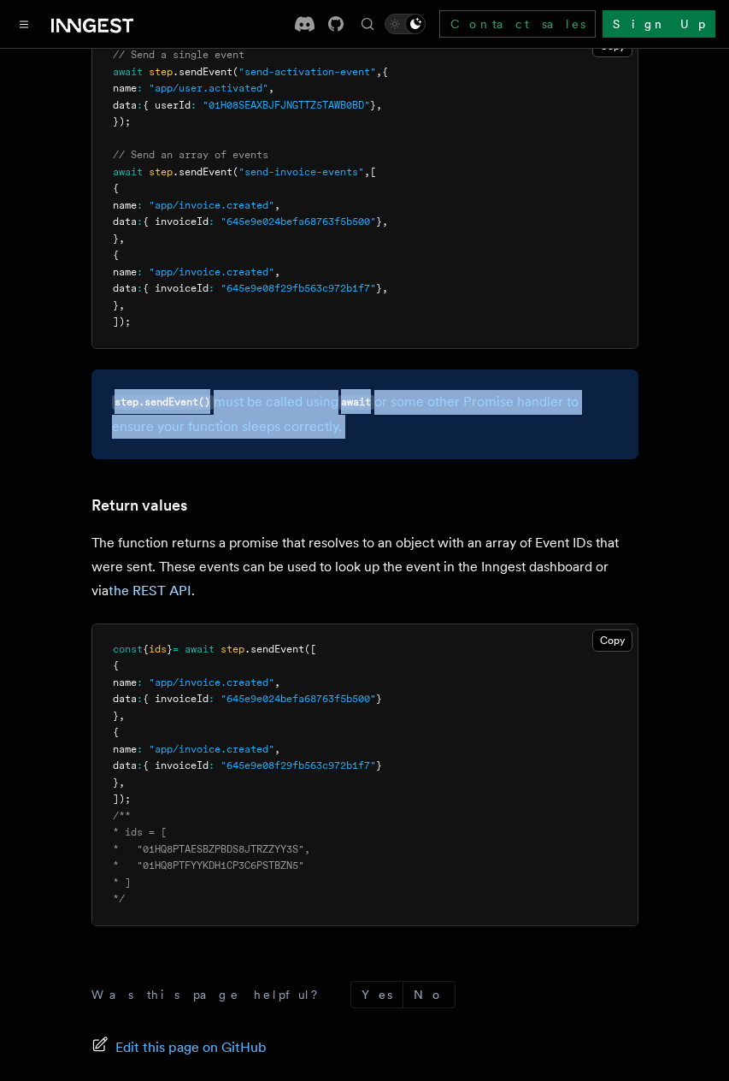
click at [363, 390] on p "step.sendEvent() must be called using await or some other Promise handler to en…" at bounding box center [365, 414] width 506 height 49
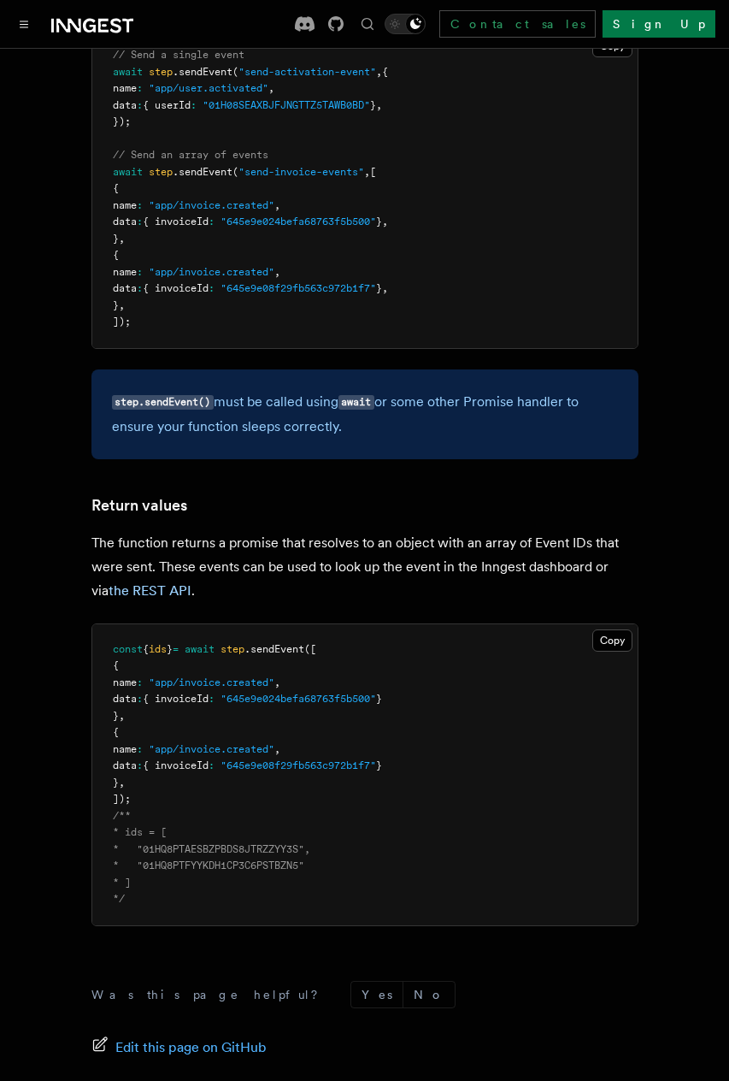
click at [317, 390] on p "step.sendEvent() must be called using await or some other Promise handler to en…" at bounding box center [365, 414] width 506 height 49
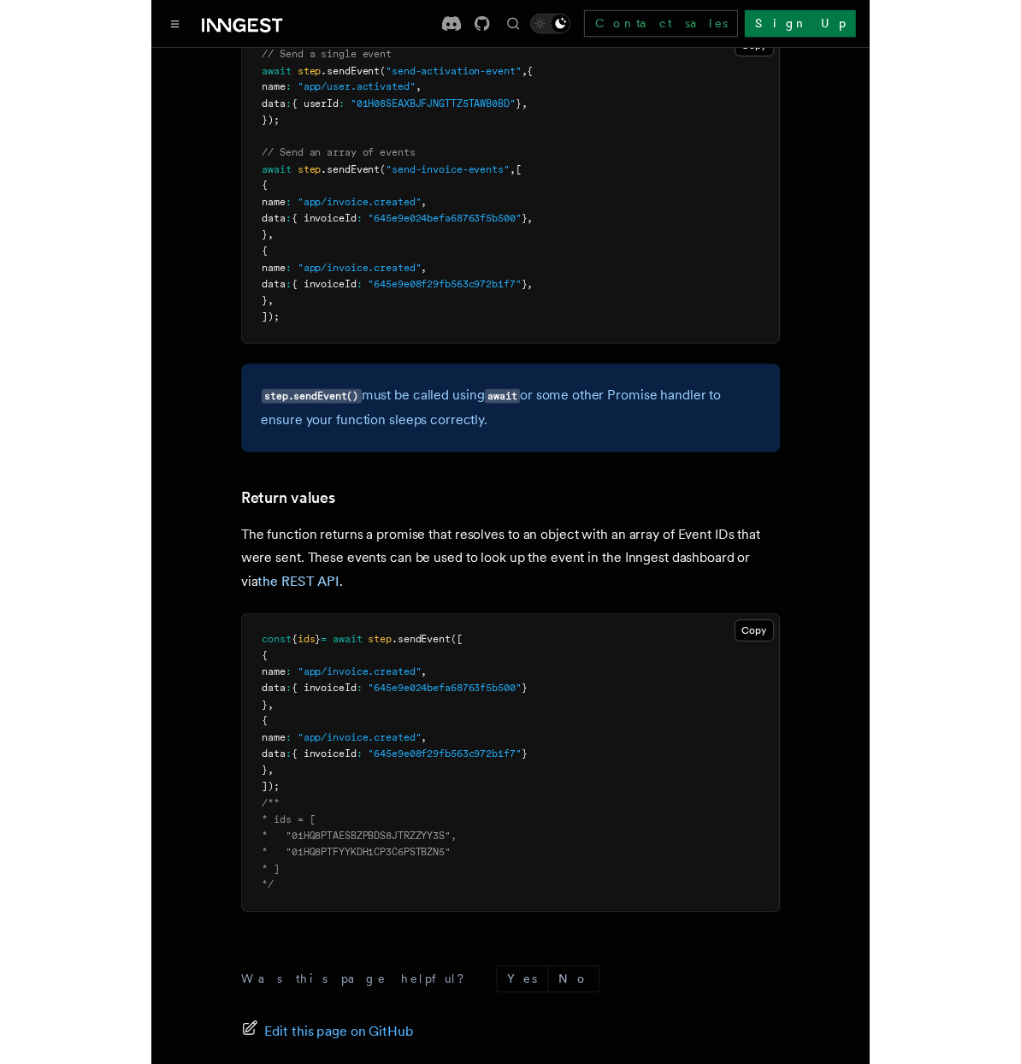
scroll to position [872, 0]
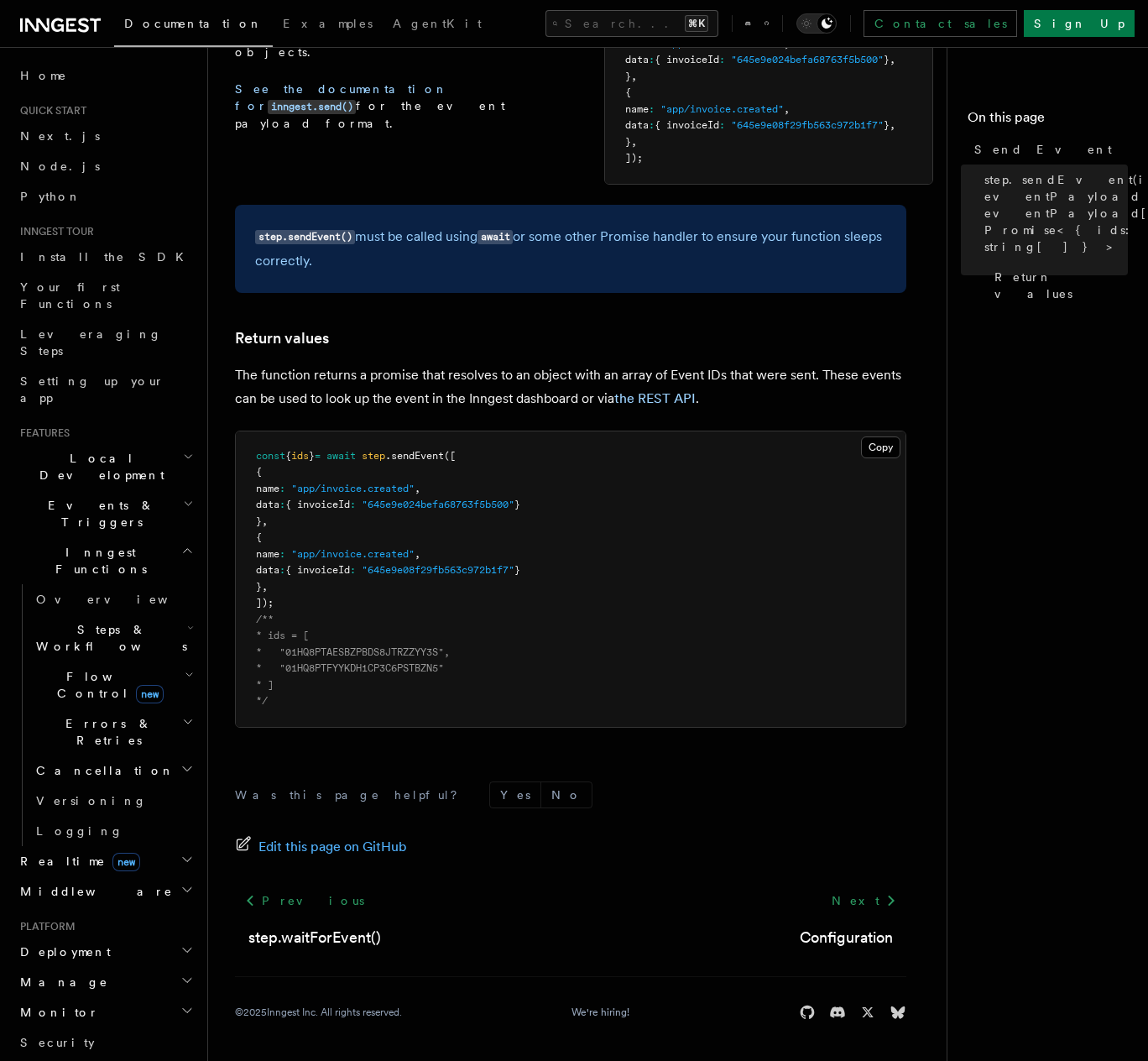
click at [420, 366] on p "The function returns a promise that resolves to an object with an array of Even…" at bounding box center [570, 387] width 671 height 47
click at [490, 359] on article "References TypeScript SDK Steps Send Event Use to send event(s) reliably within…" at bounding box center [583, 139] width 698 height 1842
click at [477, 387] on p "The function returns a promise that resolves to an object with an array of Even…" at bounding box center [570, 387] width 671 height 47
click at [479, 372] on p "The function returns a promise that resolves to an object with an array of Even…" at bounding box center [570, 387] width 671 height 47
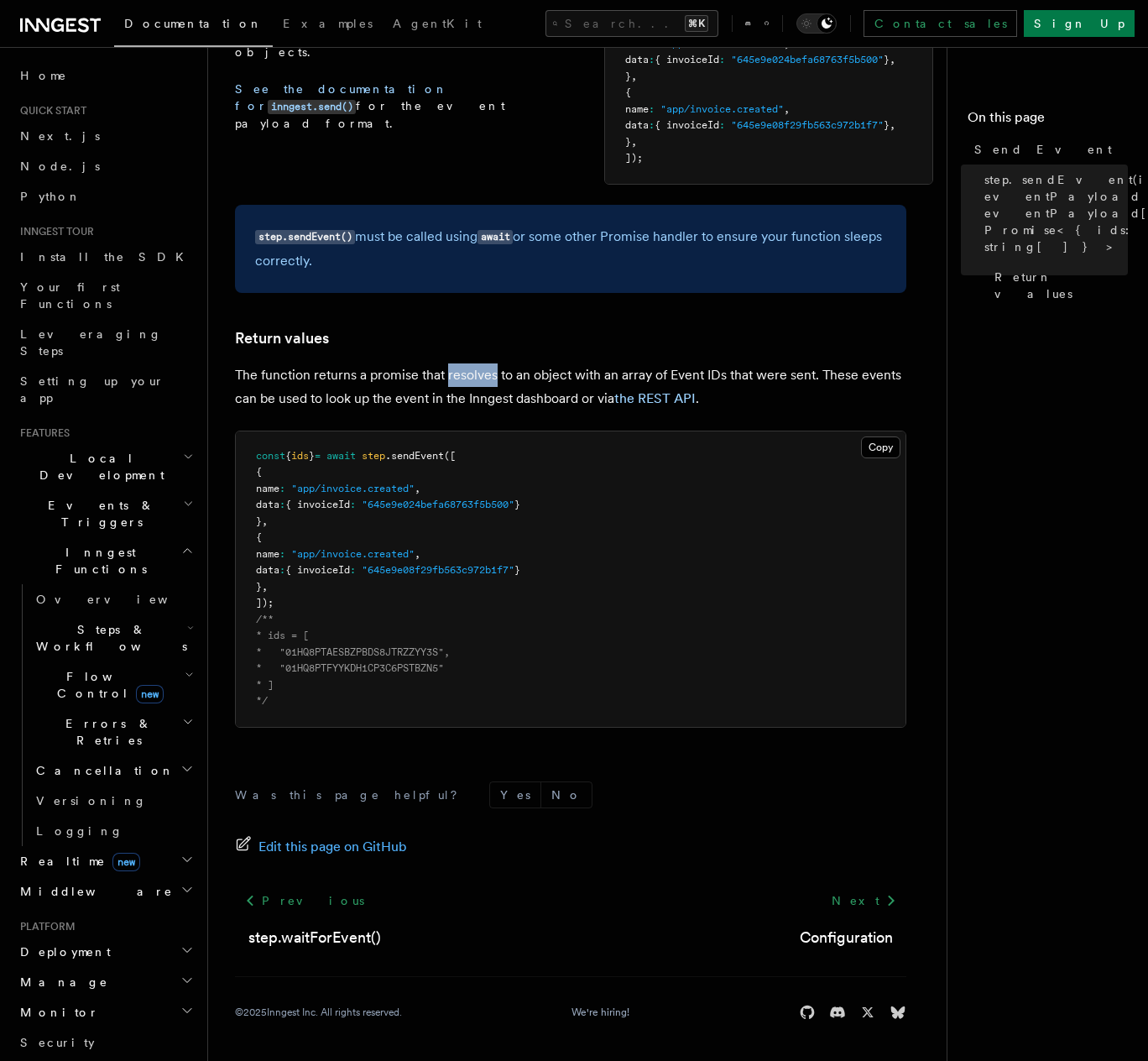
click at [479, 372] on p "The function returns a promise that resolves to an object with an array of Even…" at bounding box center [570, 387] width 671 height 47
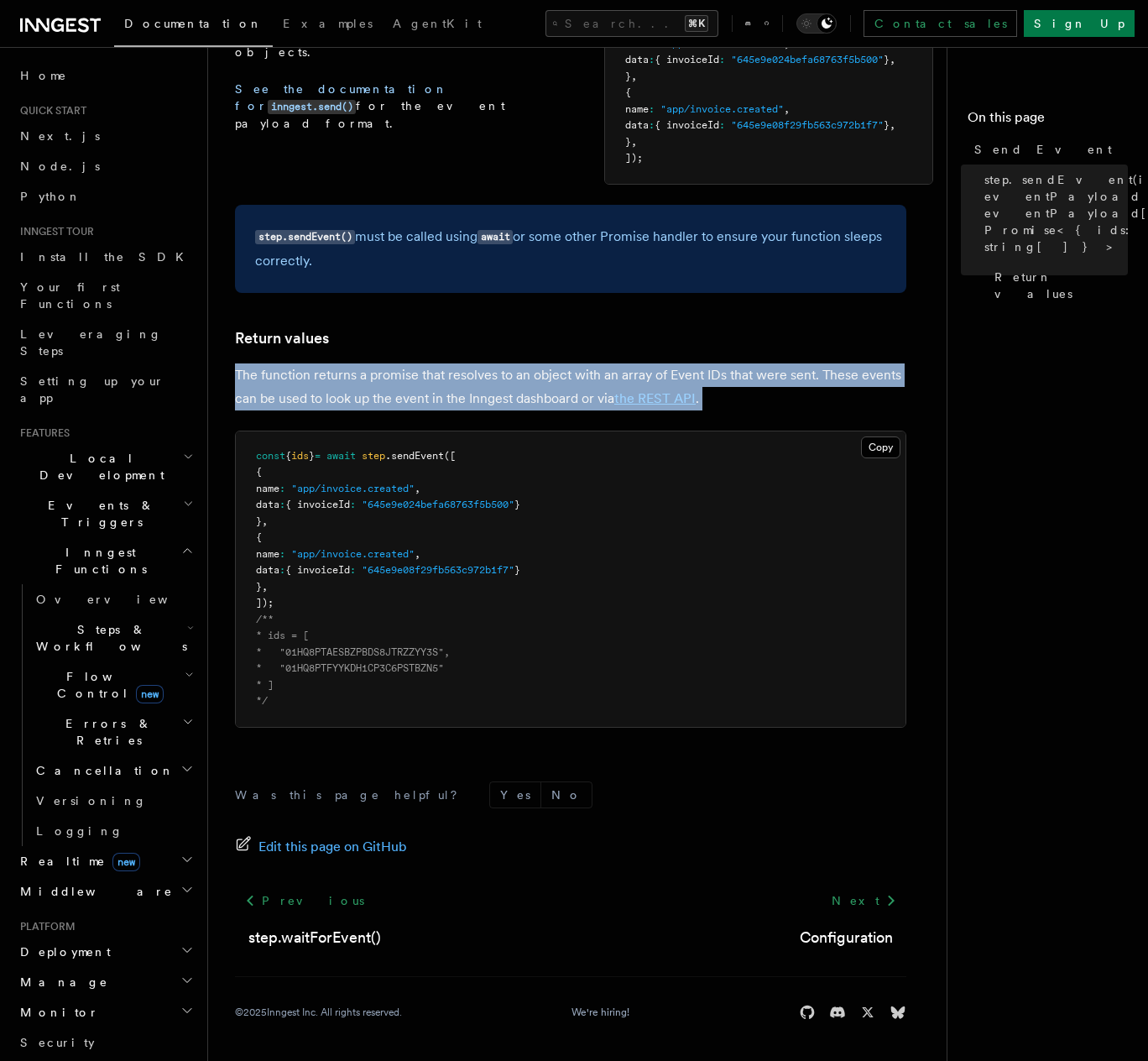
click at [479, 372] on p "The function returns a promise that resolves to an object with an array of Even…" at bounding box center [570, 387] width 671 height 47
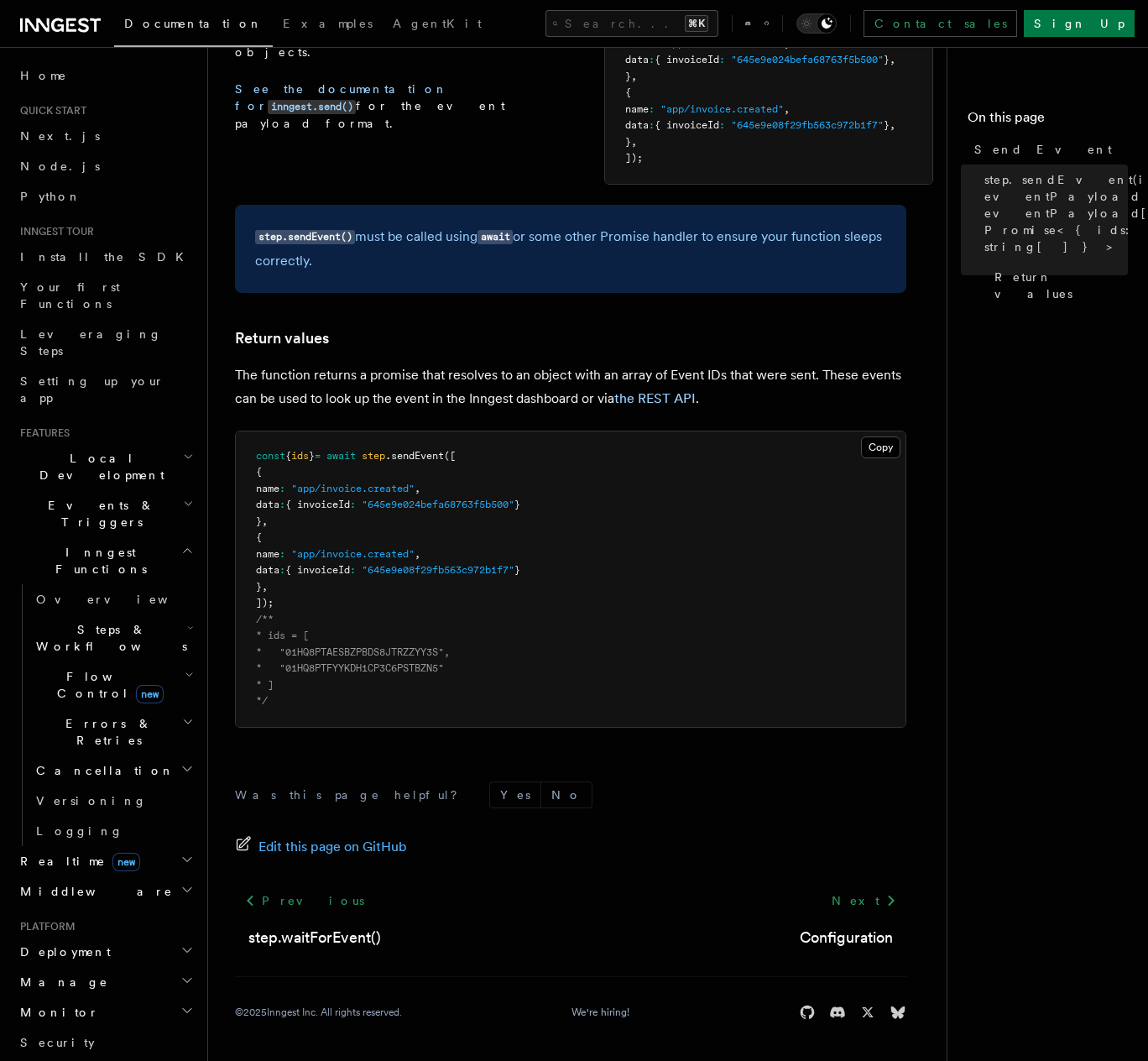
click at [480, 379] on p "The function returns a promise that resolves to an object with an array of Even…" at bounding box center [570, 387] width 671 height 47
